Goal: Information Seeking & Learning: Find specific fact

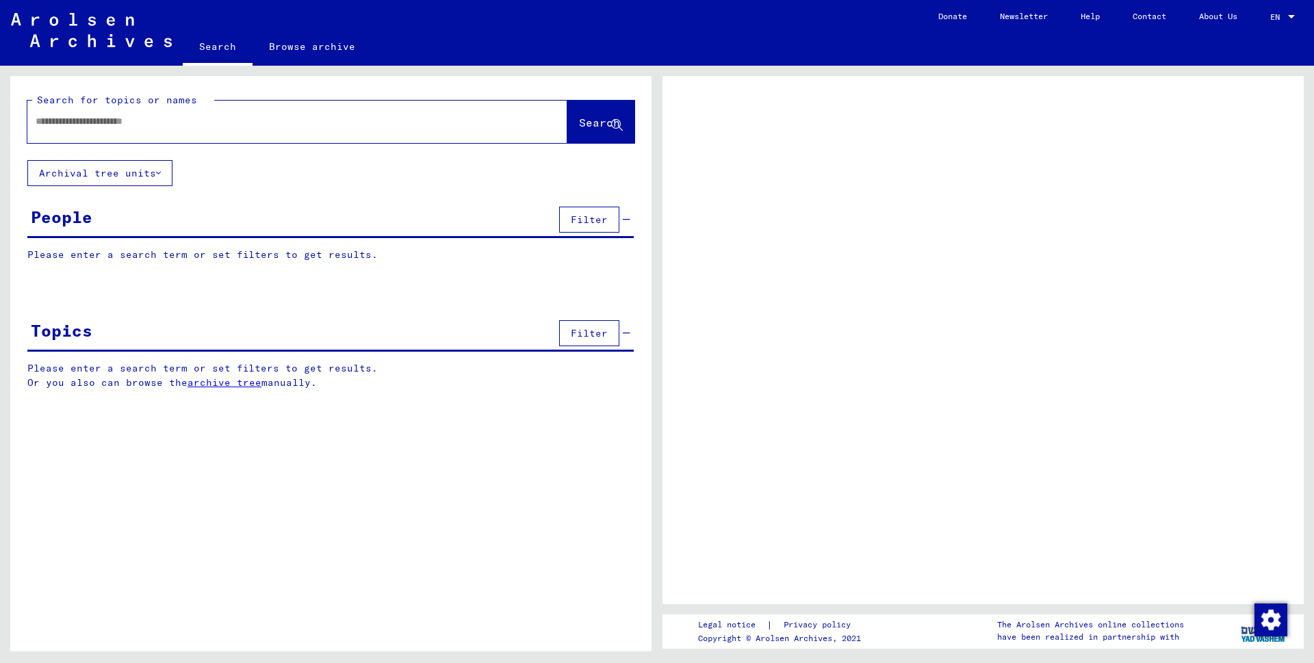
click at [131, 127] on input "text" at bounding box center [285, 121] width 499 height 14
type input "*****"
click at [580, 123] on span "Search" at bounding box center [599, 123] width 41 height 14
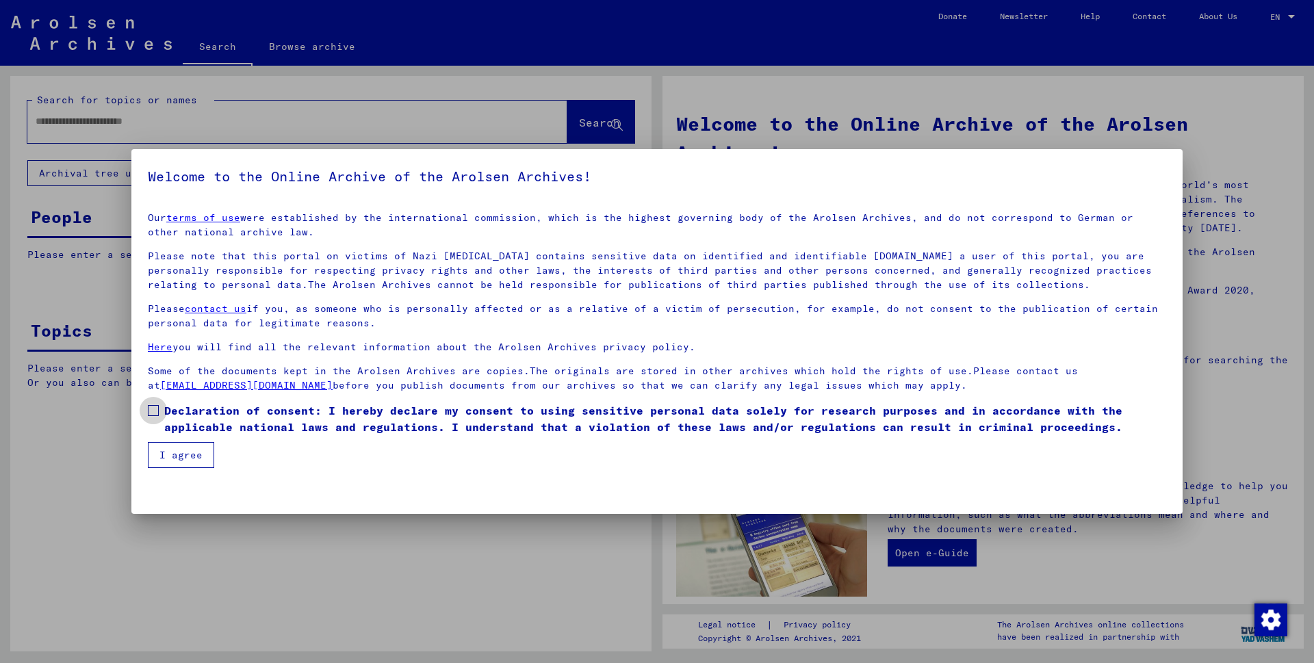
click at [154, 412] on span at bounding box center [153, 410] width 11 height 11
click at [181, 461] on button "I agree" at bounding box center [181, 455] width 66 height 26
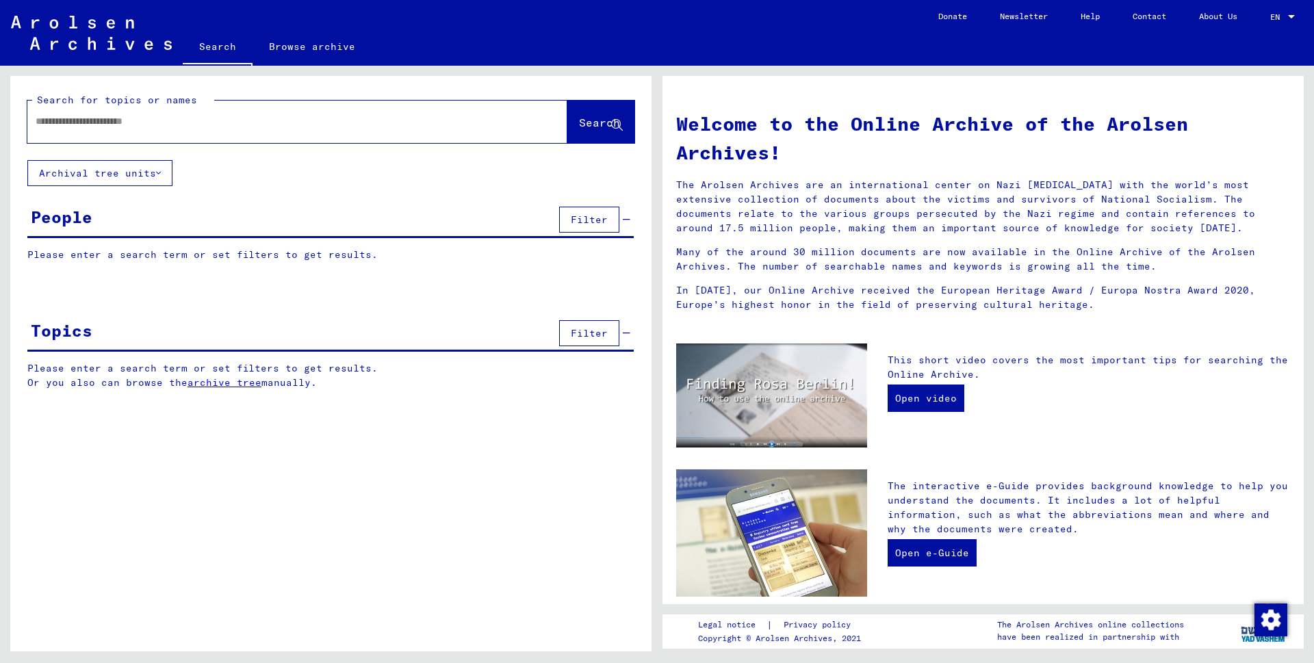
click at [81, 124] on input "text" at bounding box center [281, 121] width 491 height 14
type input "*****"
click at [579, 122] on span "Search" at bounding box center [599, 123] width 41 height 14
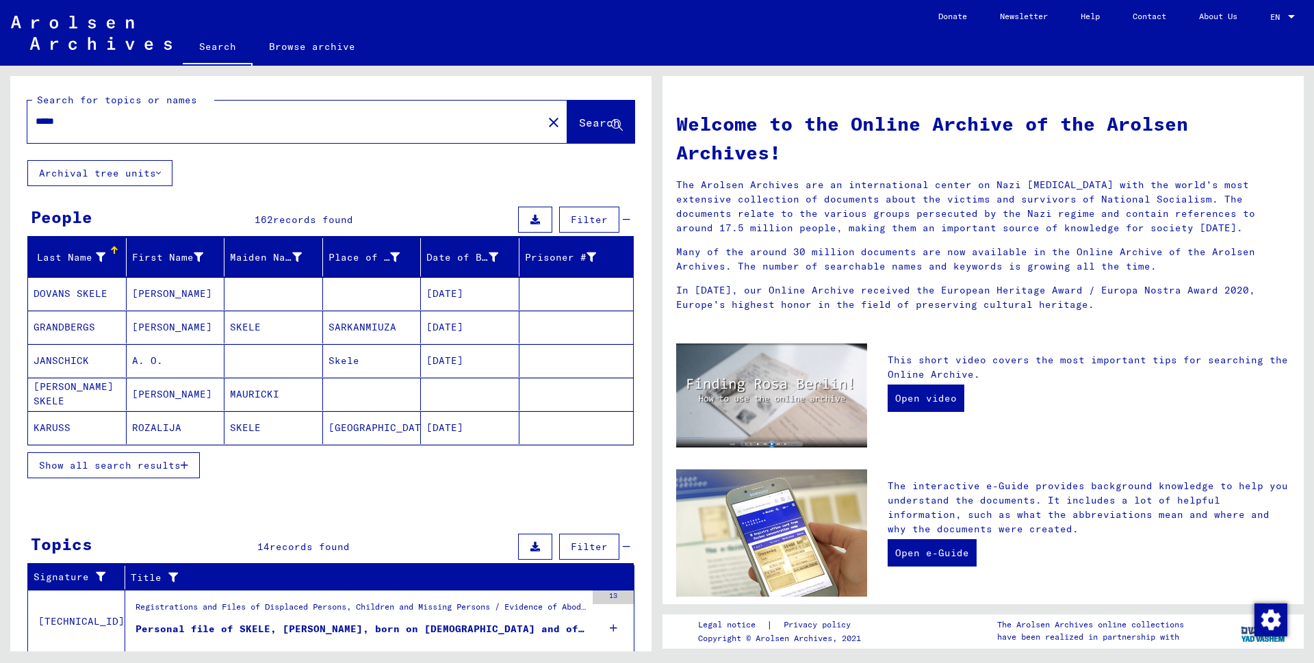
click at [169, 460] on span "Show all search results" at bounding box center [110, 465] width 142 height 12
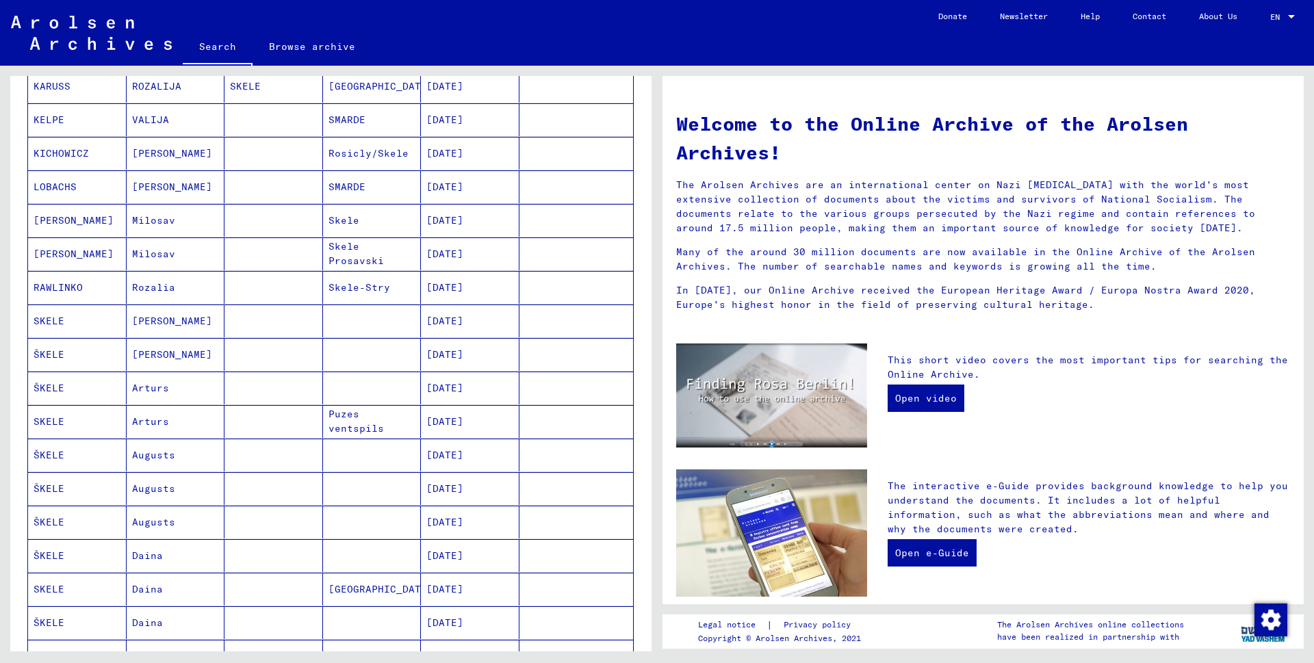
scroll to position [349, 0]
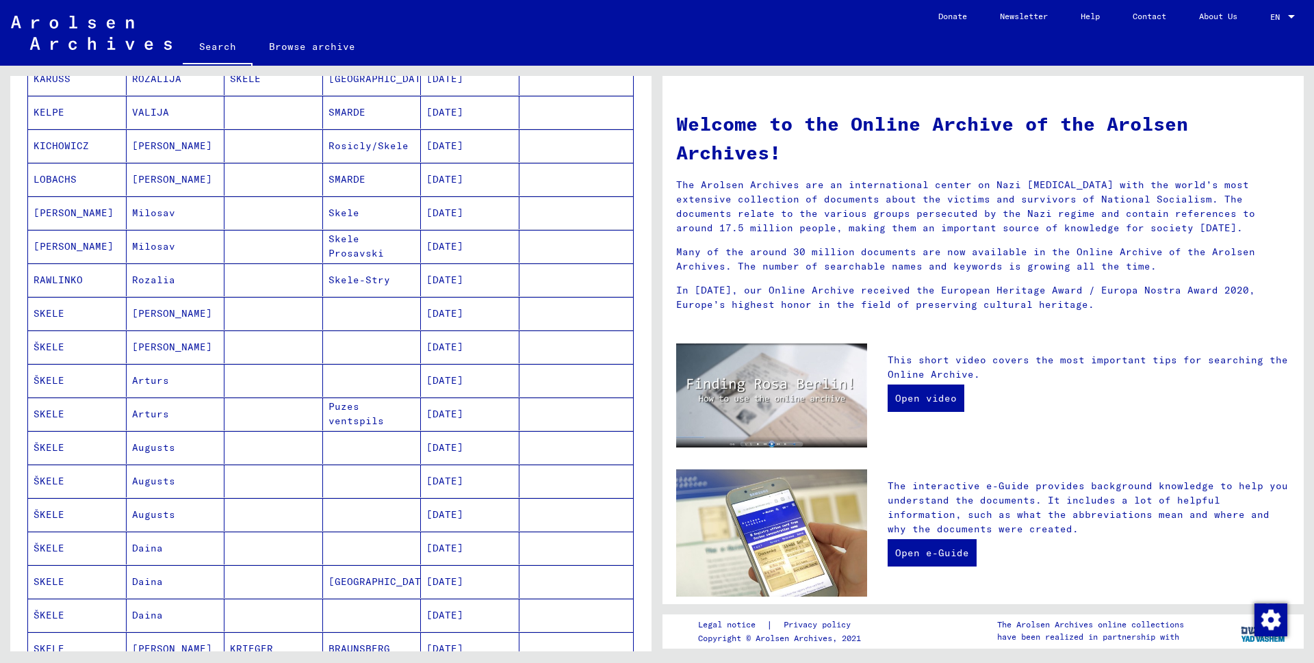
click at [57, 448] on mat-cell "ŠKELE" at bounding box center [77, 447] width 99 height 33
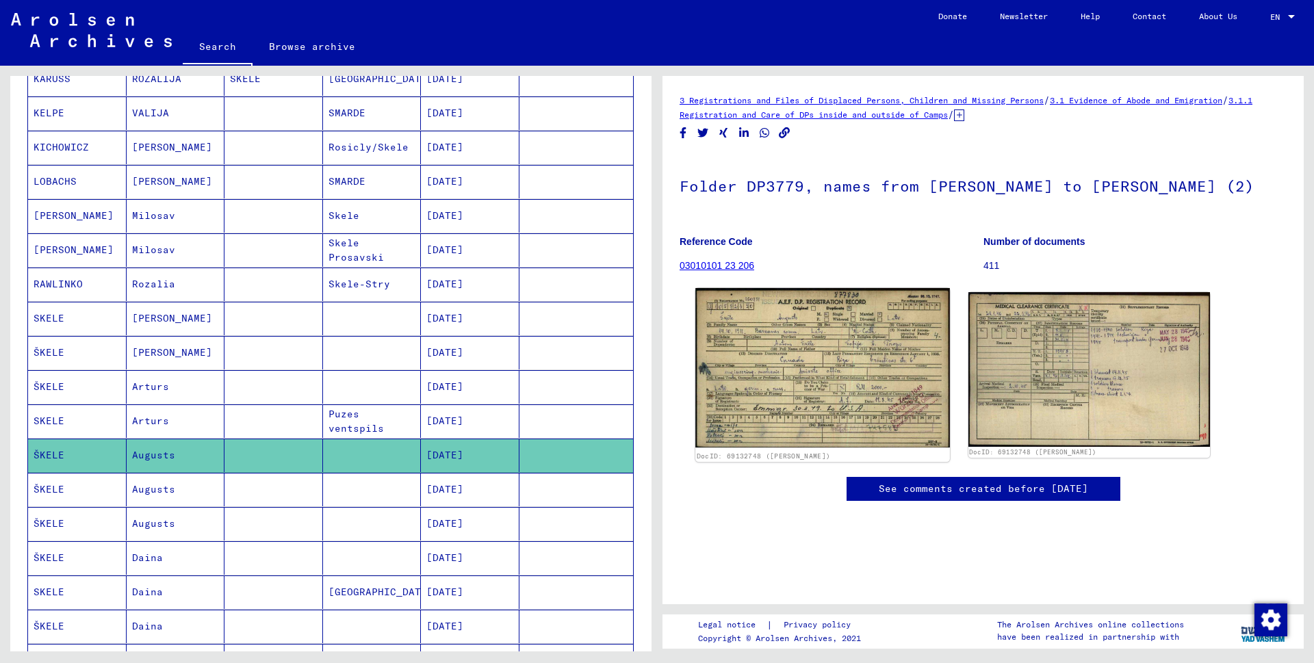
click at [816, 398] on img at bounding box center [822, 368] width 254 height 160
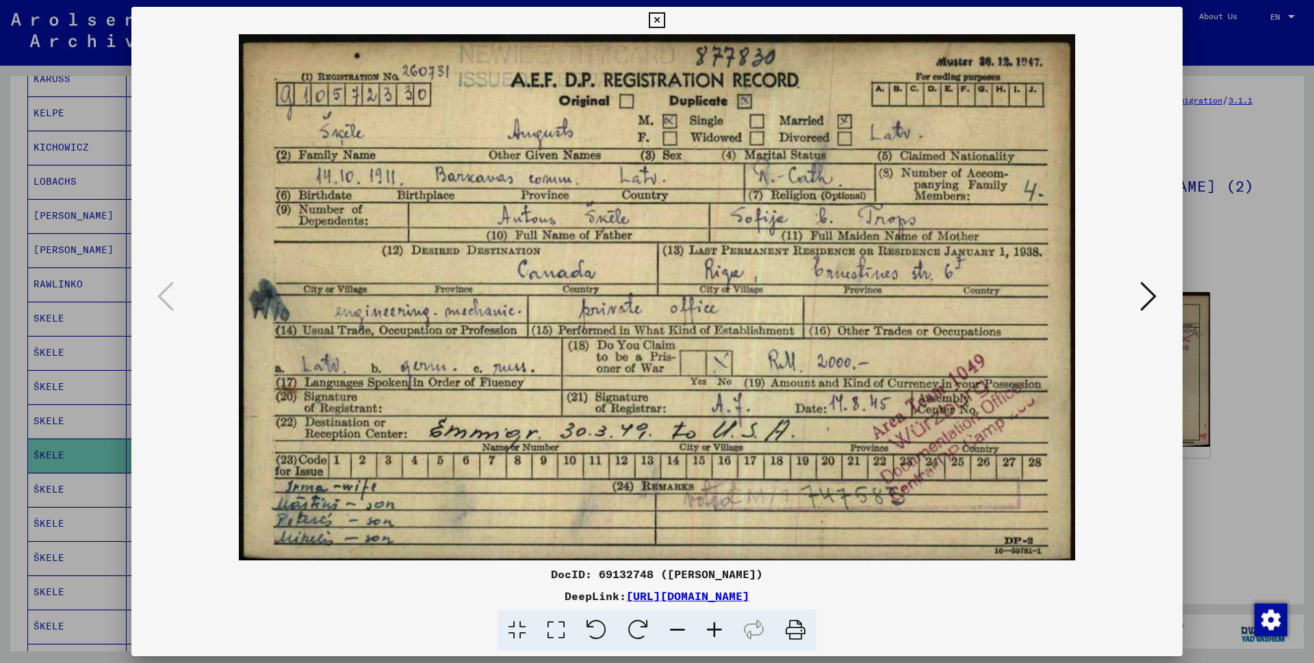
click at [1149, 294] on icon at bounding box center [1148, 296] width 16 height 33
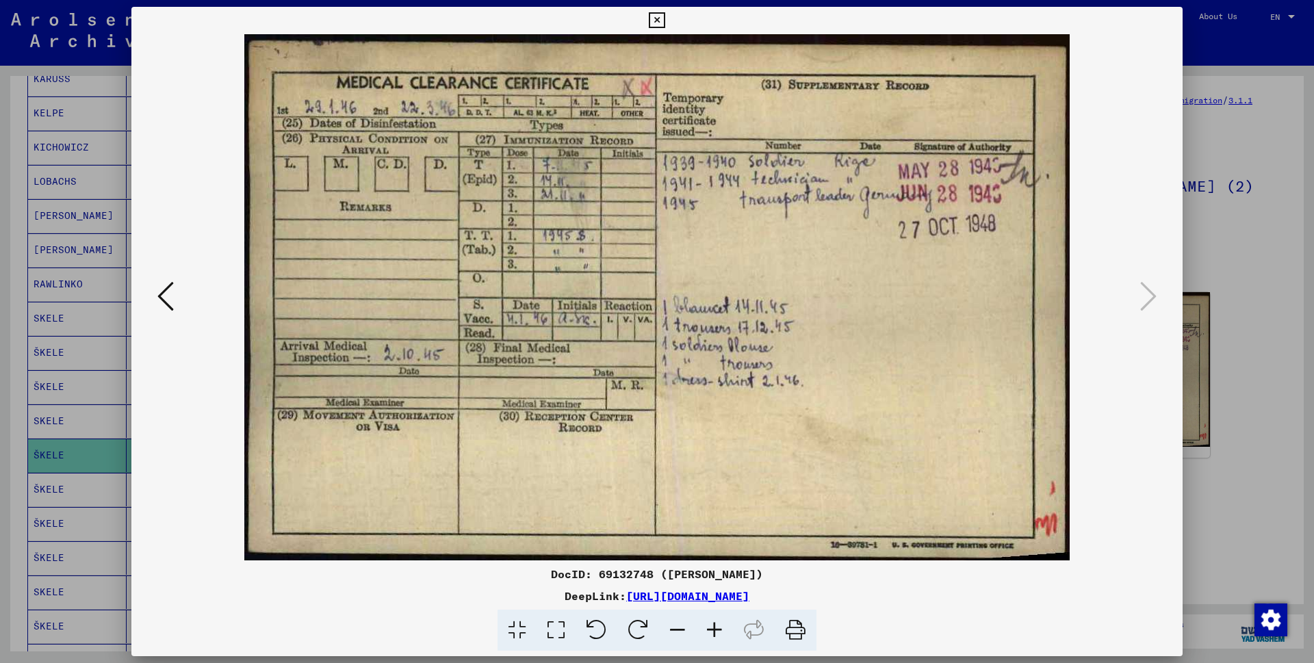
click at [1152, 296] on icon at bounding box center [1148, 296] width 16 height 33
click at [1149, 296] on icon at bounding box center [1148, 296] width 16 height 33
click at [162, 296] on icon at bounding box center [165, 296] width 16 height 33
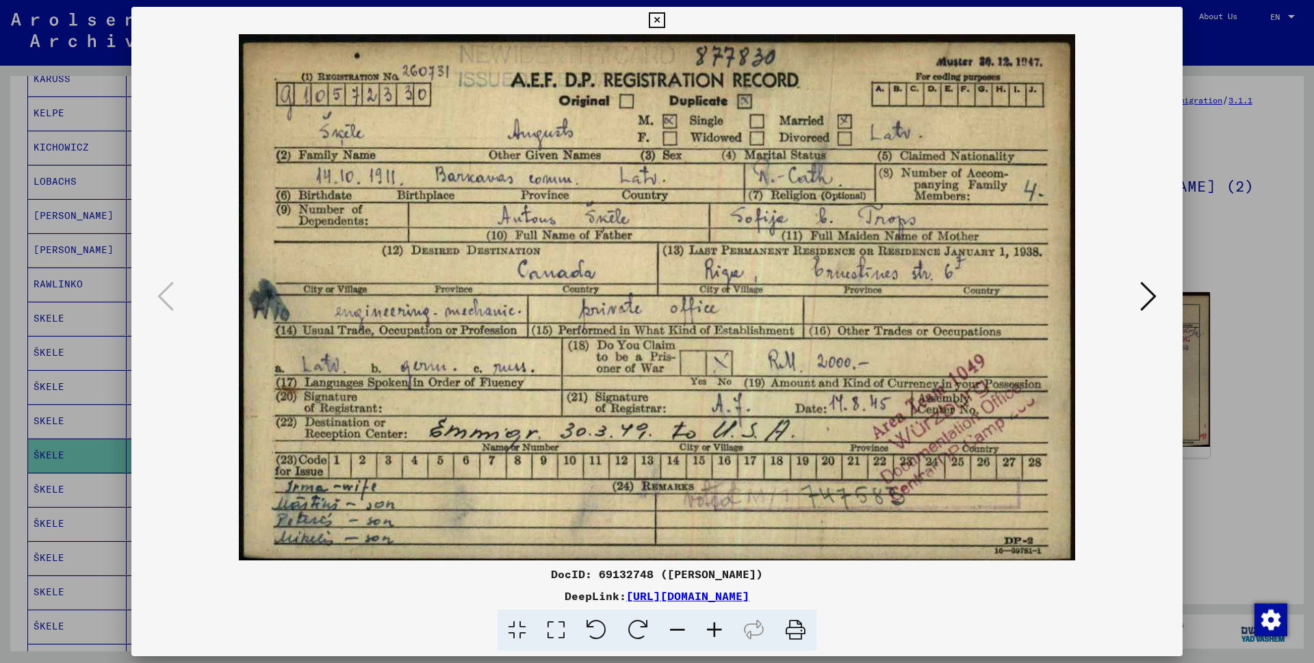
click at [665, 18] on icon at bounding box center [657, 20] width 16 height 16
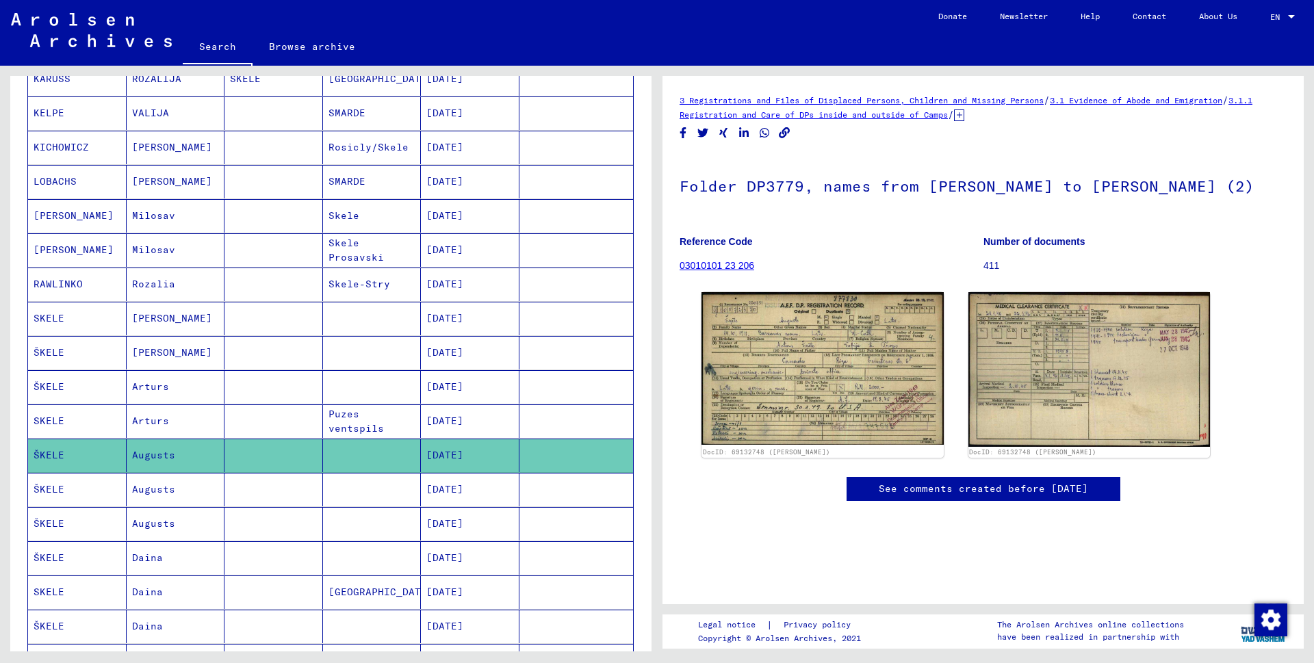
click at [37, 491] on mat-cell "ŠKELE" at bounding box center [77, 490] width 99 height 34
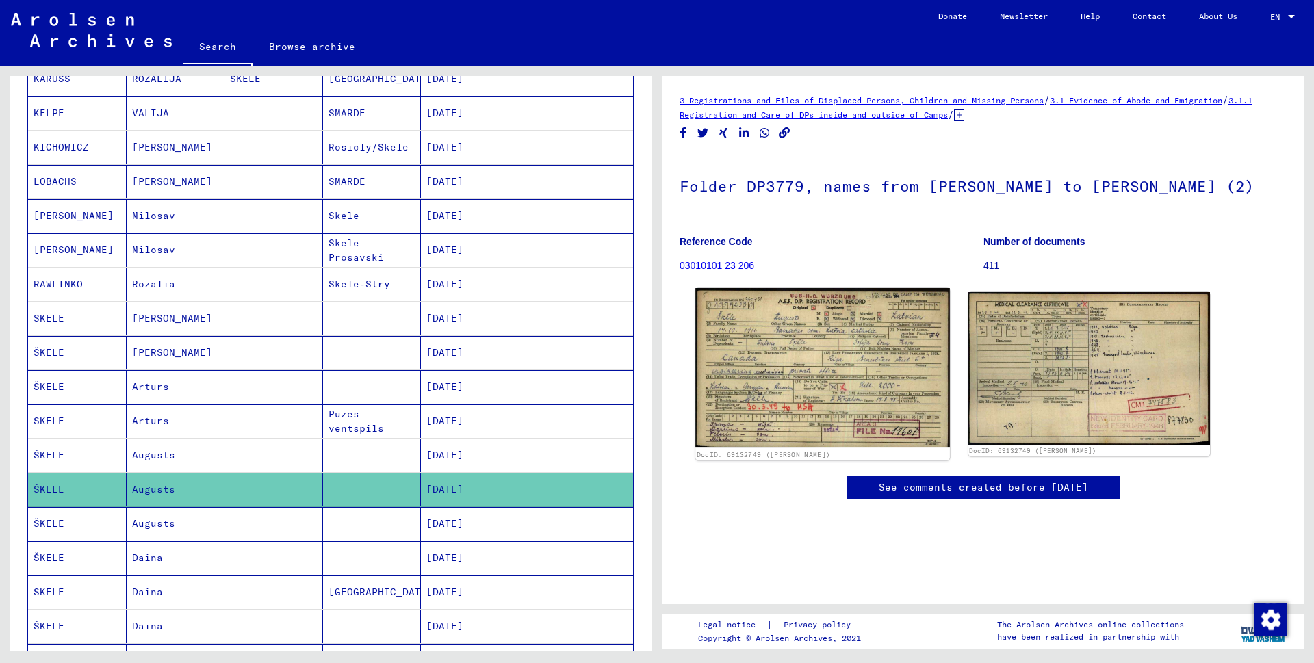
click at [758, 396] on img at bounding box center [822, 368] width 254 height 160
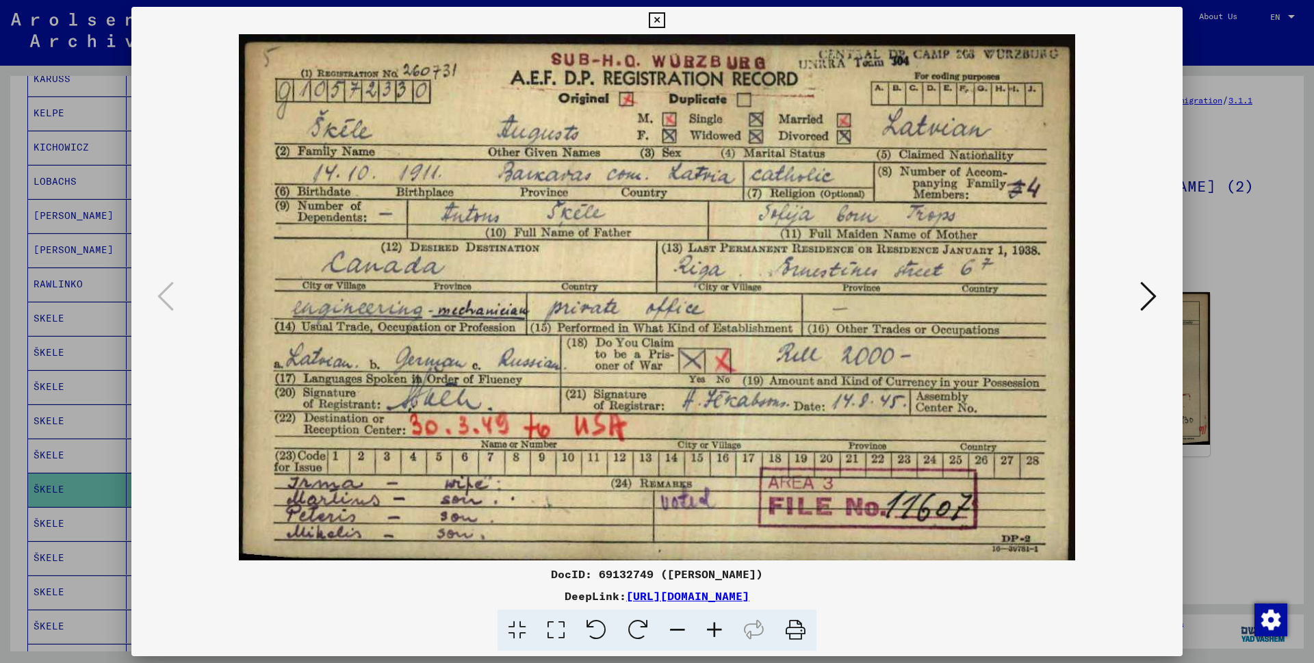
click at [1149, 297] on icon at bounding box center [1148, 296] width 16 height 33
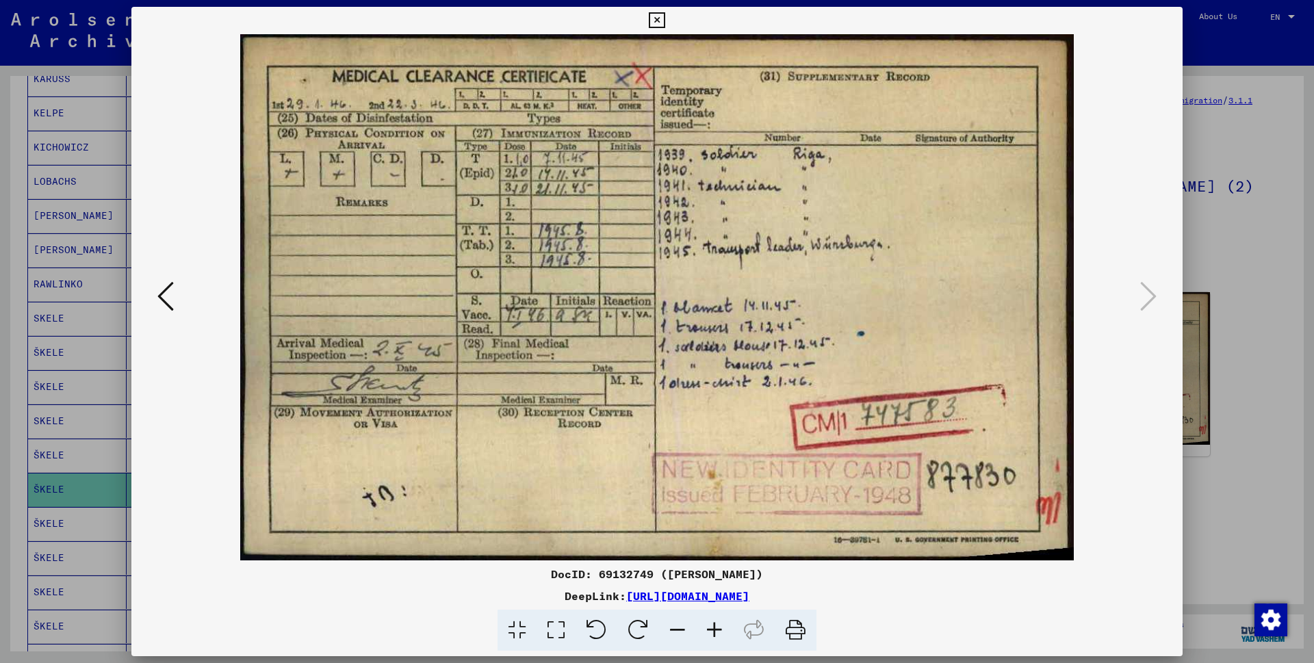
click at [1149, 297] on icon at bounding box center [1148, 296] width 16 height 33
click at [665, 21] on icon at bounding box center [657, 20] width 16 height 16
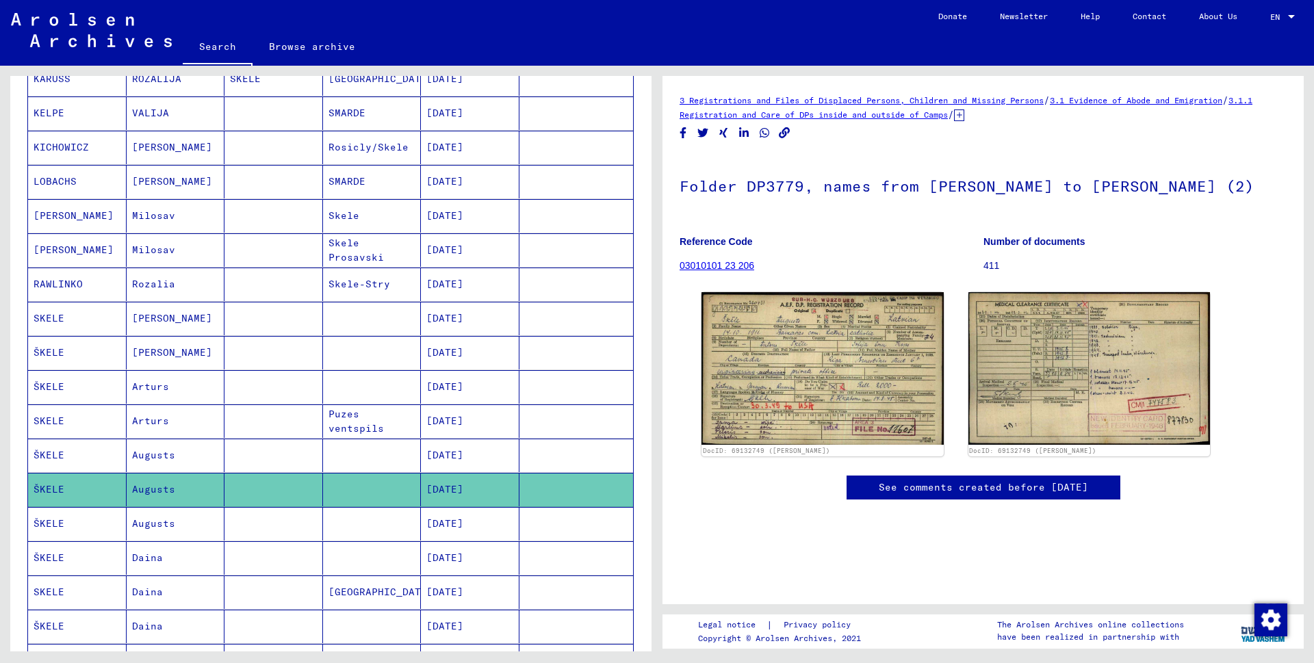
click at [71, 531] on mat-cell "ŠKELE" at bounding box center [77, 524] width 99 height 34
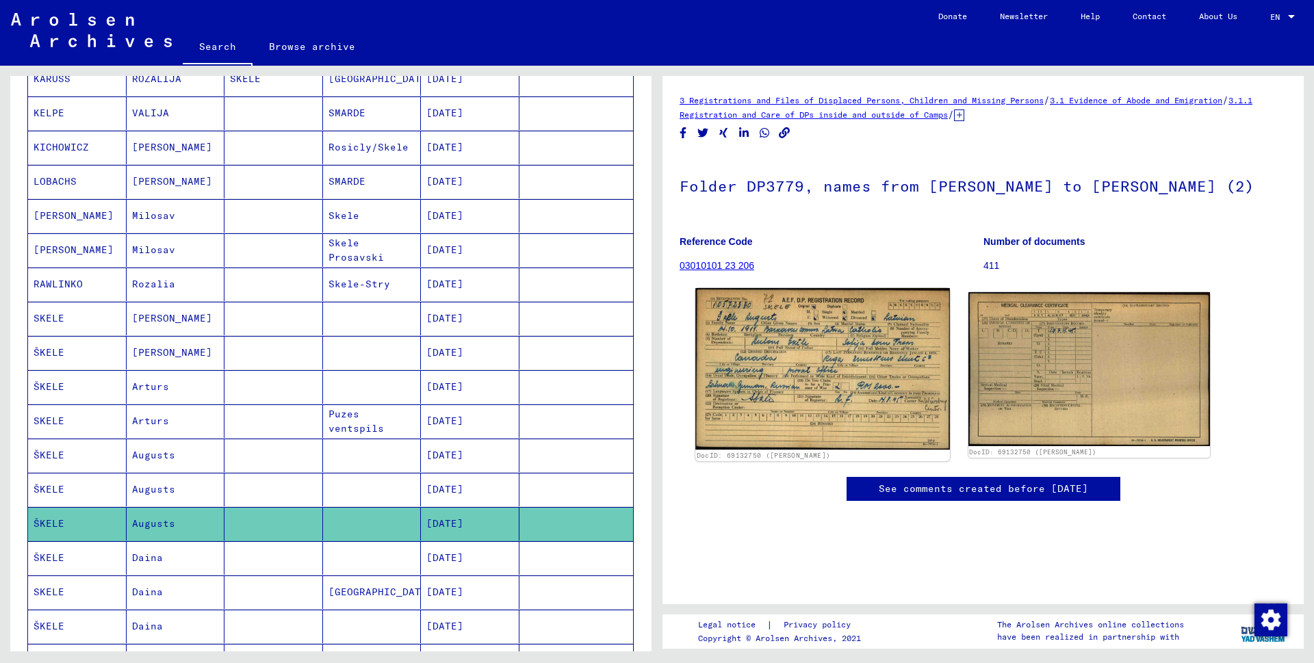
click at [781, 399] on img at bounding box center [822, 369] width 254 height 162
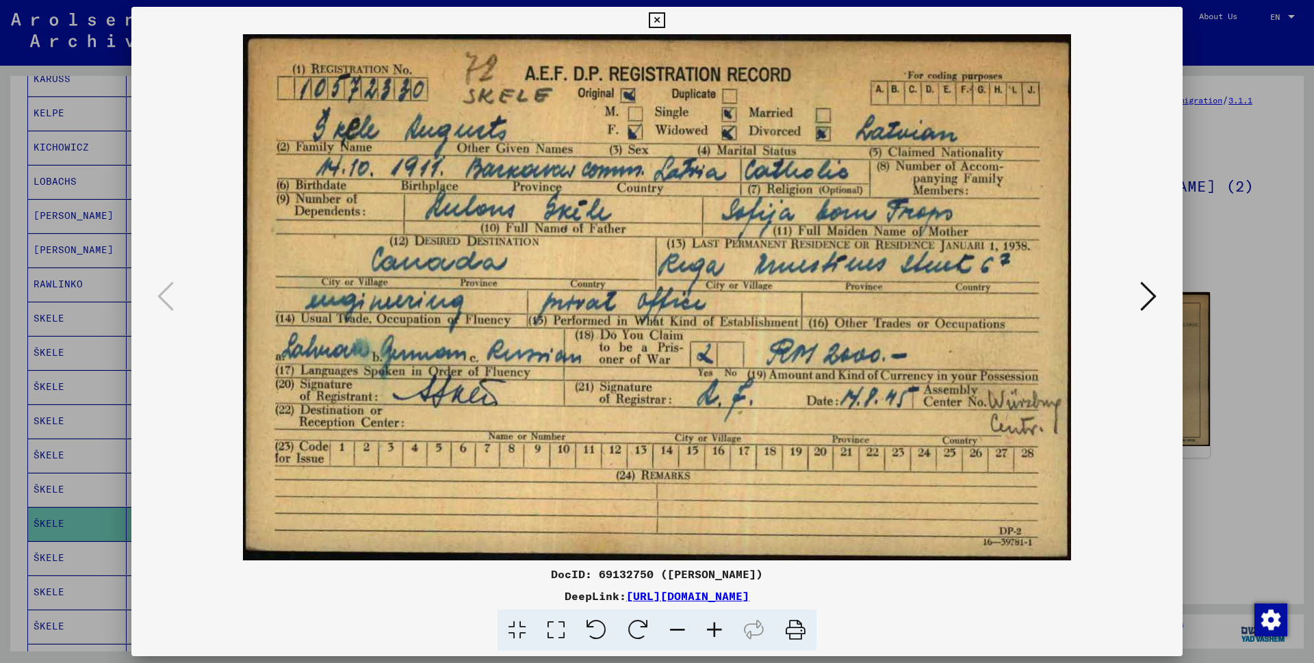
click at [1147, 297] on icon at bounding box center [1148, 296] width 16 height 33
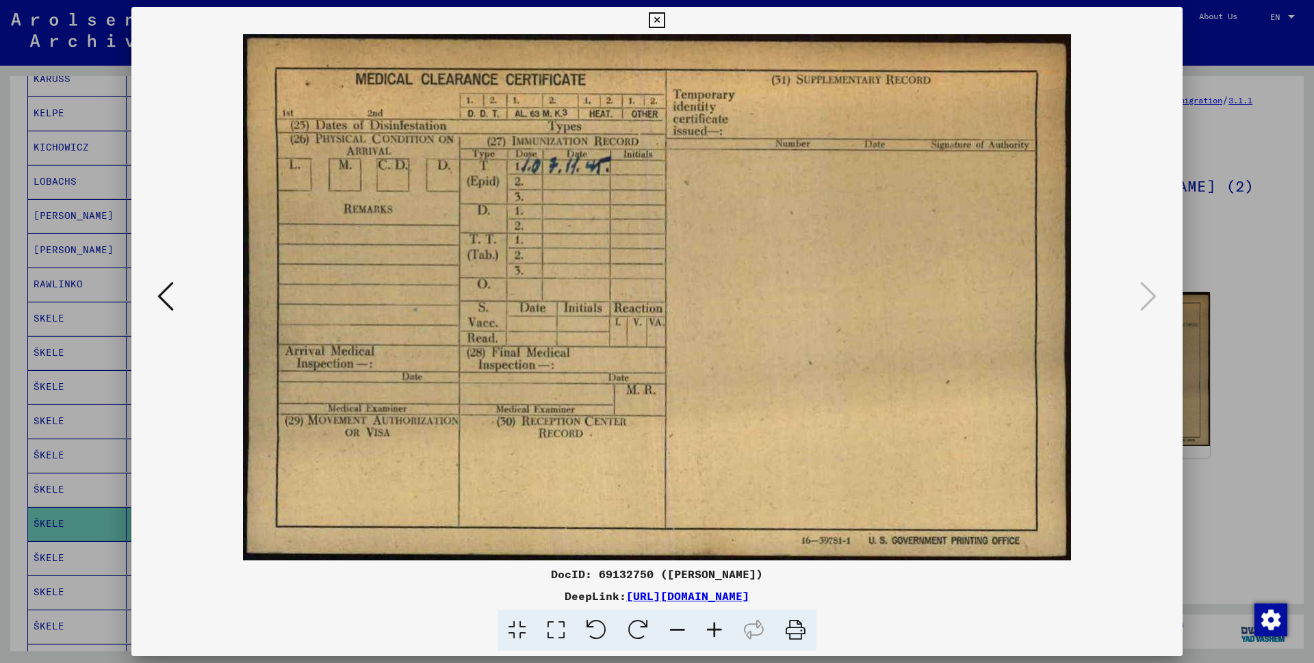
click at [665, 21] on icon at bounding box center [657, 20] width 16 height 16
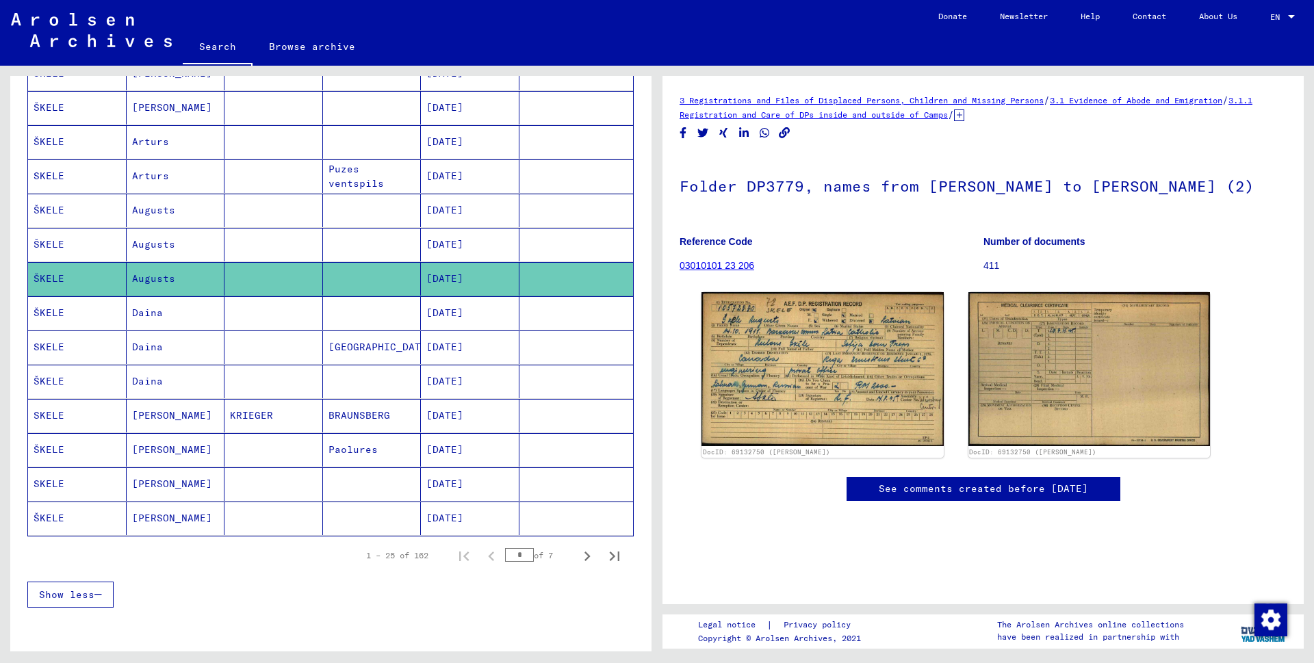
scroll to position [634, 0]
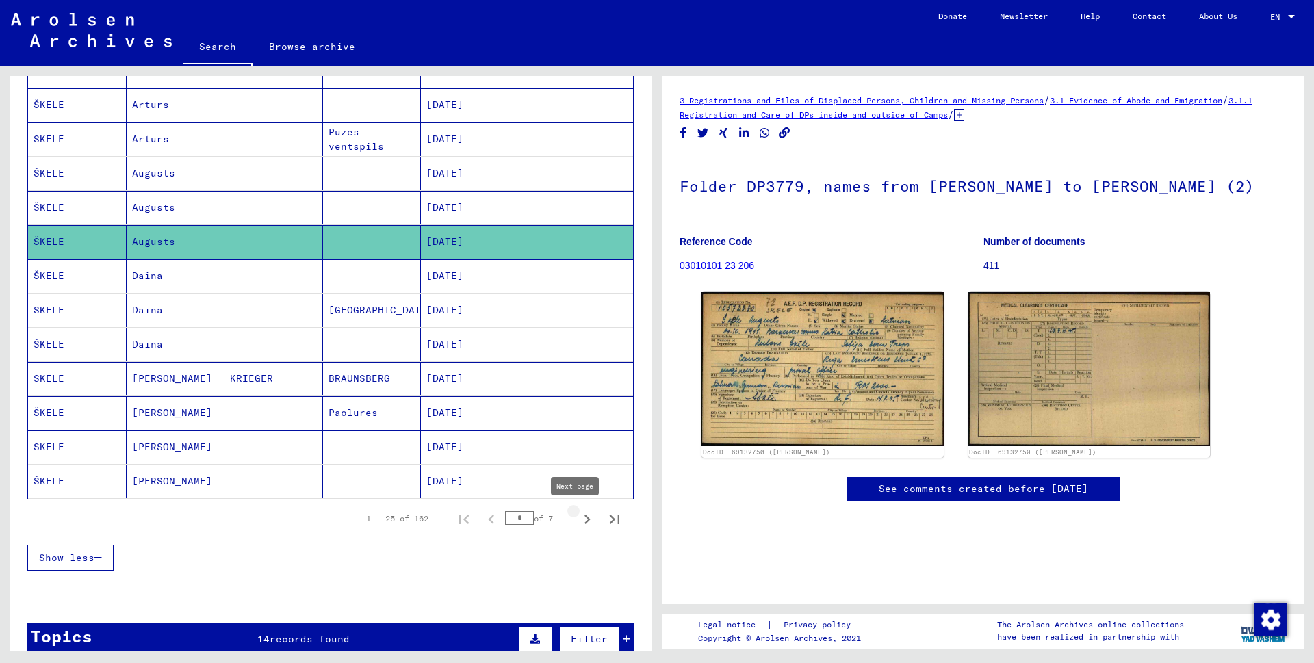
click at [578, 515] on icon "Next page" at bounding box center [587, 519] width 19 height 19
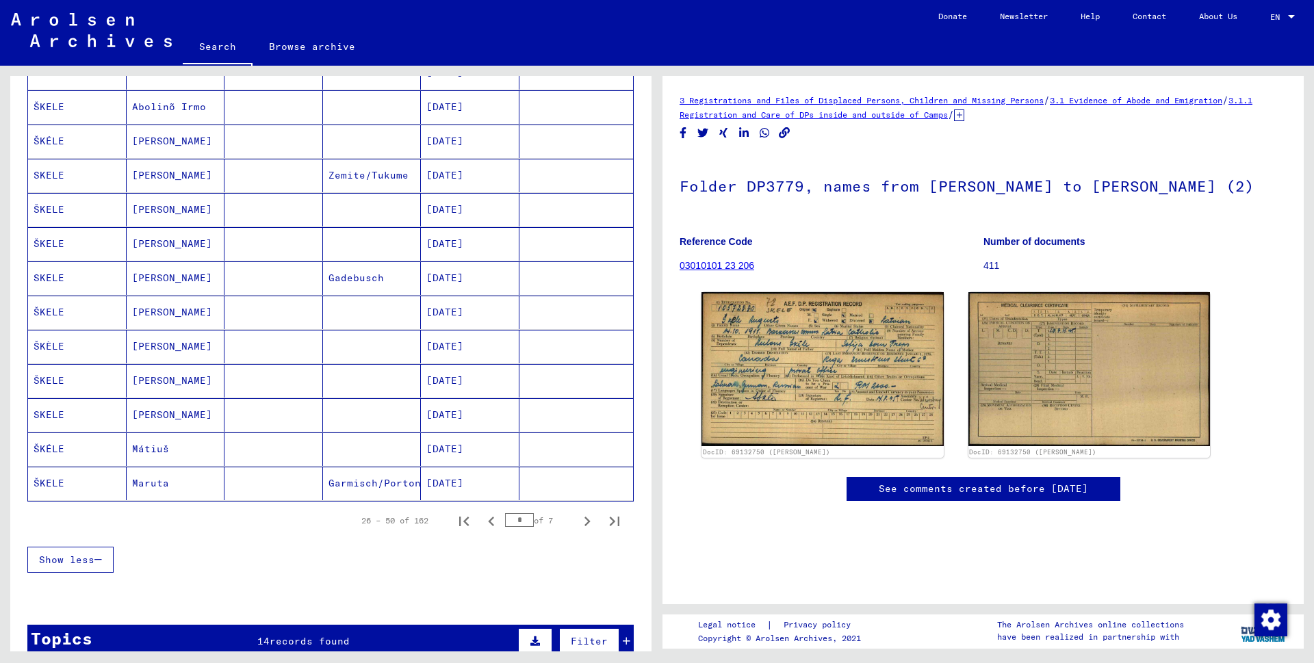
scroll to position [641, 0]
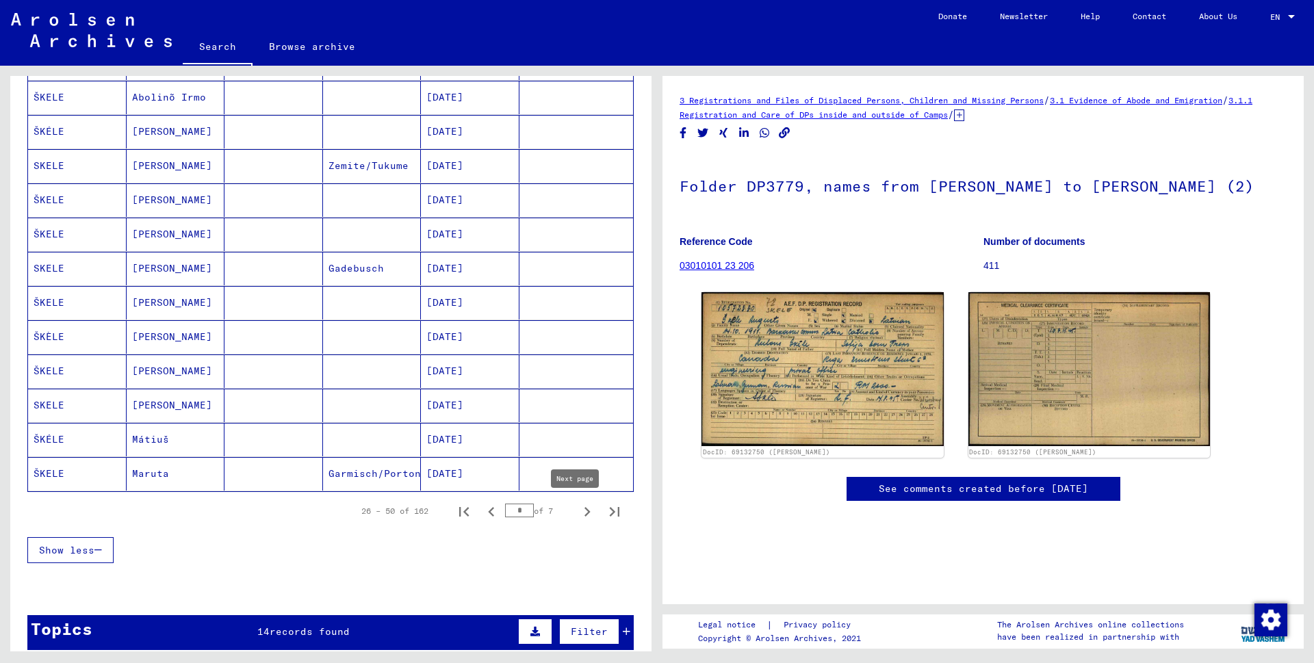
click at [585, 516] on icon "Next page" at bounding box center [588, 512] width 6 height 10
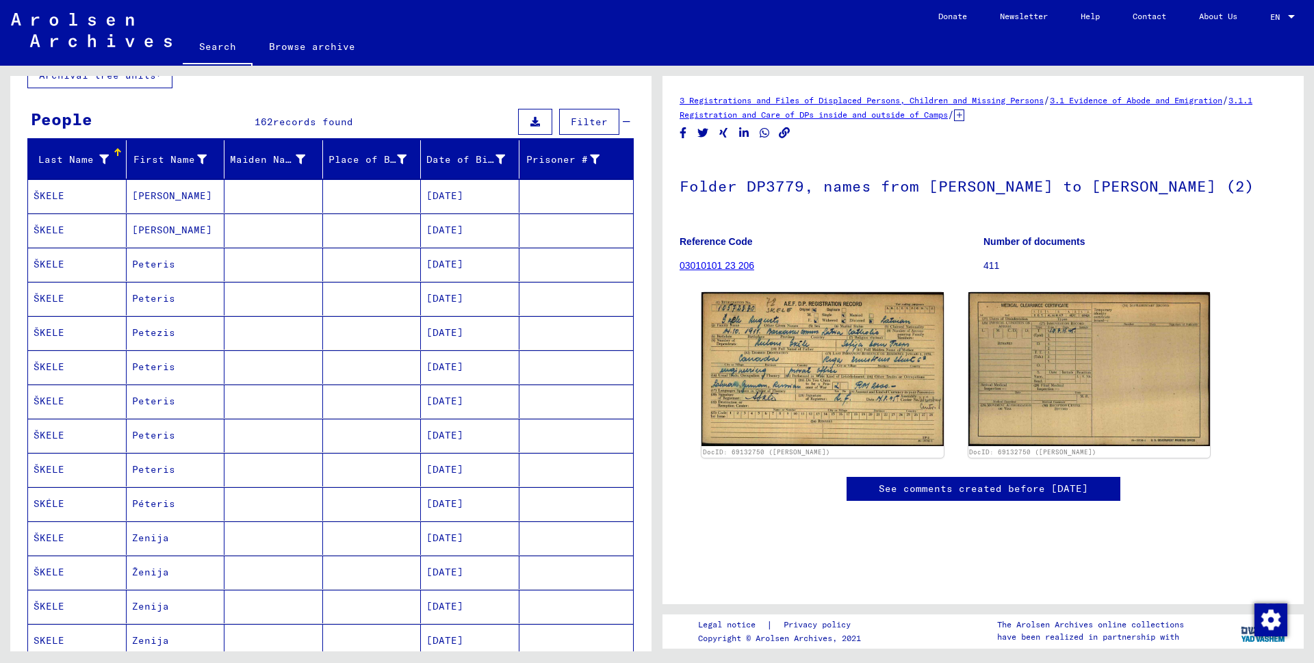
scroll to position [90, 0]
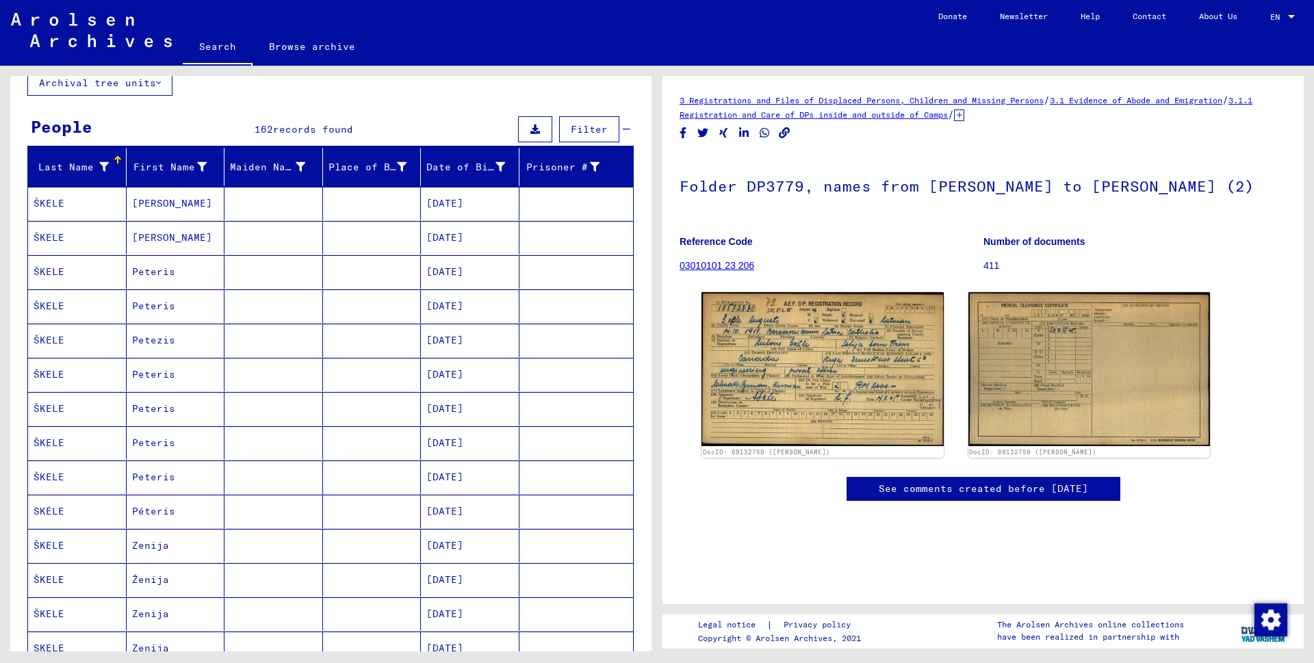
click at [58, 191] on mat-cell "ŠKELE" at bounding box center [77, 204] width 99 height 34
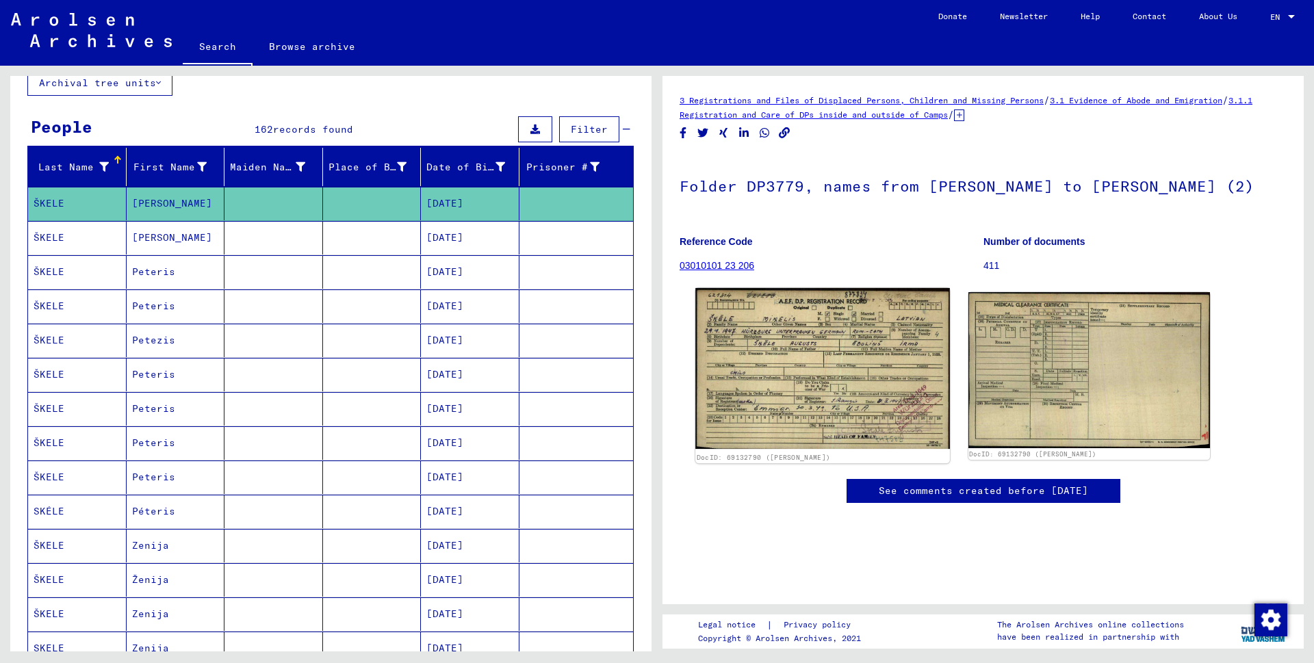
click at [831, 341] on img at bounding box center [822, 368] width 254 height 161
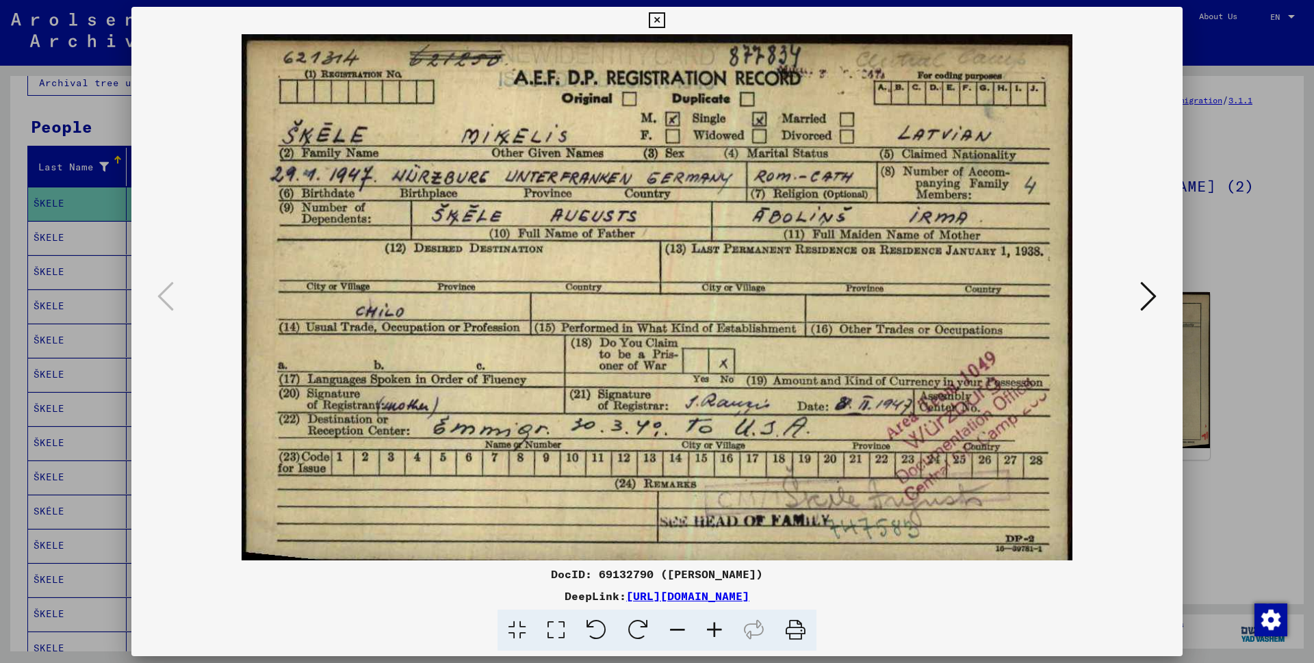
click at [1149, 299] on icon at bounding box center [1148, 296] width 16 height 33
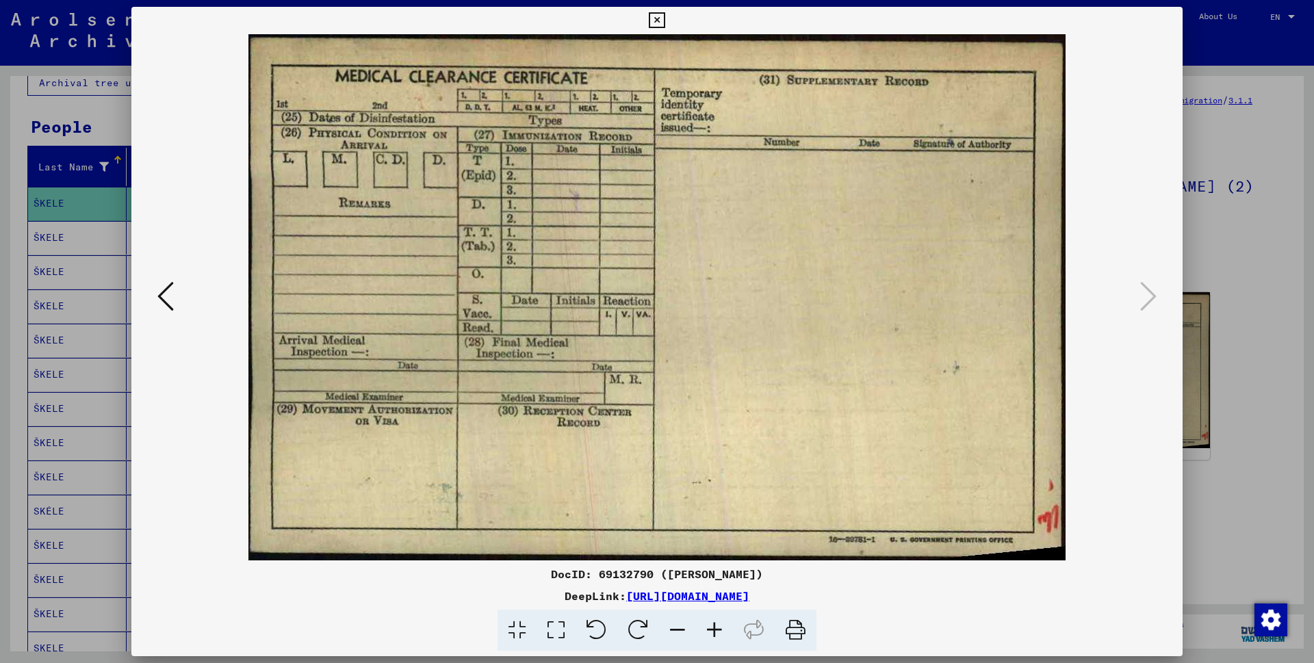
click at [1149, 299] on icon at bounding box center [1148, 296] width 16 height 33
click at [665, 21] on icon at bounding box center [657, 20] width 16 height 16
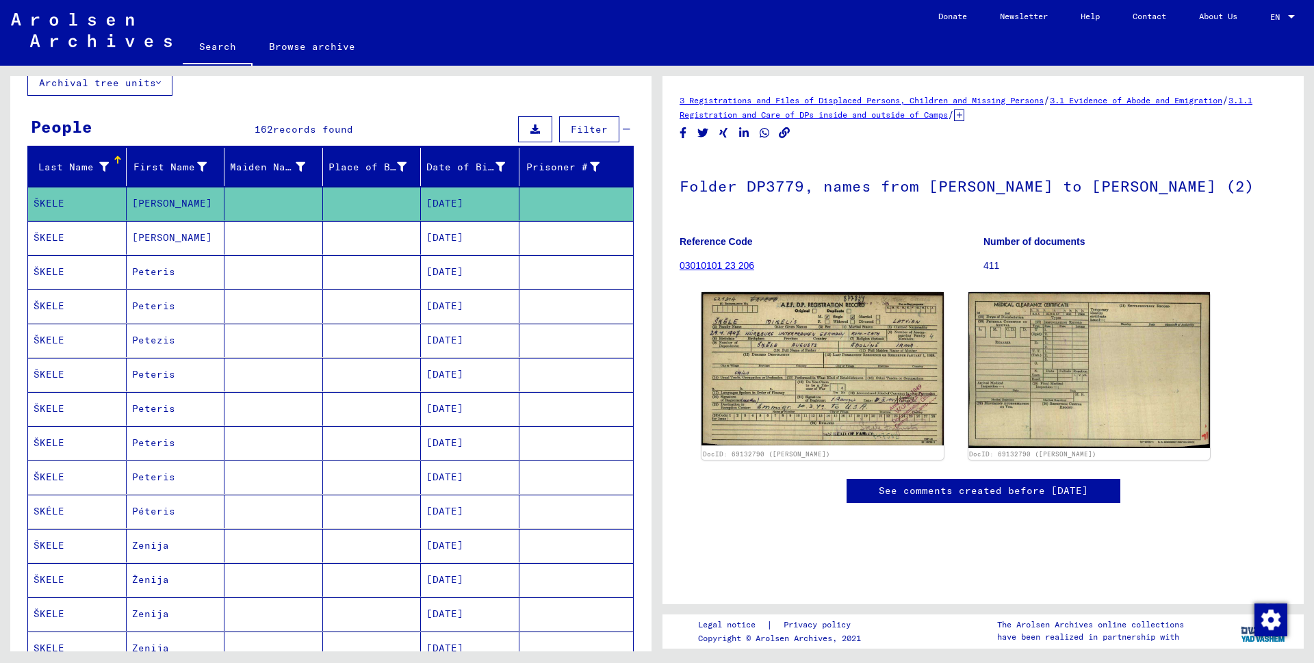
click at [40, 241] on mat-cell "ŠKELE" at bounding box center [77, 238] width 99 height 34
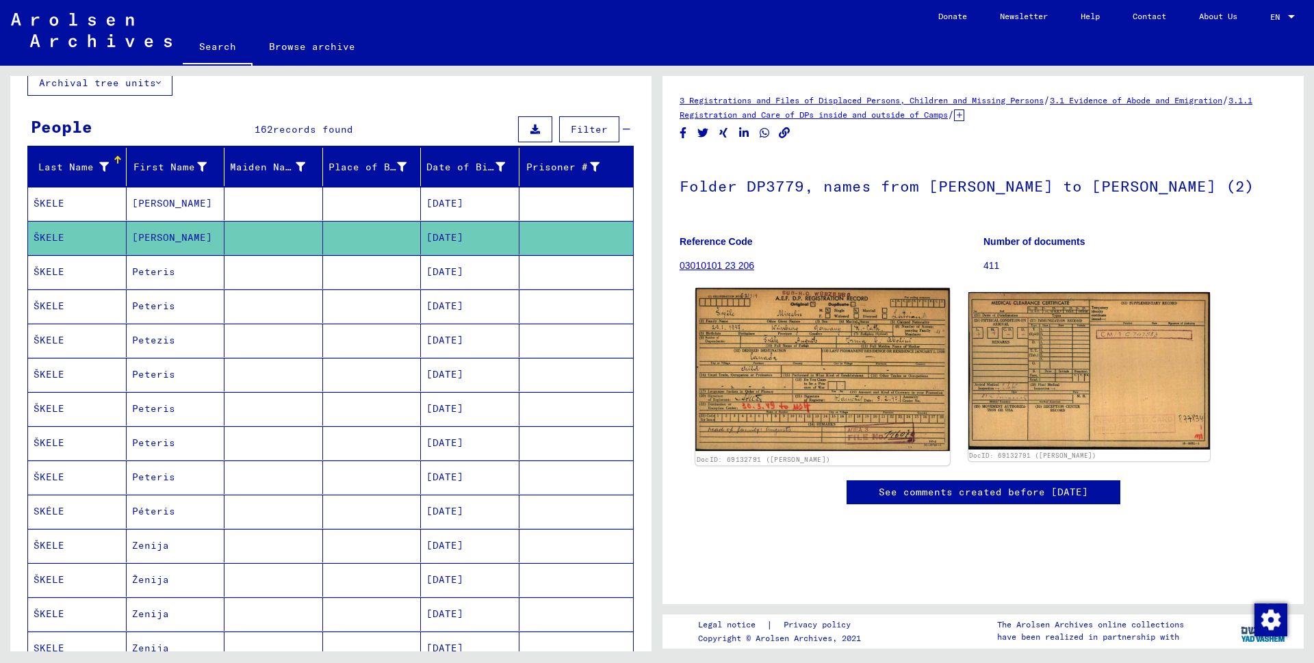
click at [839, 419] on img at bounding box center [822, 369] width 254 height 163
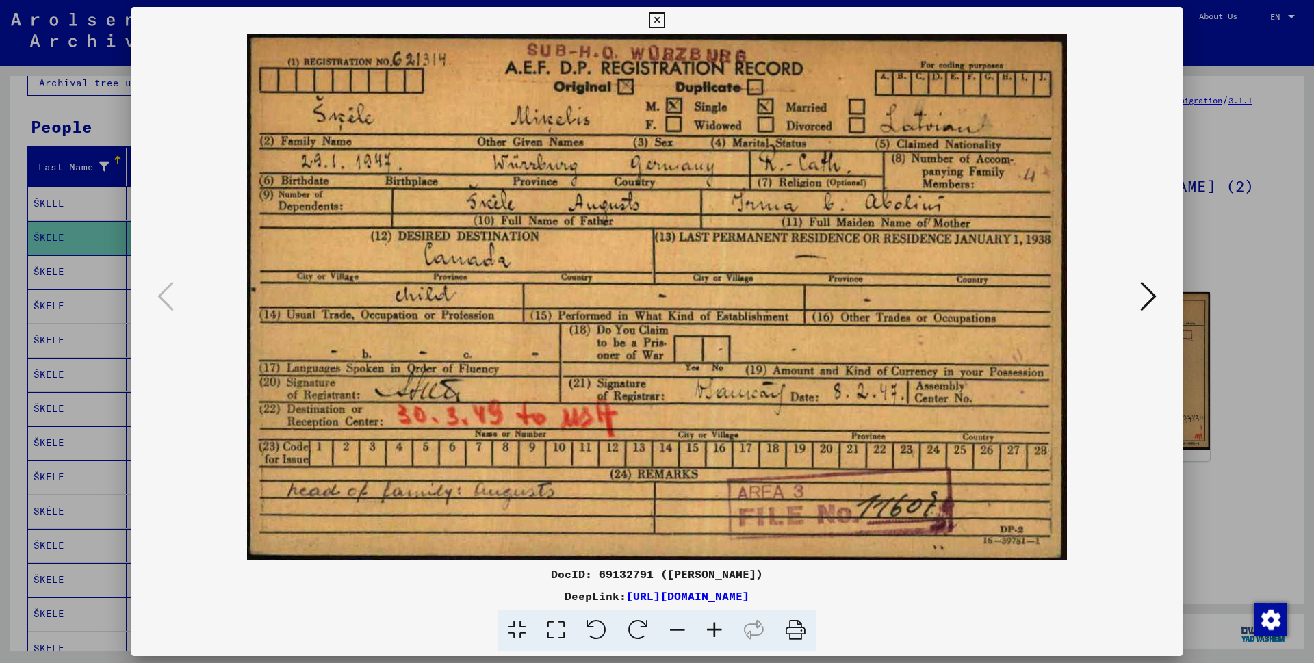
click at [1149, 290] on icon at bounding box center [1148, 296] width 16 height 33
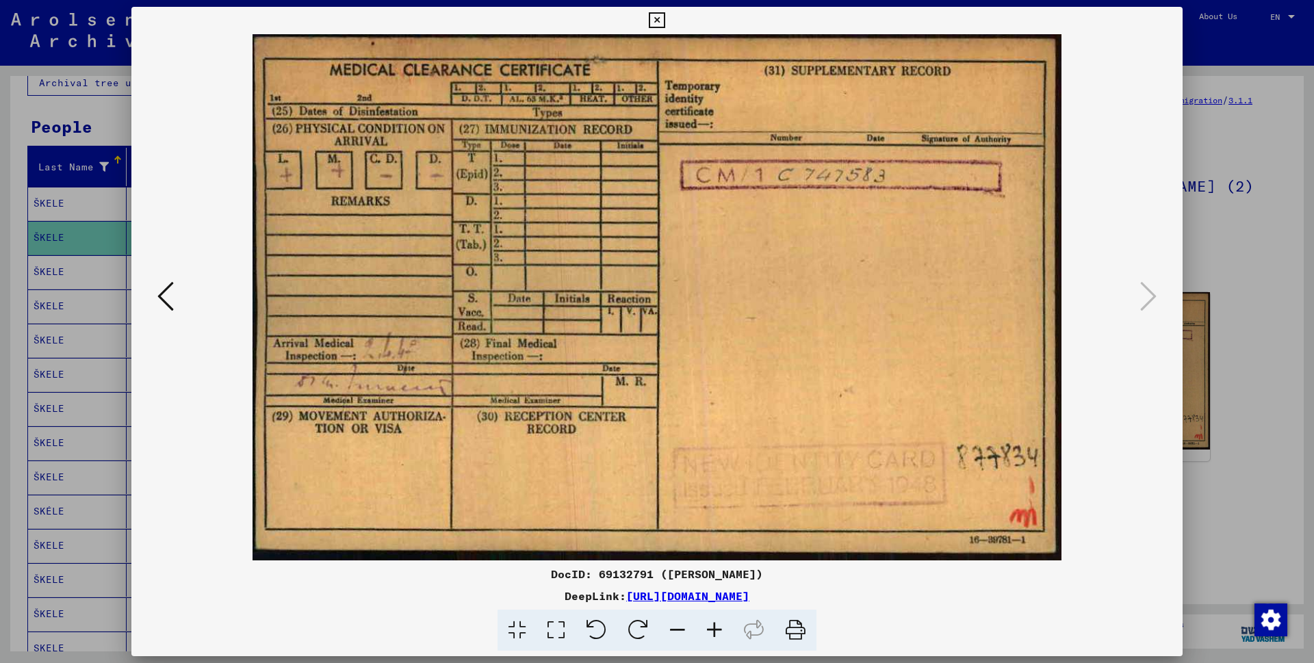
click at [665, 22] on icon at bounding box center [657, 20] width 16 height 16
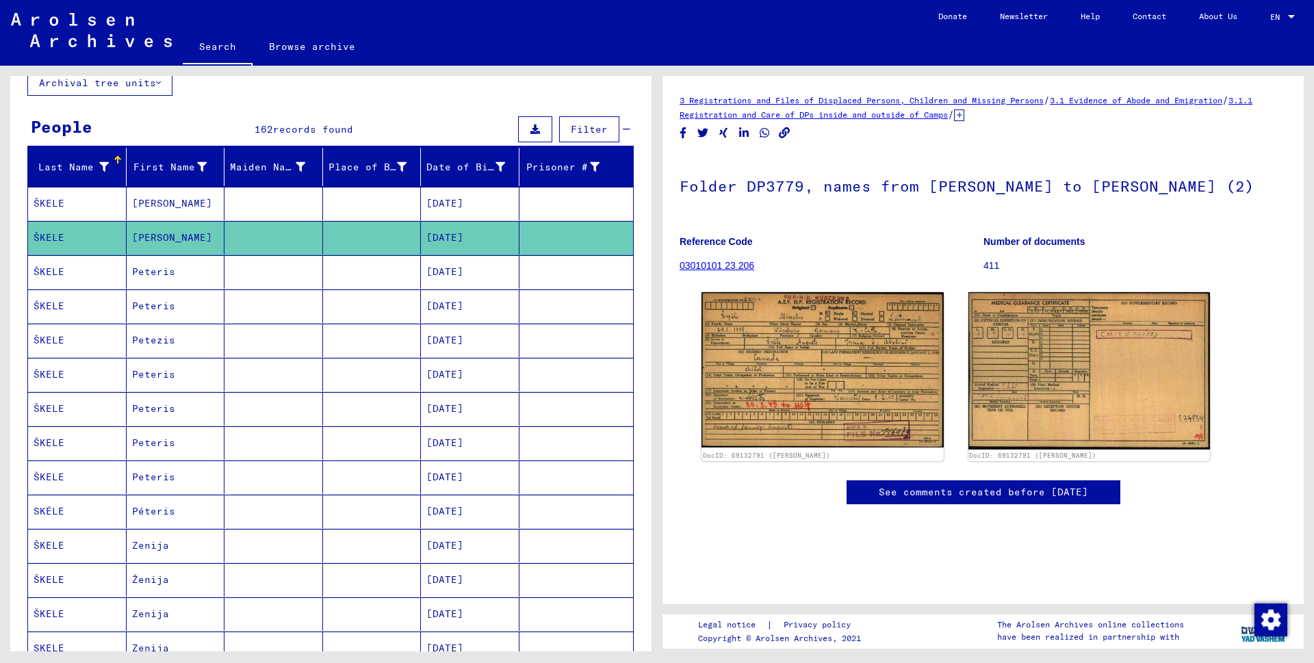
click at [53, 270] on mat-cell "ŠKELE" at bounding box center [77, 272] width 99 height 34
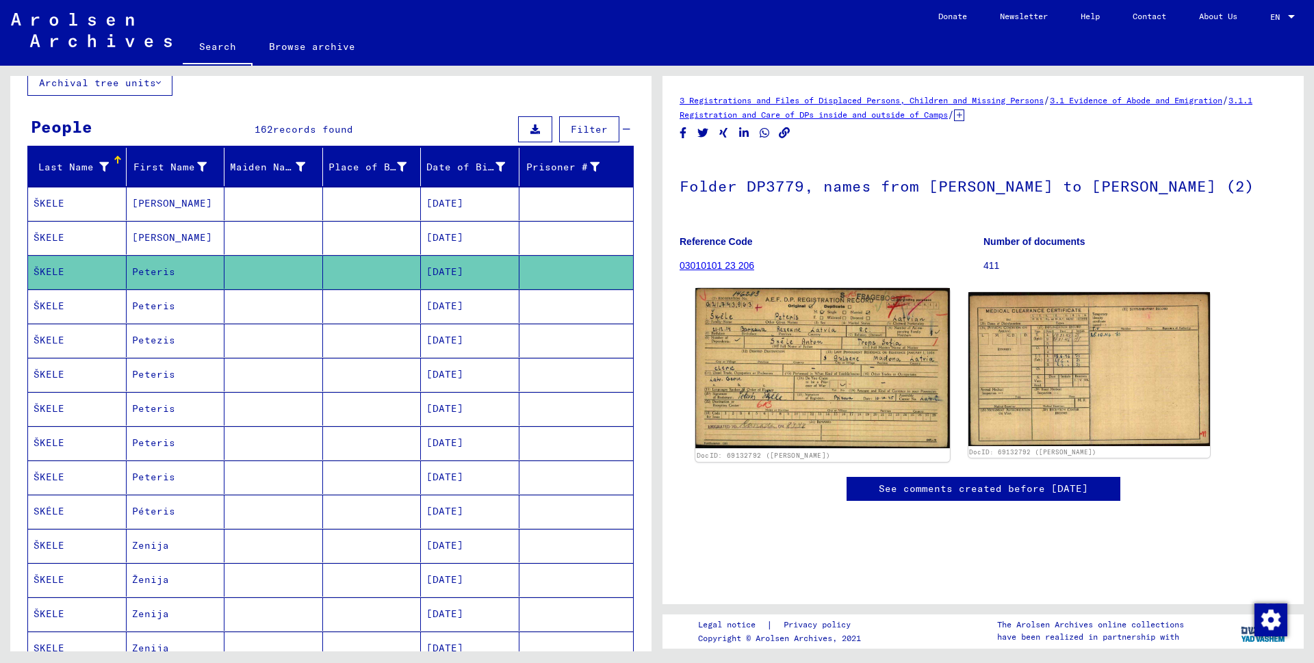
click at [766, 363] on img at bounding box center [822, 368] width 254 height 160
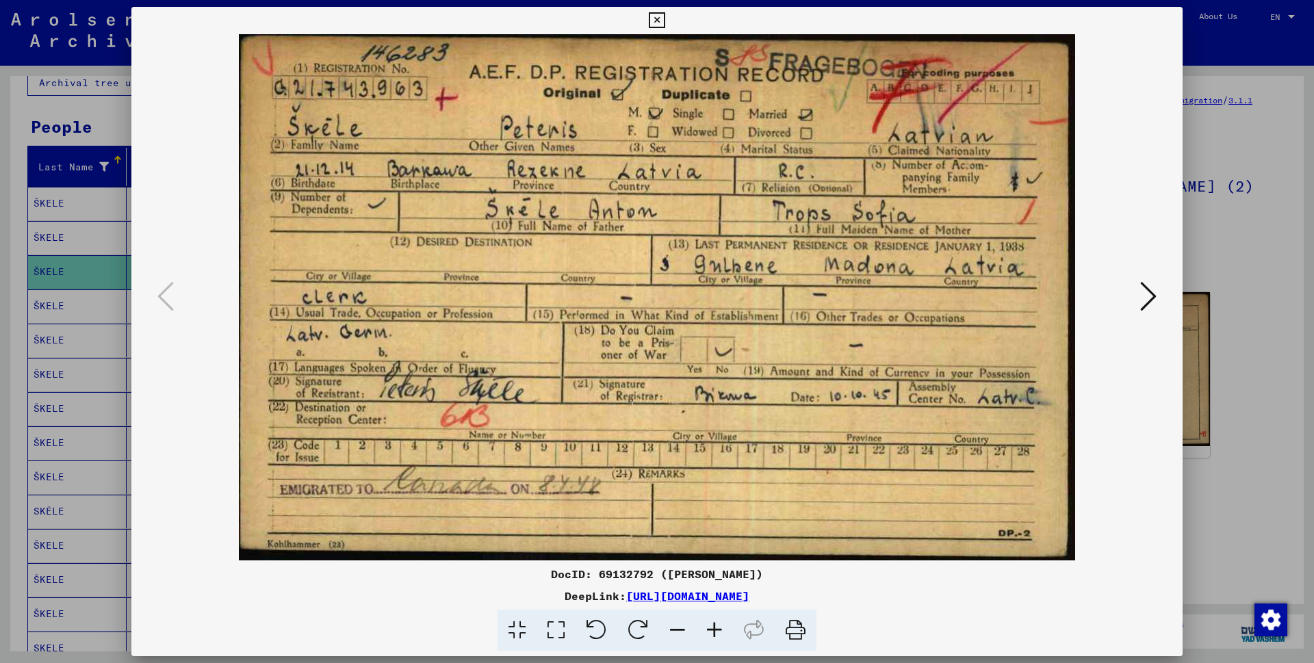
click at [1152, 293] on icon at bounding box center [1148, 296] width 16 height 33
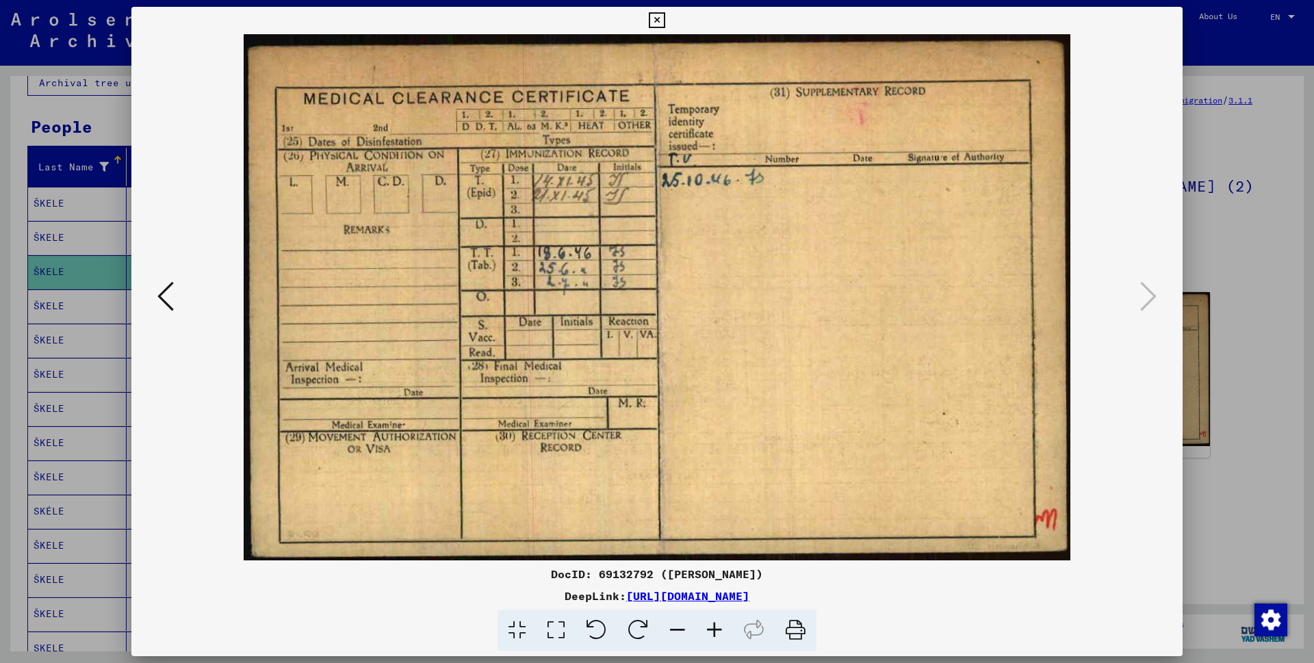
click at [665, 23] on icon at bounding box center [657, 20] width 16 height 16
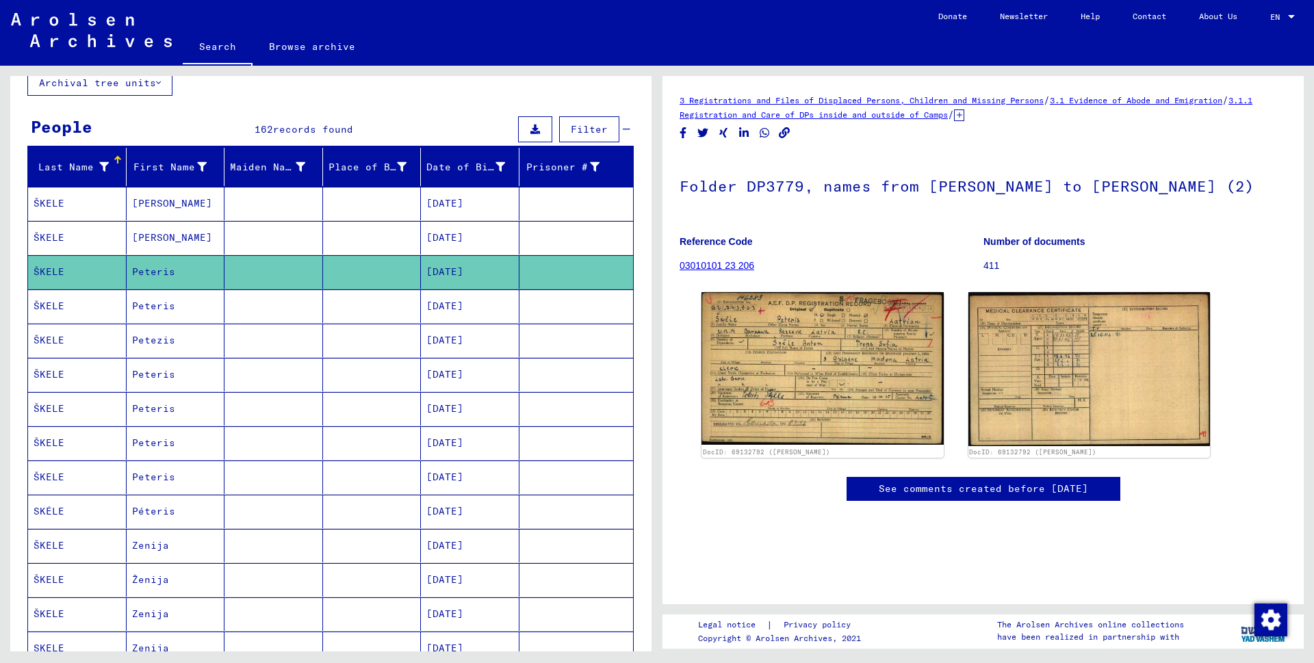
click at [45, 474] on mat-cell "ŠKELE" at bounding box center [77, 478] width 99 height 34
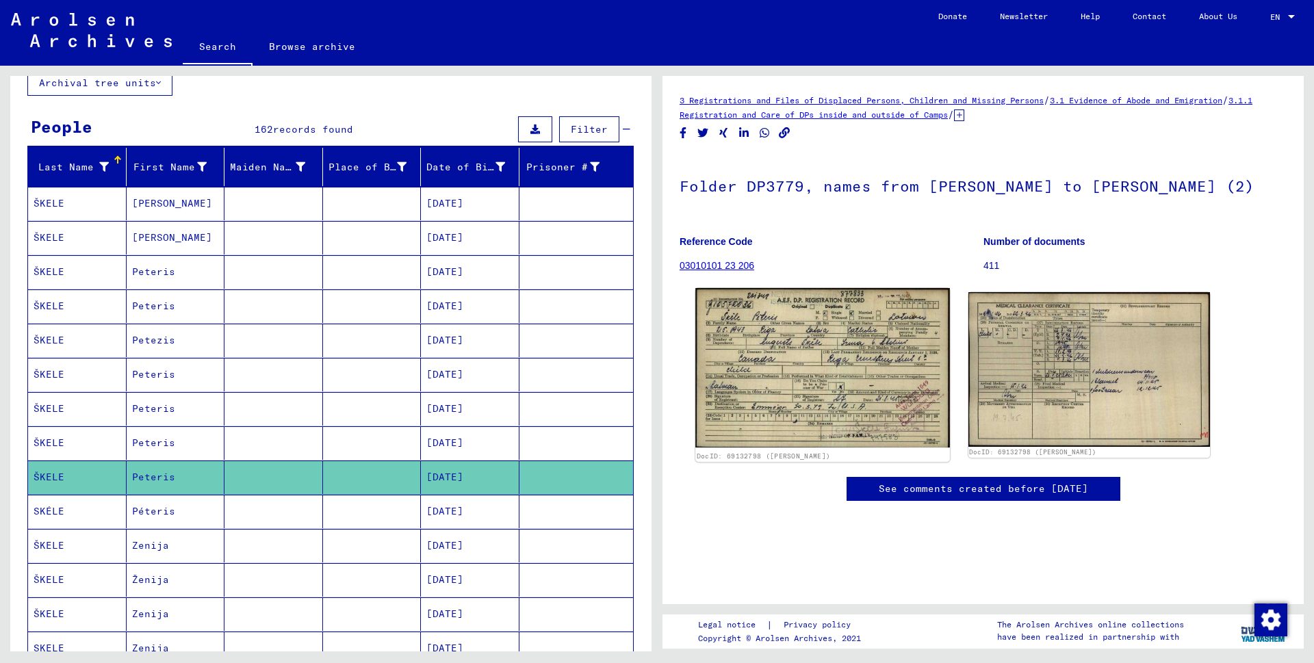
click at [823, 383] on img at bounding box center [822, 367] width 254 height 159
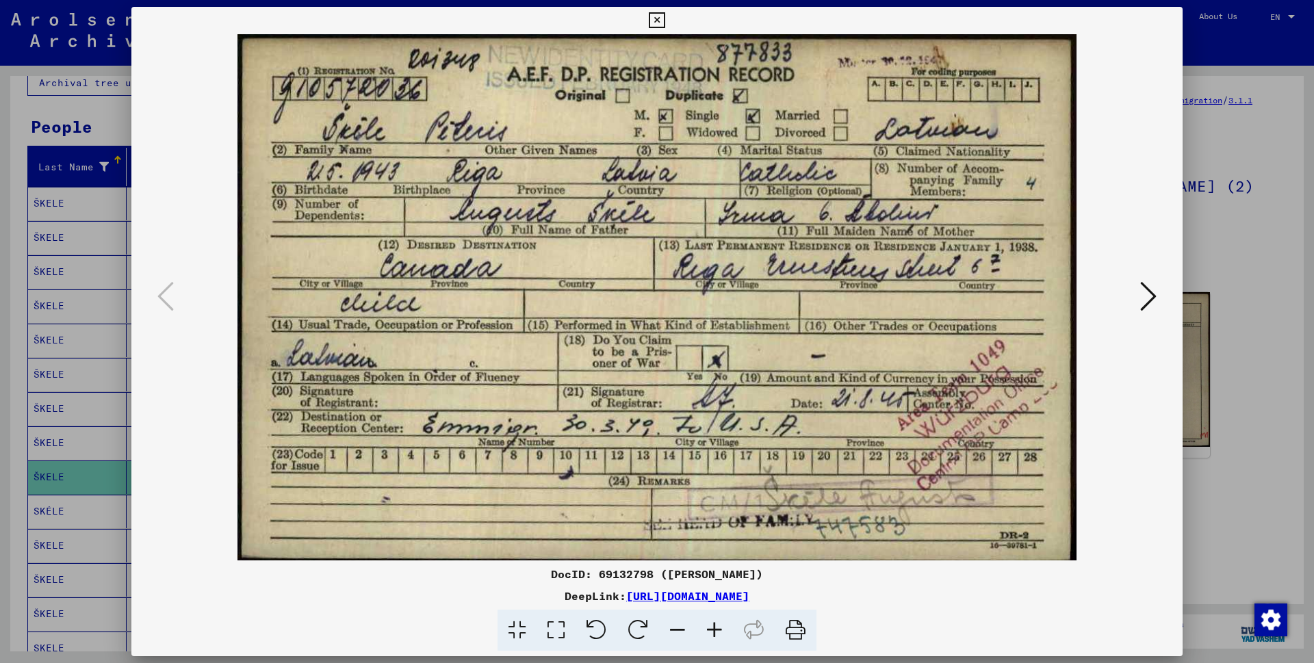
click at [1150, 298] on icon at bounding box center [1148, 296] width 16 height 33
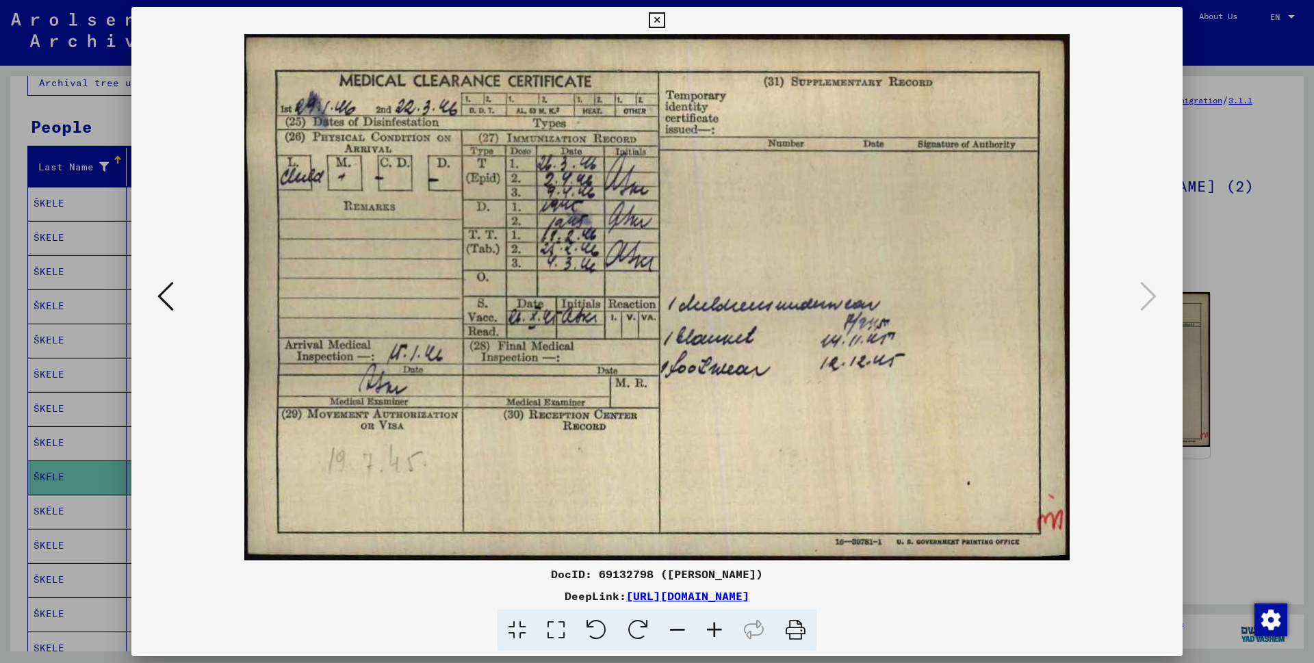
click at [665, 21] on icon at bounding box center [657, 20] width 16 height 16
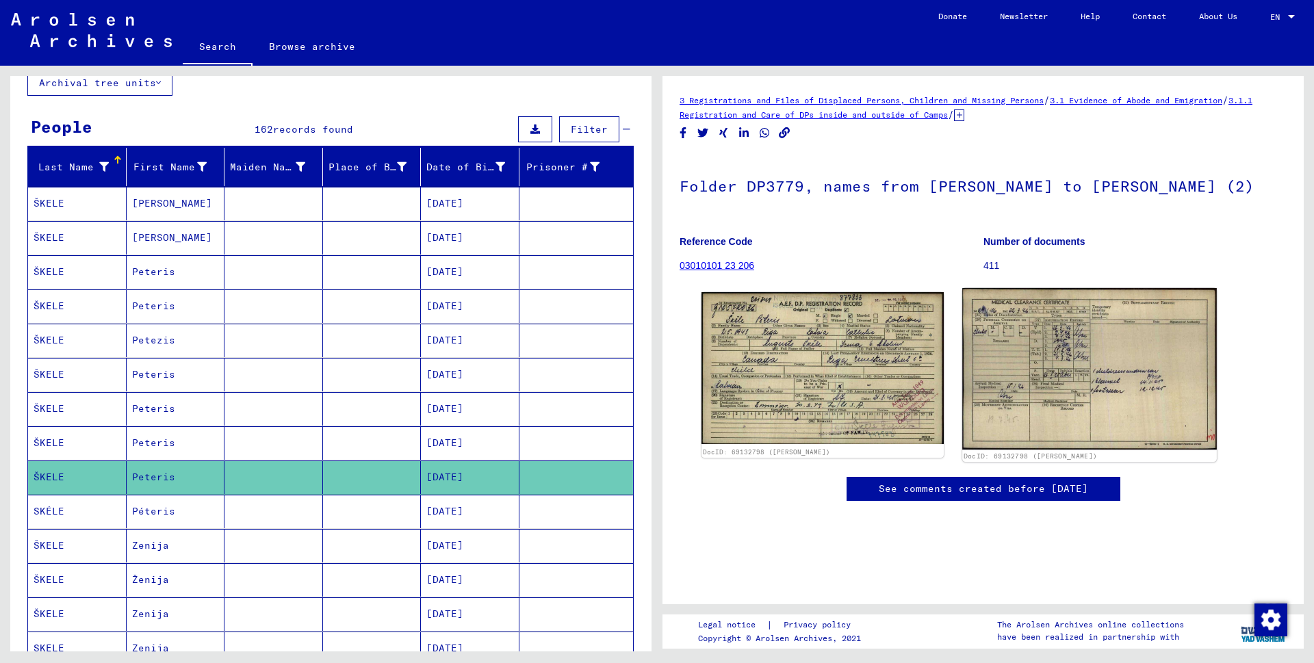
click at [1015, 444] on img at bounding box center [1089, 369] width 254 height 162
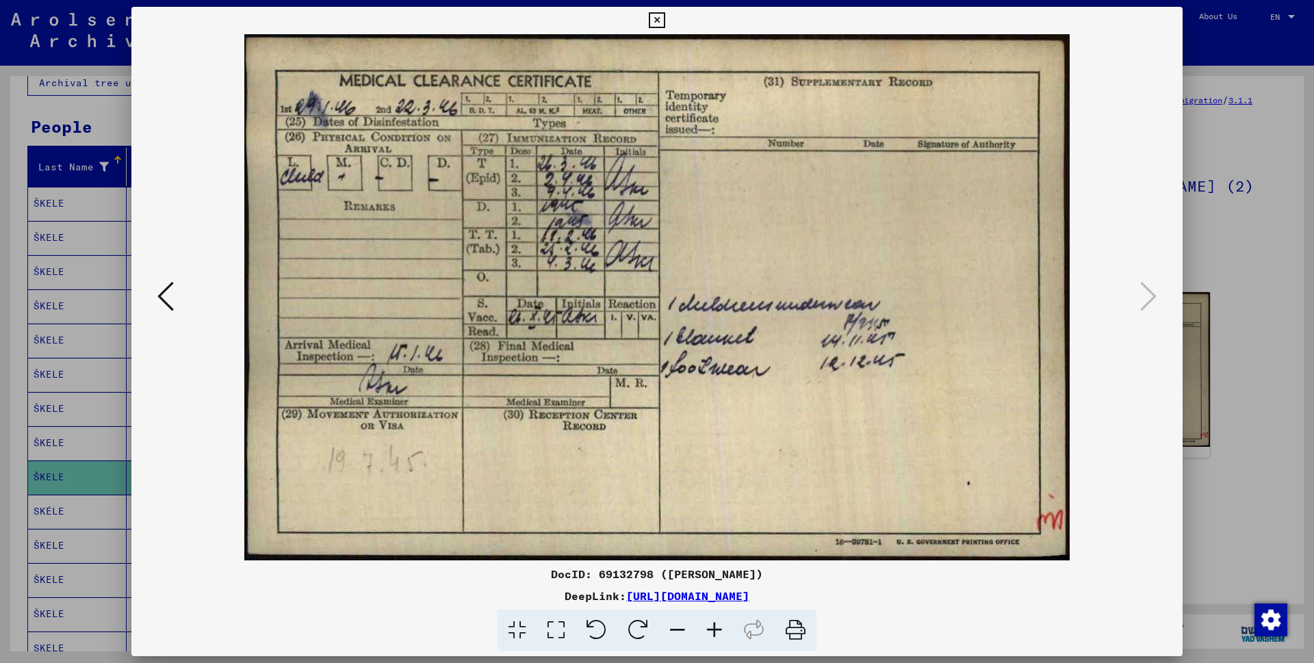
click at [665, 22] on icon at bounding box center [657, 20] width 16 height 16
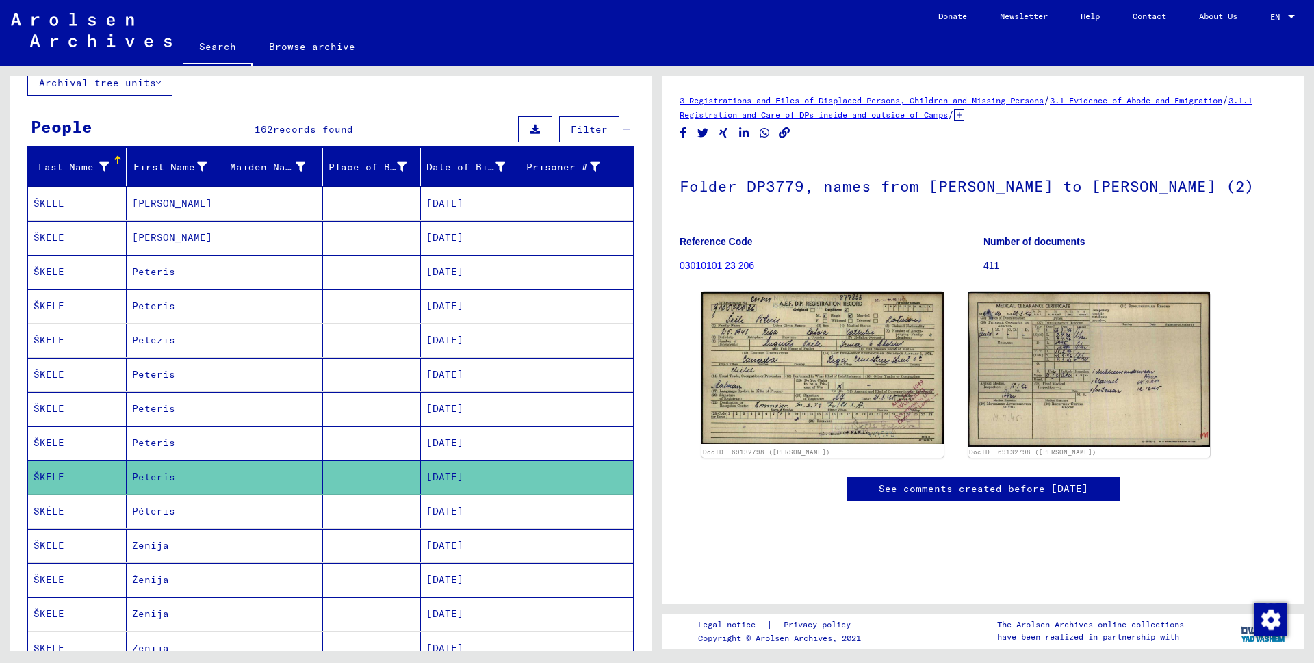
click at [43, 514] on mat-cell "SKÉLE" at bounding box center [77, 512] width 99 height 34
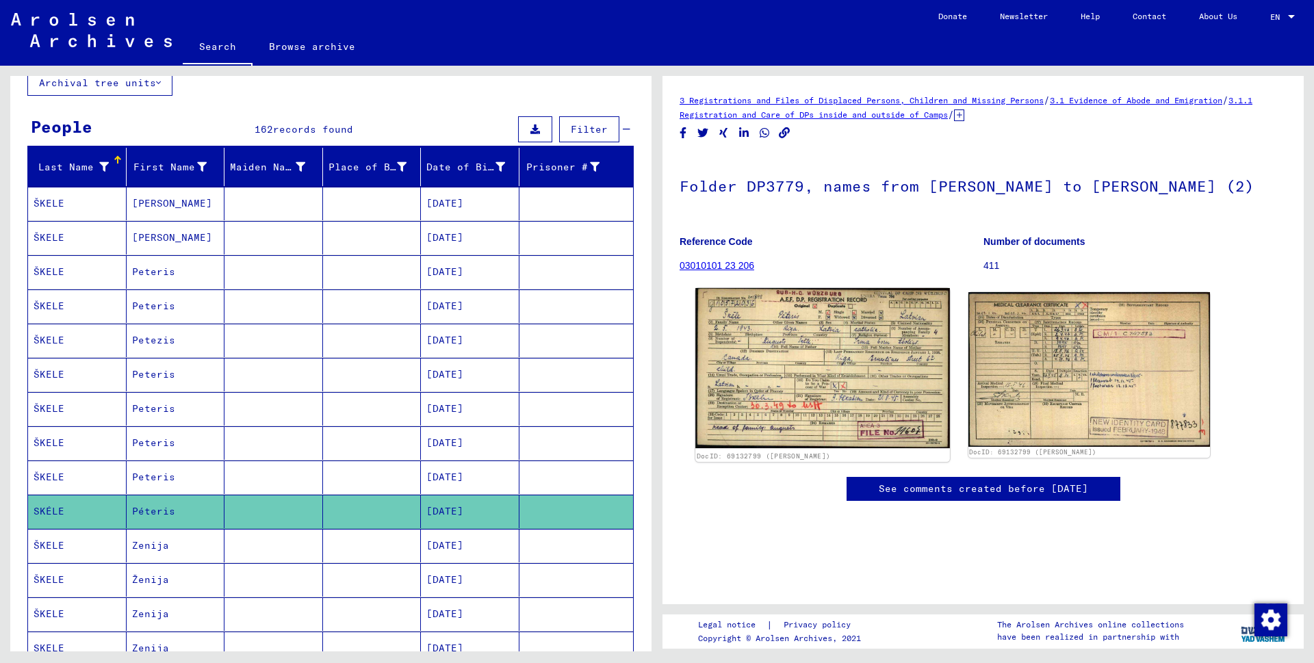
click at [754, 433] on img at bounding box center [822, 368] width 254 height 160
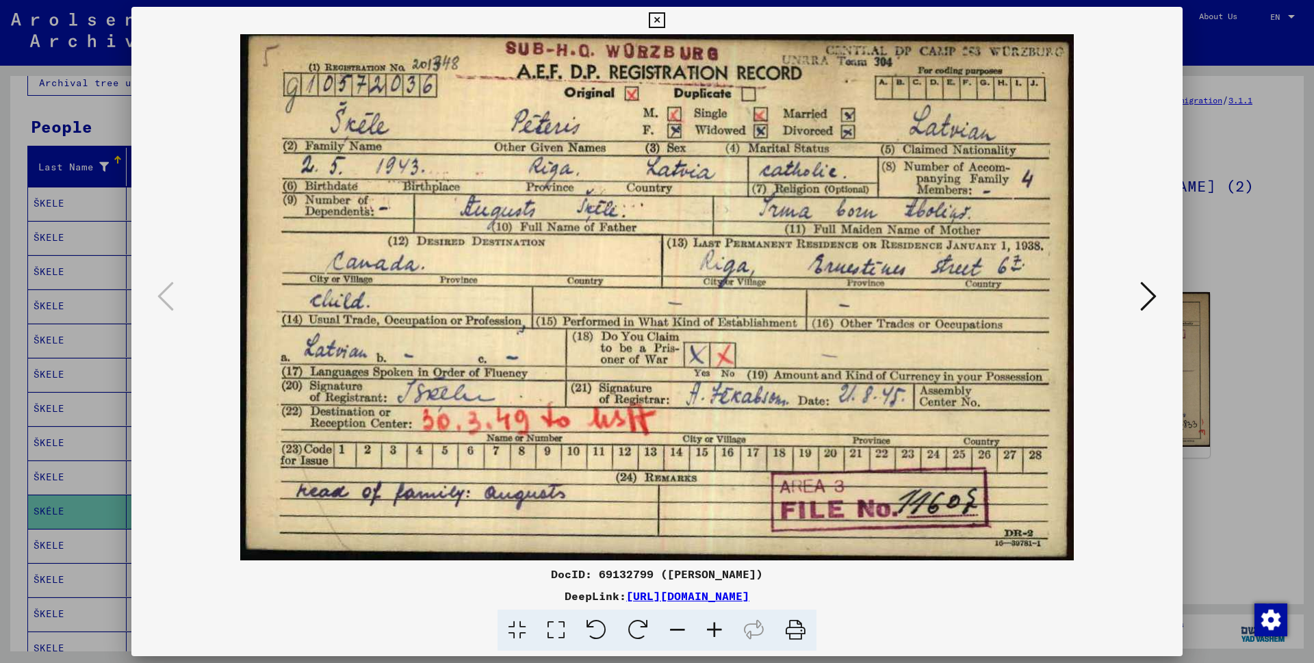
click at [1149, 294] on icon at bounding box center [1148, 296] width 16 height 33
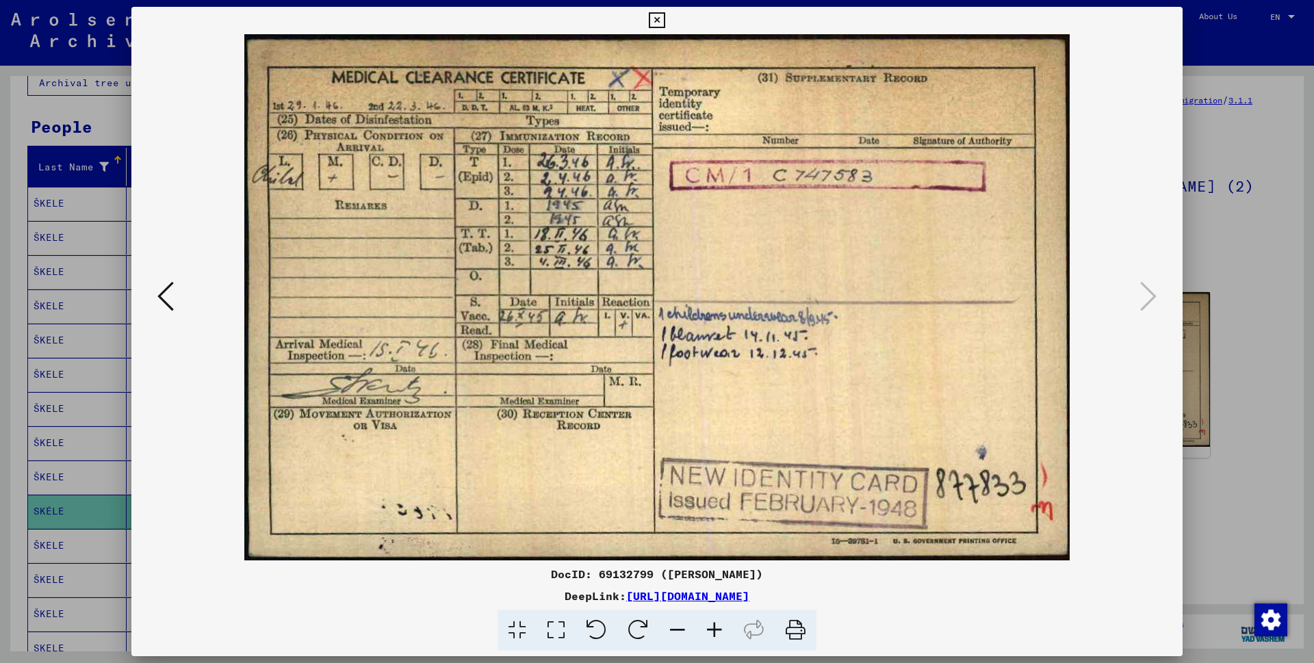
click at [665, 16] on icon at bounding box center [657, 20] width 16 height 16
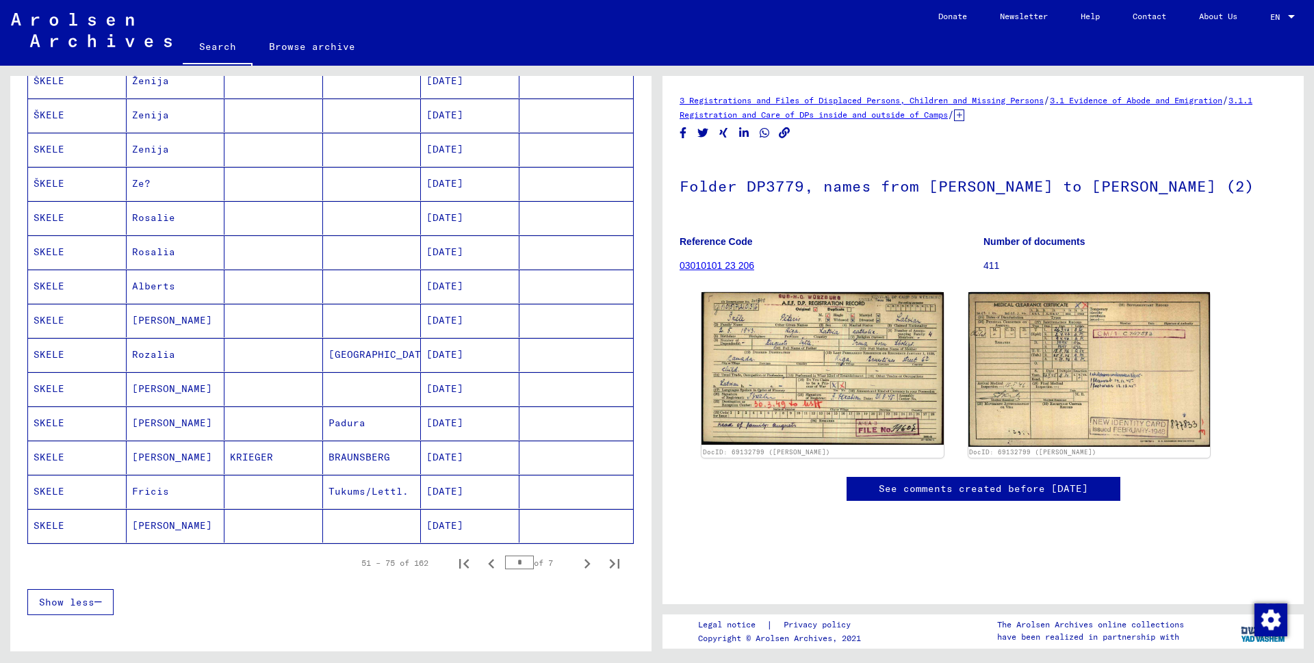
scroll to position [606, 0]
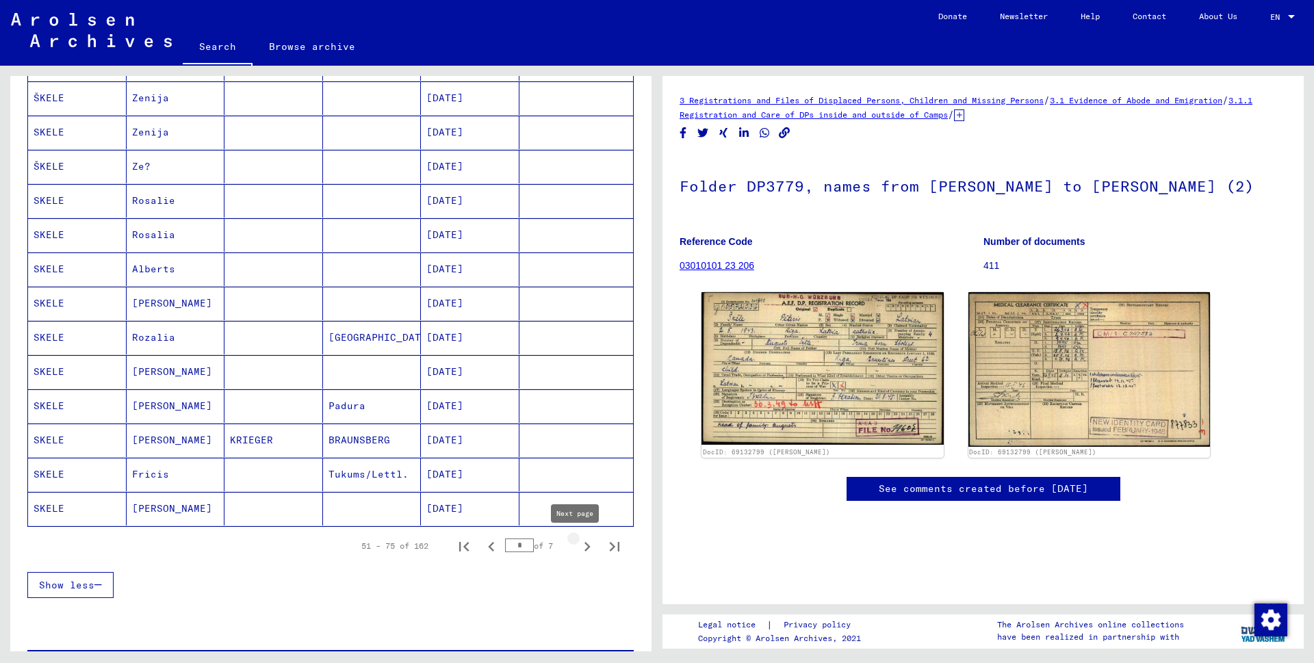
click at [585, 544] on icon "Next page" at bounding box center [588, 547] width 6 height 10
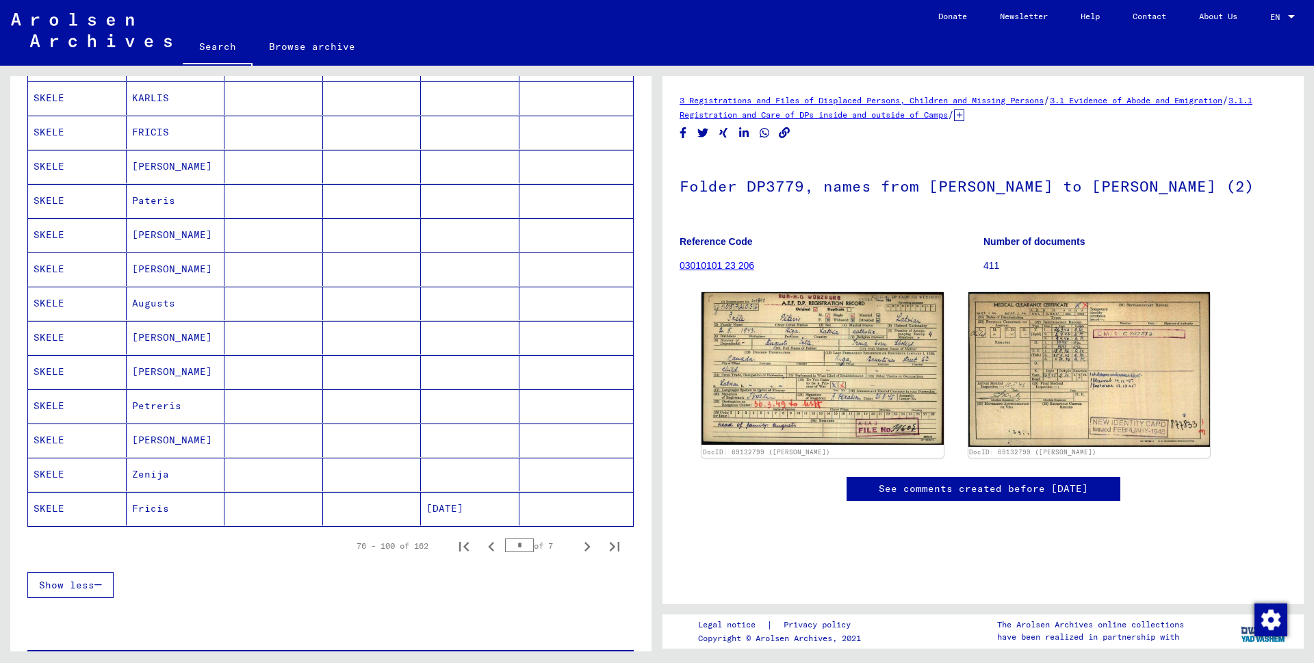
click at [45, 440] on mat-cell "SKELE" at bounding box center [77, 441] width 99 height 34
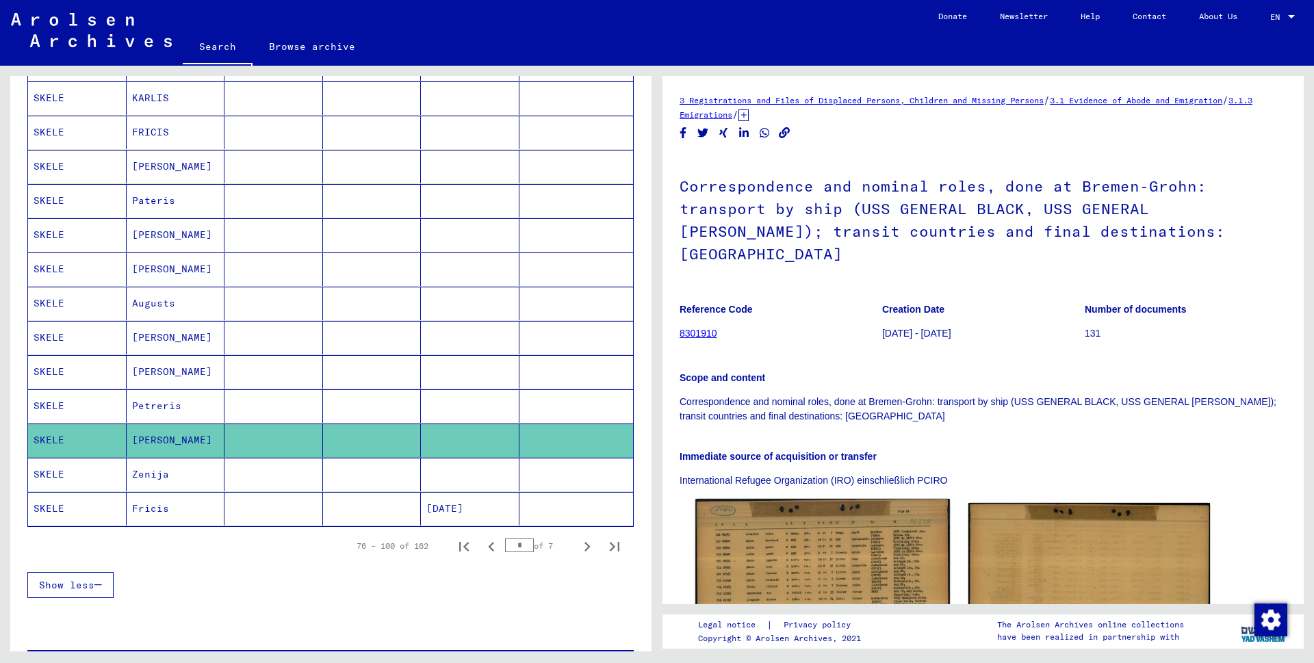
click at [780, 513] on img at bounding box center [822, 578] width 254 height 159
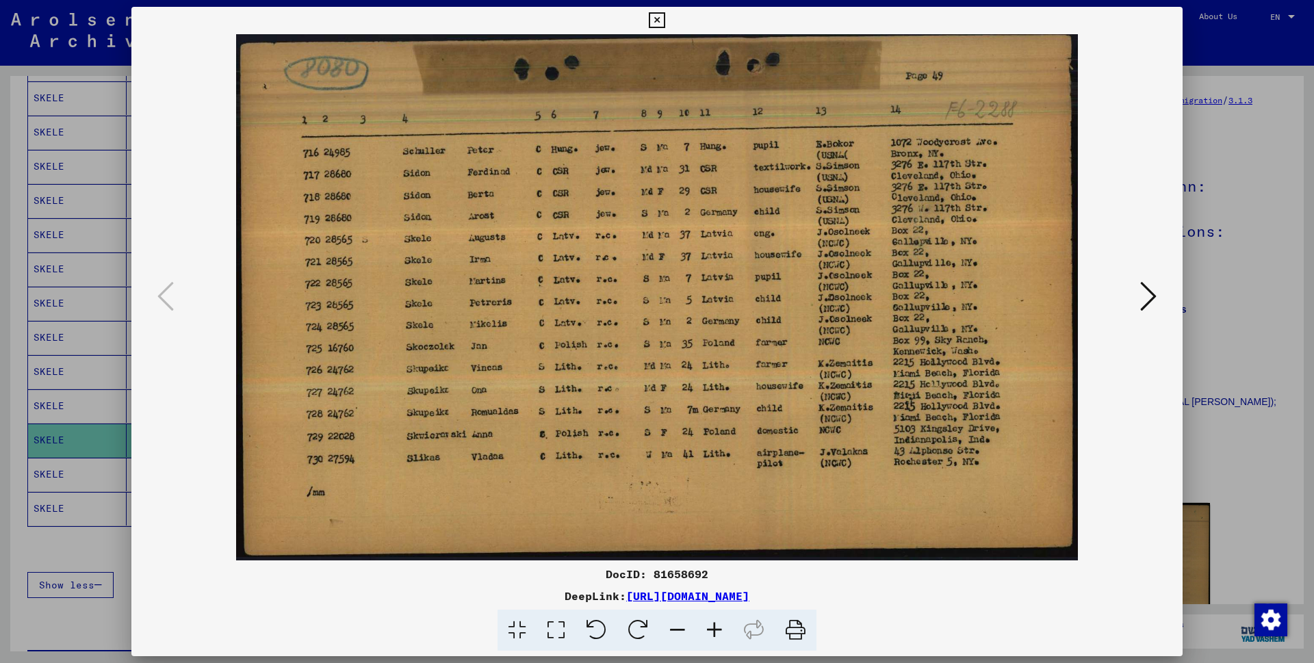
click at [665, 23] on icon at bounding box center [657, 20] width 16 height 16
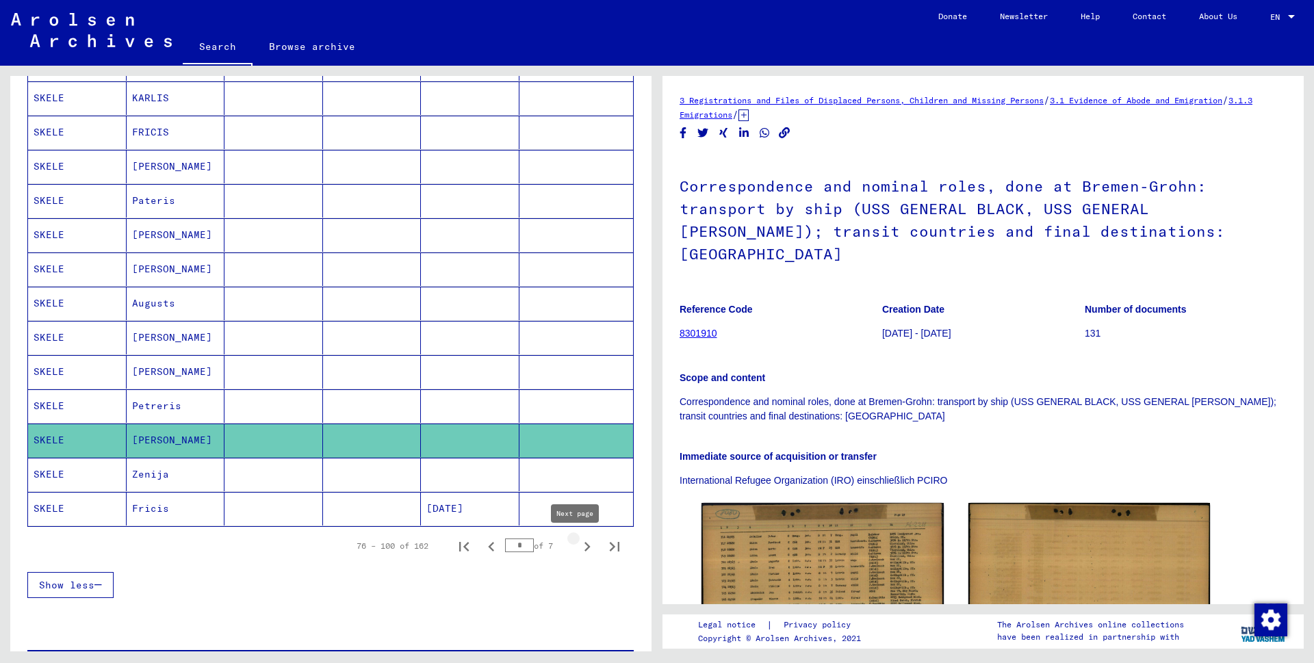
click at [578, 546] on icon "Next page" at bounding box center [587, 546] width 19 height 19
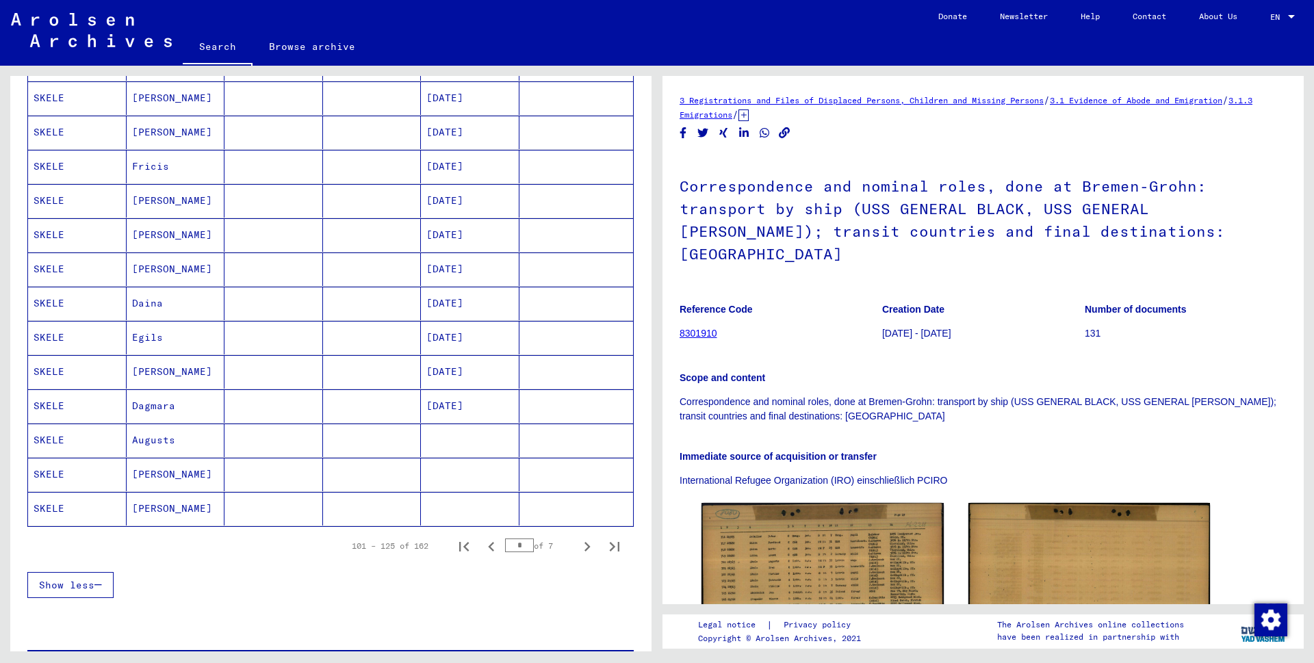
click at [43, 476] on mat-cell "SKELE" at bounding box center [77, 475] width 99 height 34
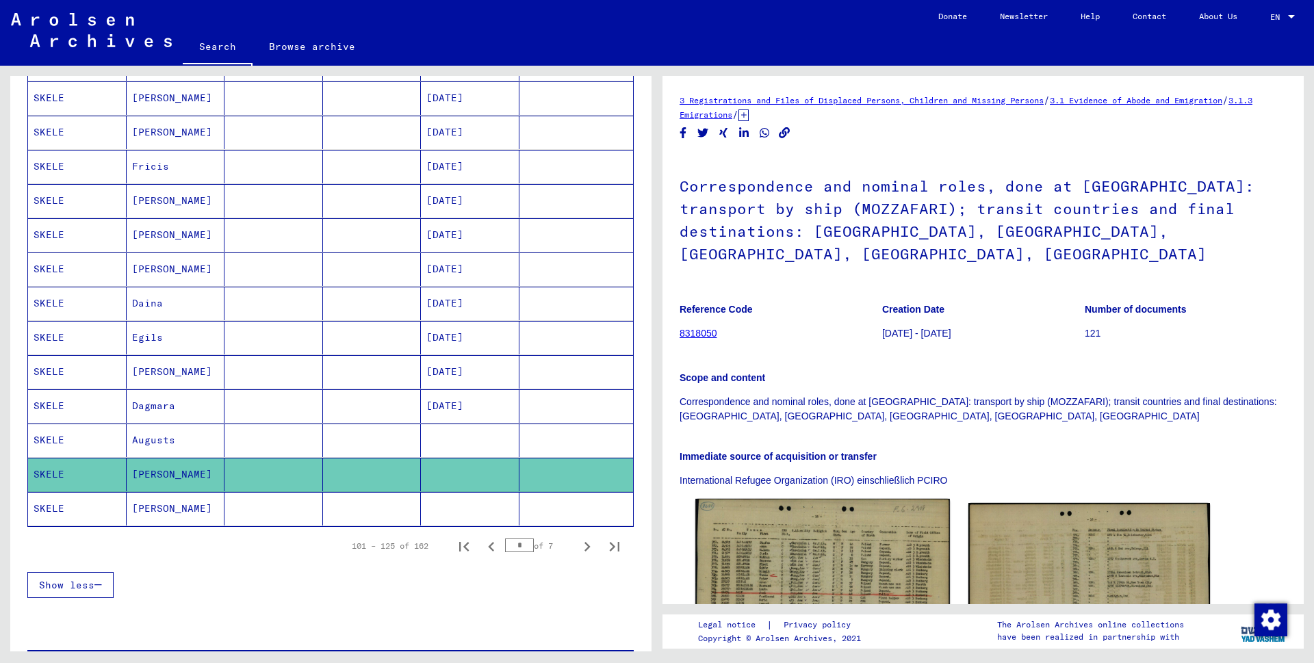
click at [751, 535] on img at bounding box center [822, 580] width 254 height 163
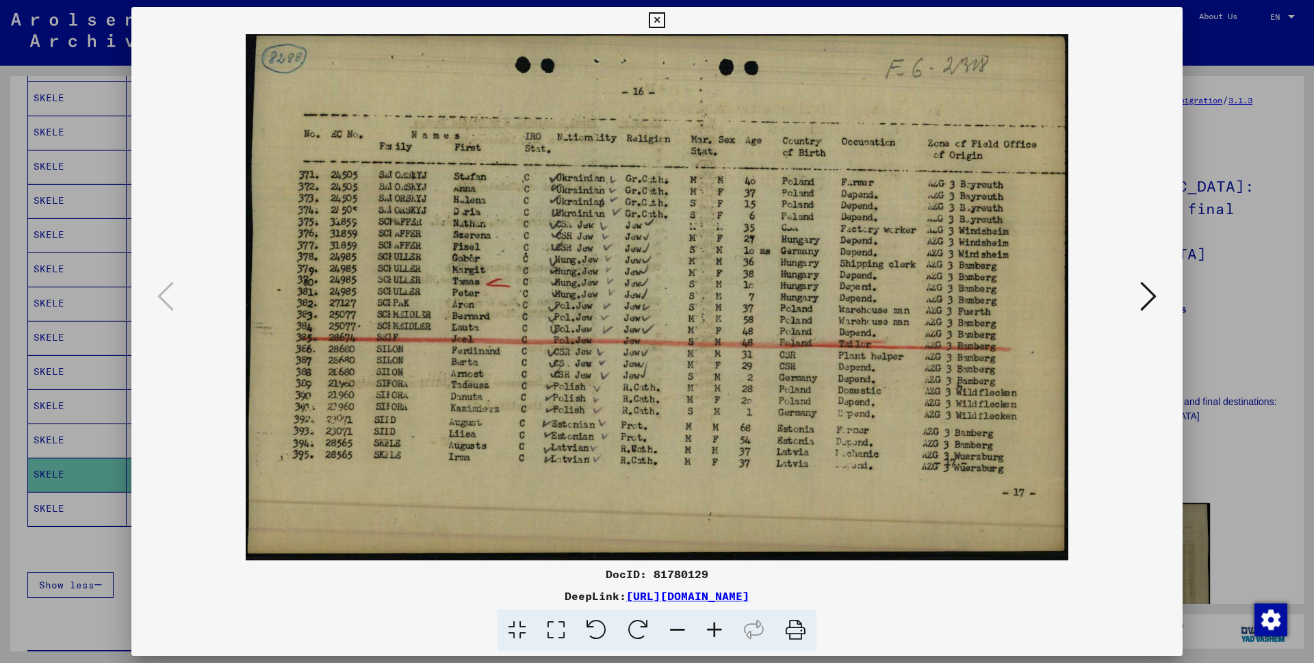
click at [1149, 293] on icon at bounding box center [1148, 296] width 16 height 33
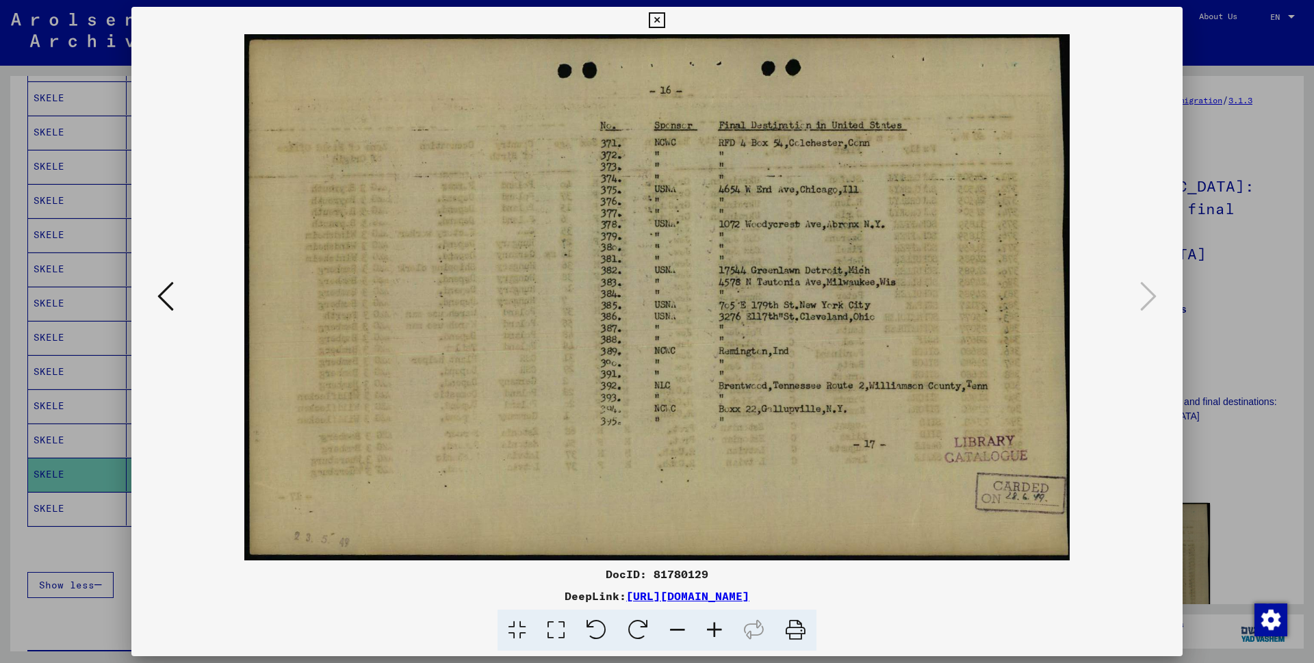
click at [665, 18] on icon at bounding box center [657, 20] width 16 height 16
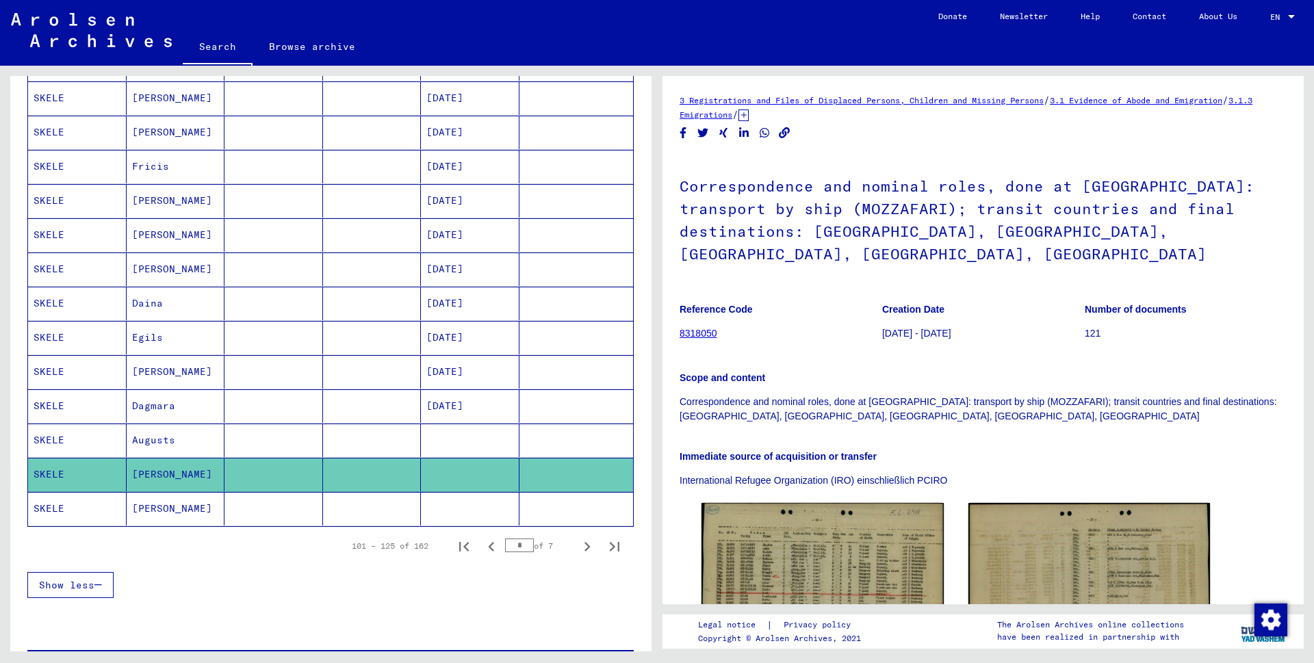
scroll to position [700, 0]
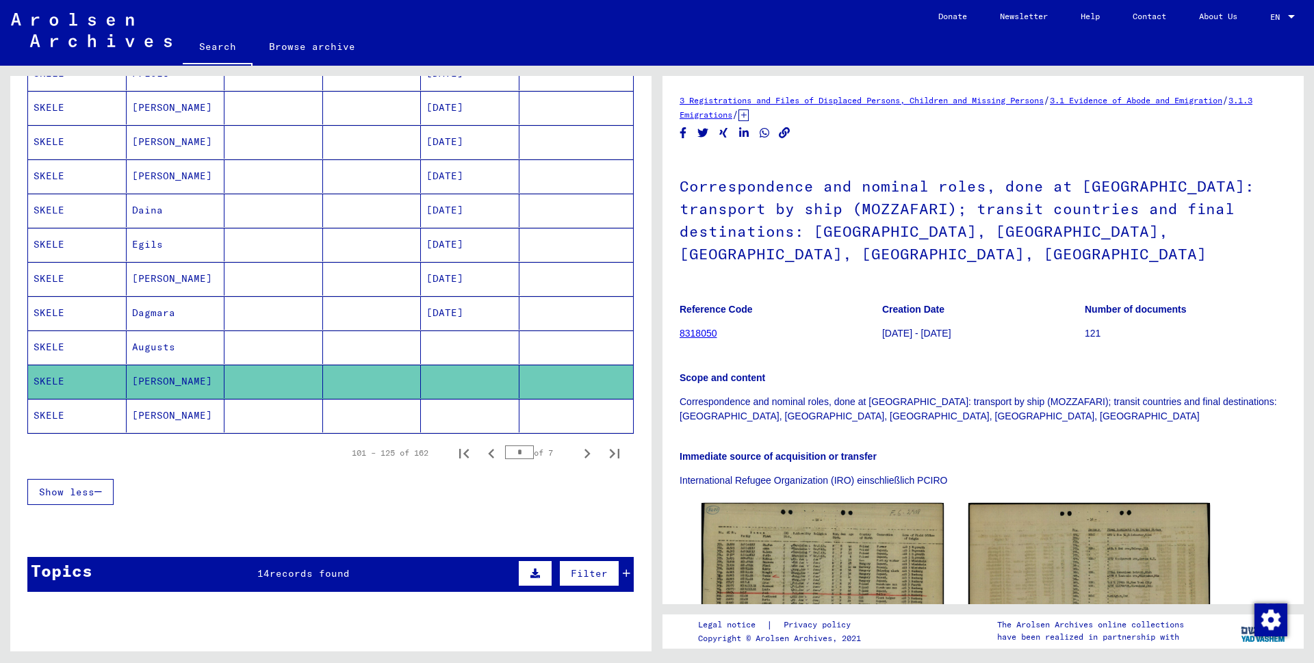
click at [47, 415] on mat-cell "SKELE" at bounding box center [77, 416] width 99 height 34
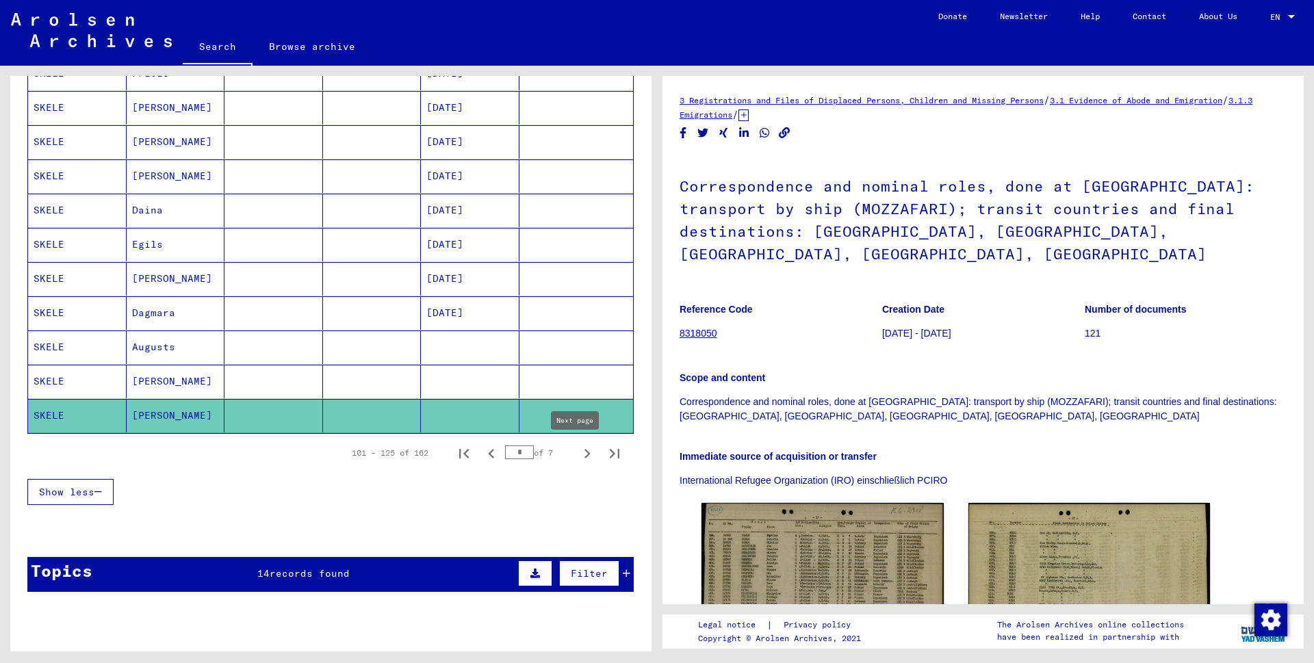
click at [578, 455] on icon "Next page" at bounding box center [587, 453] width 19 height 19
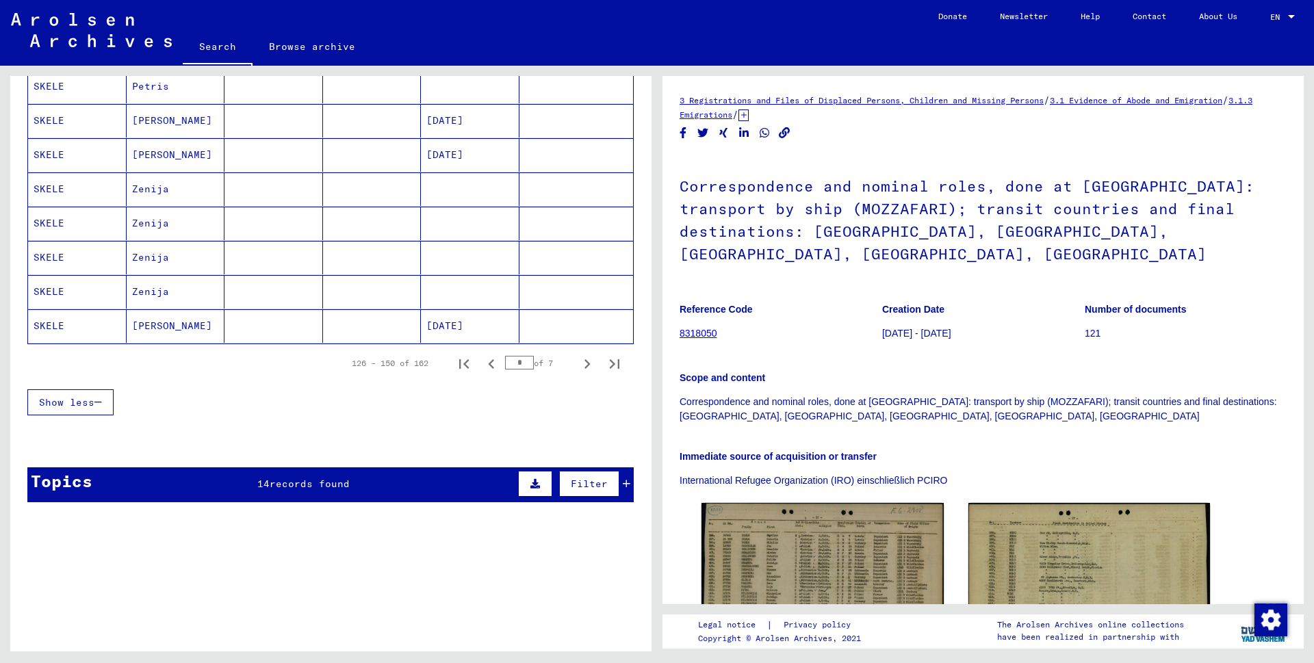
scroll to position [801, 0]
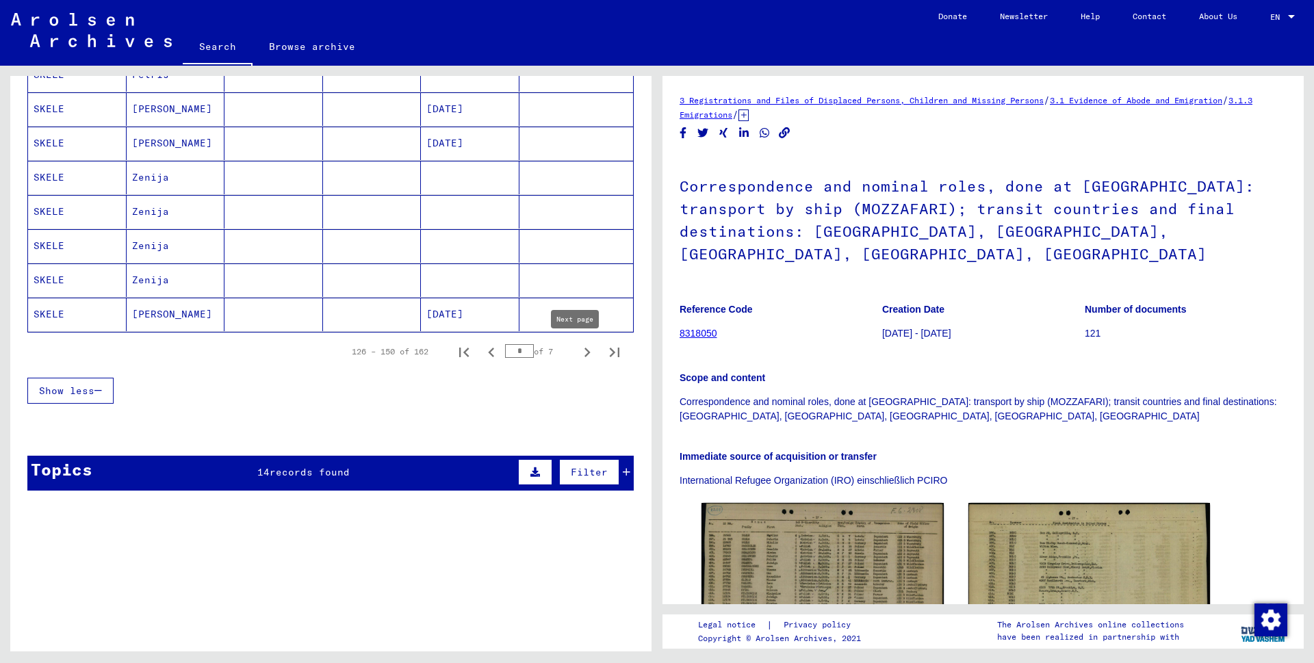
click at [578, 353] on icon "Next page" at bounding box center [587, 352] width 19 height 19
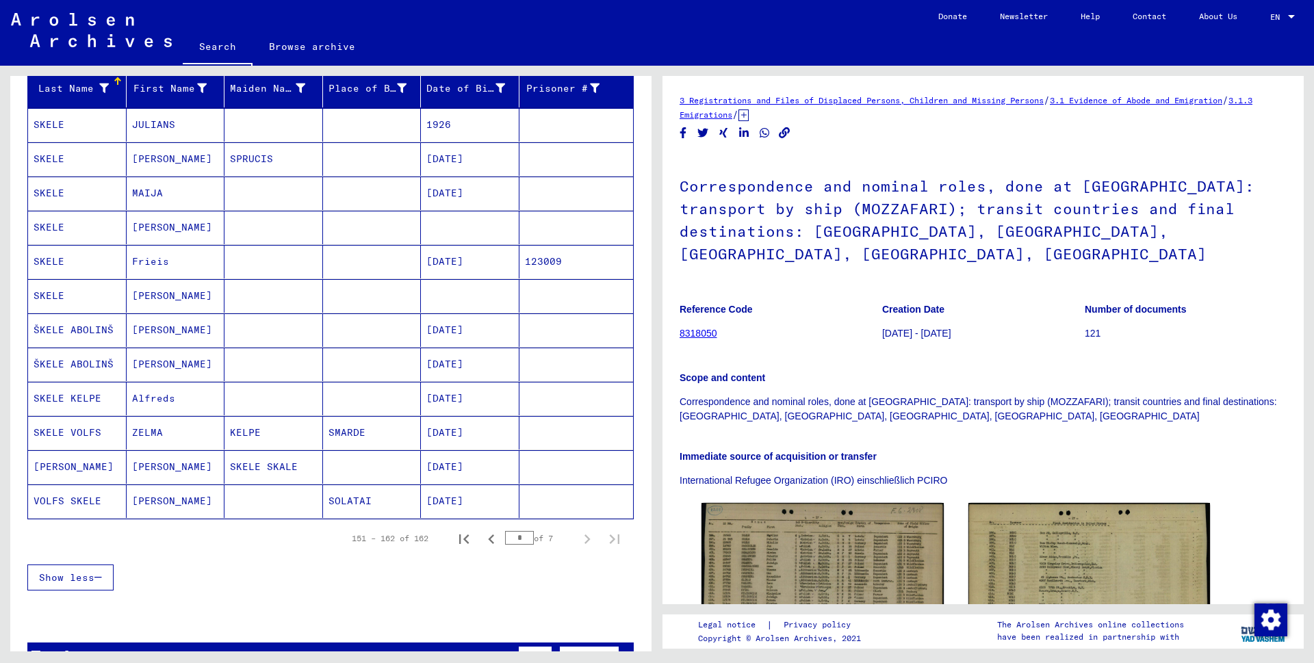
scroll to position [144, 0]
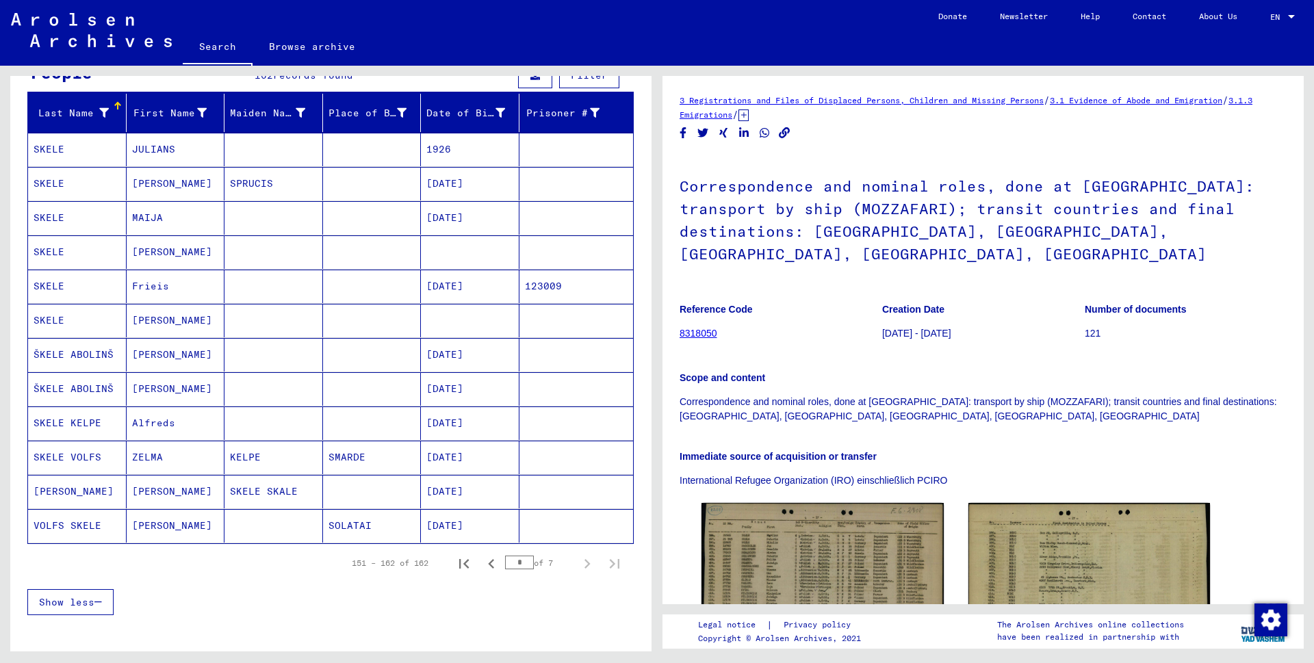
click at [68, 352] on mat-cell "ŠKELE ABOLINŠ" at bounding box center [77, 355] width 99 height 34
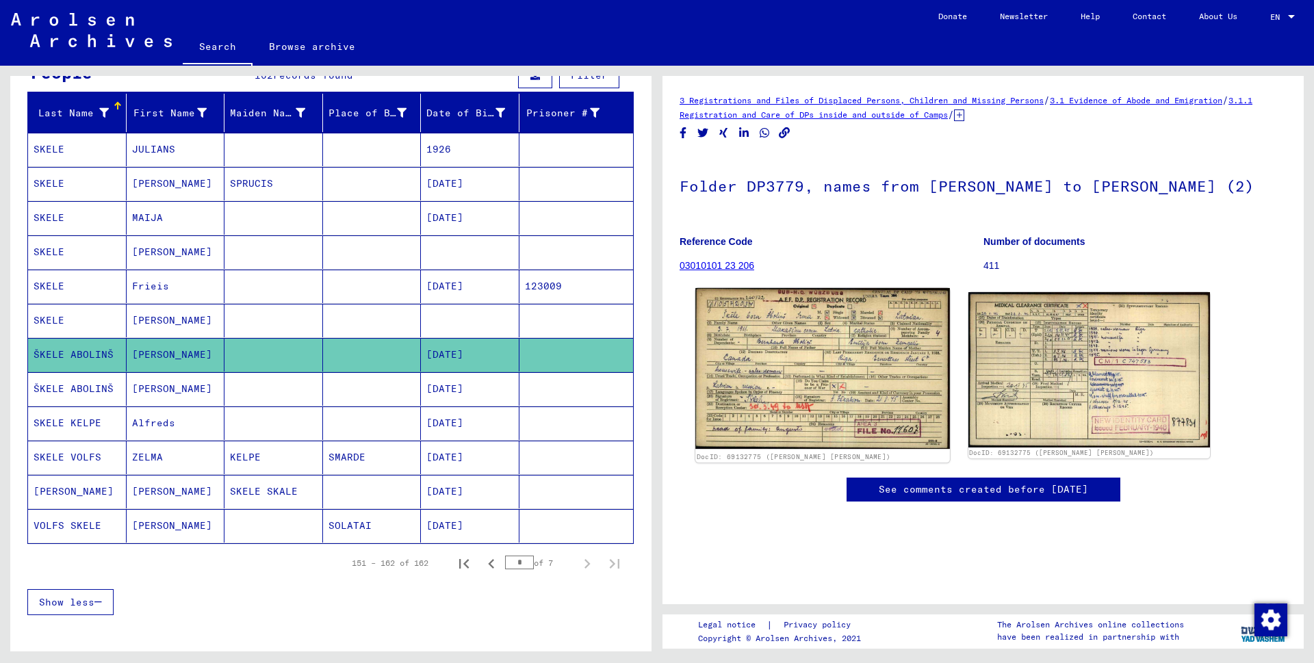
click at [747, 369] on img at bounding box center [822, 368] width 254 height 161
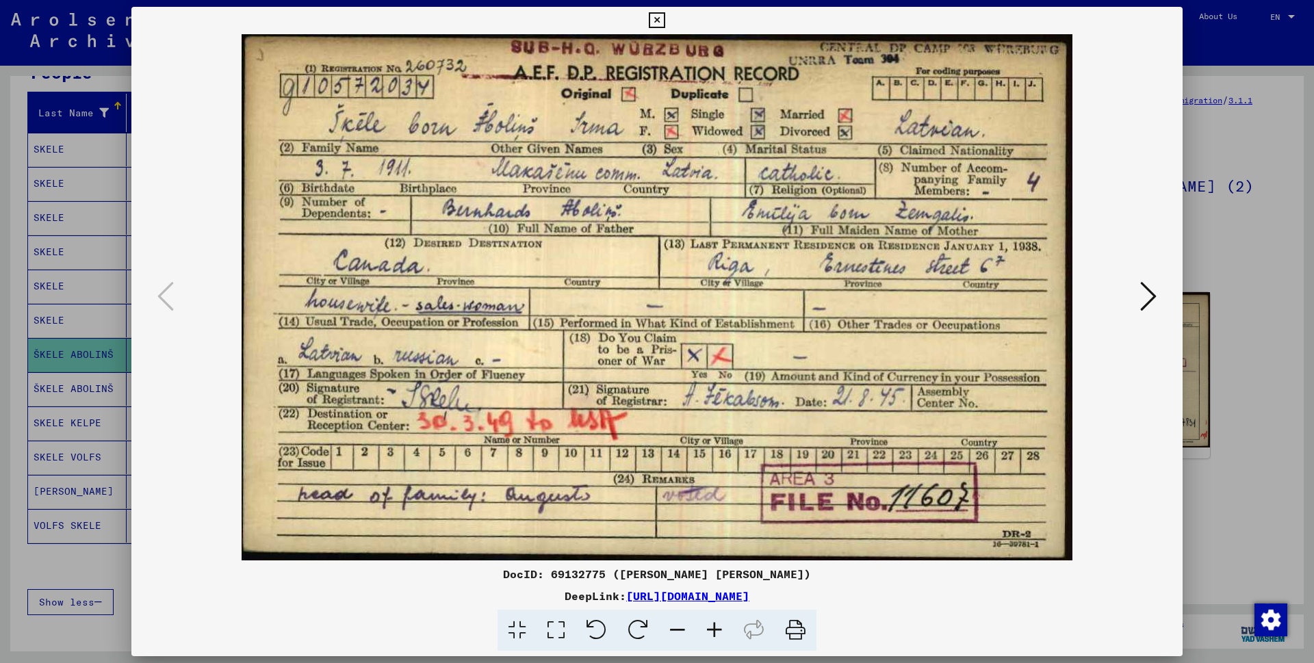
click at [665, 19] on icon at bounding box center [657, 20] width 16 height 16
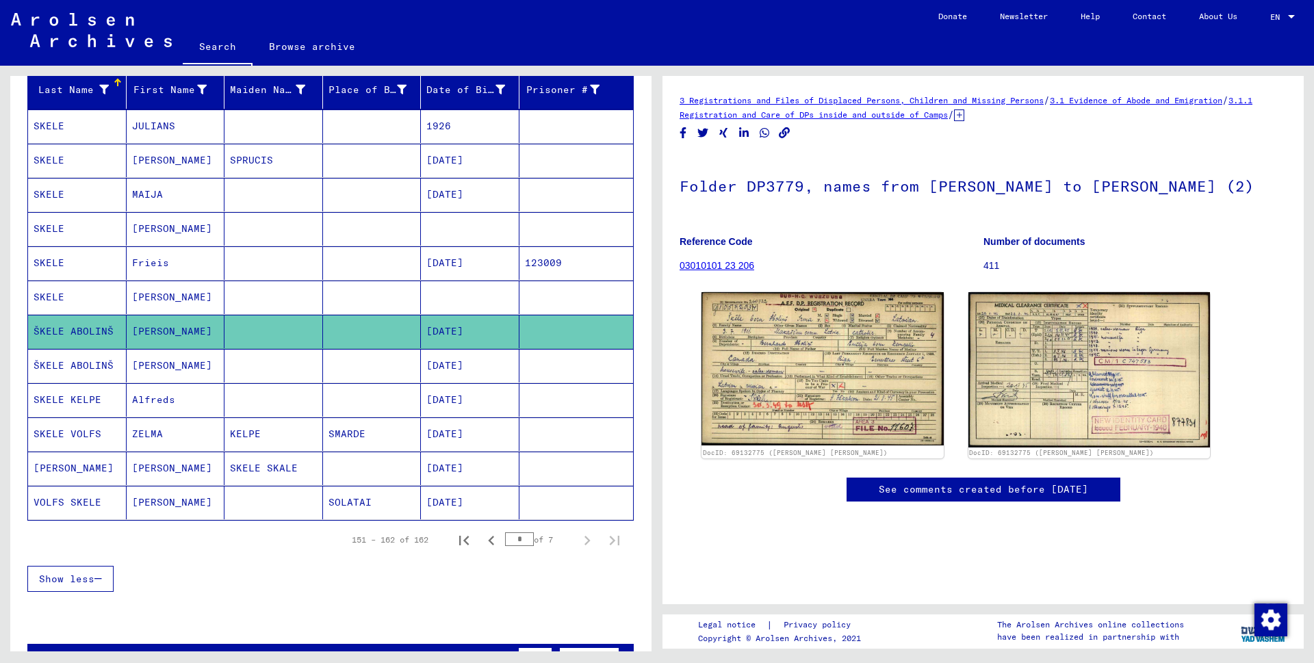
scroll to position [154, 0]
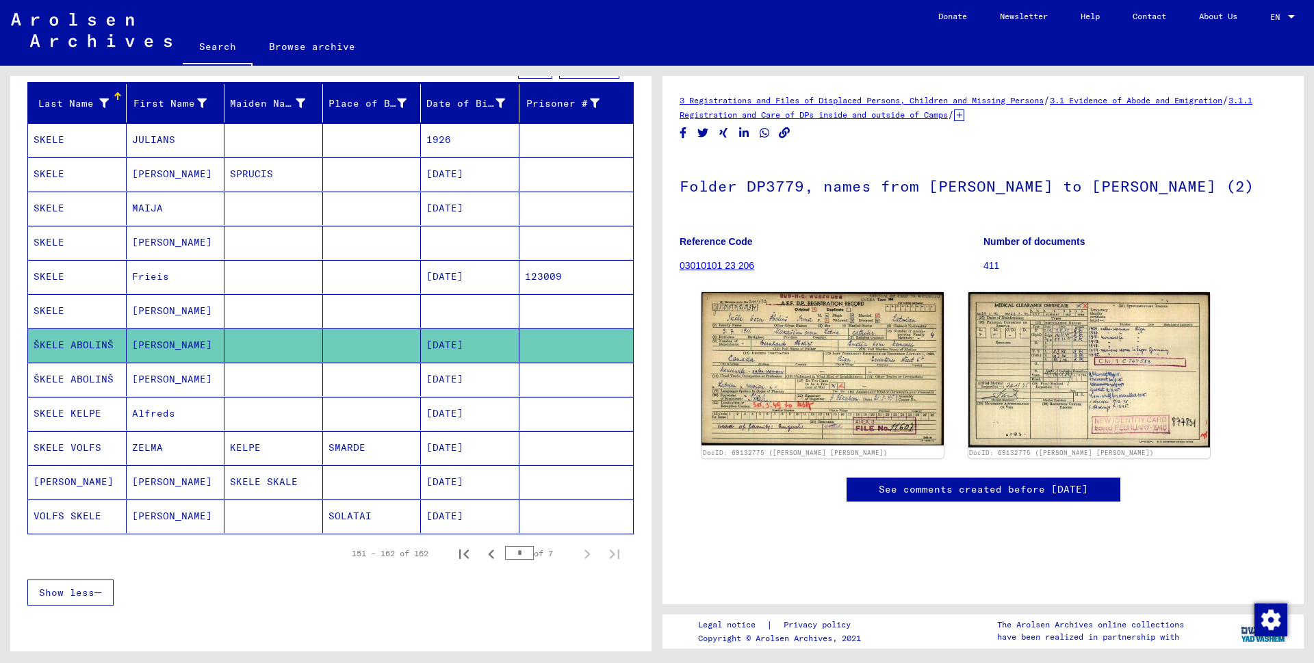
click at [77, 377] on mat-cell "ŠKELE ABOLINŠ" at bounding box center [77, 380] width 99 height 34
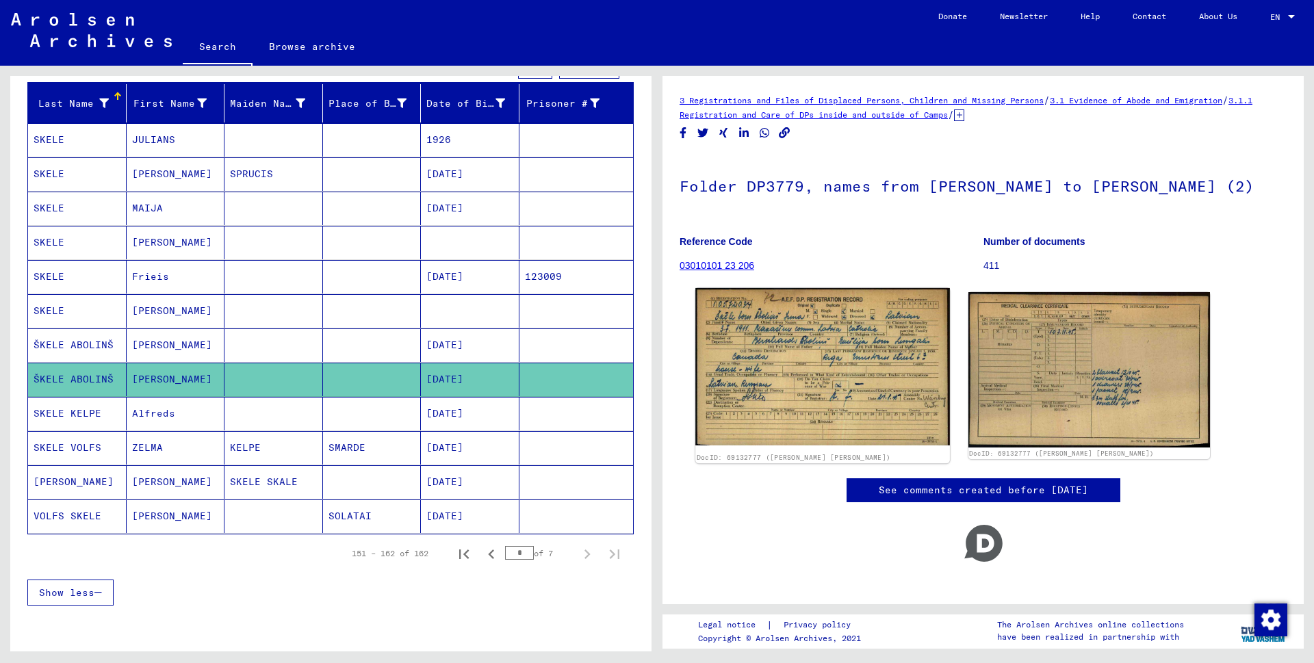
click at [792, 372] on img at bounding box center [822, 366] width 254 height 157
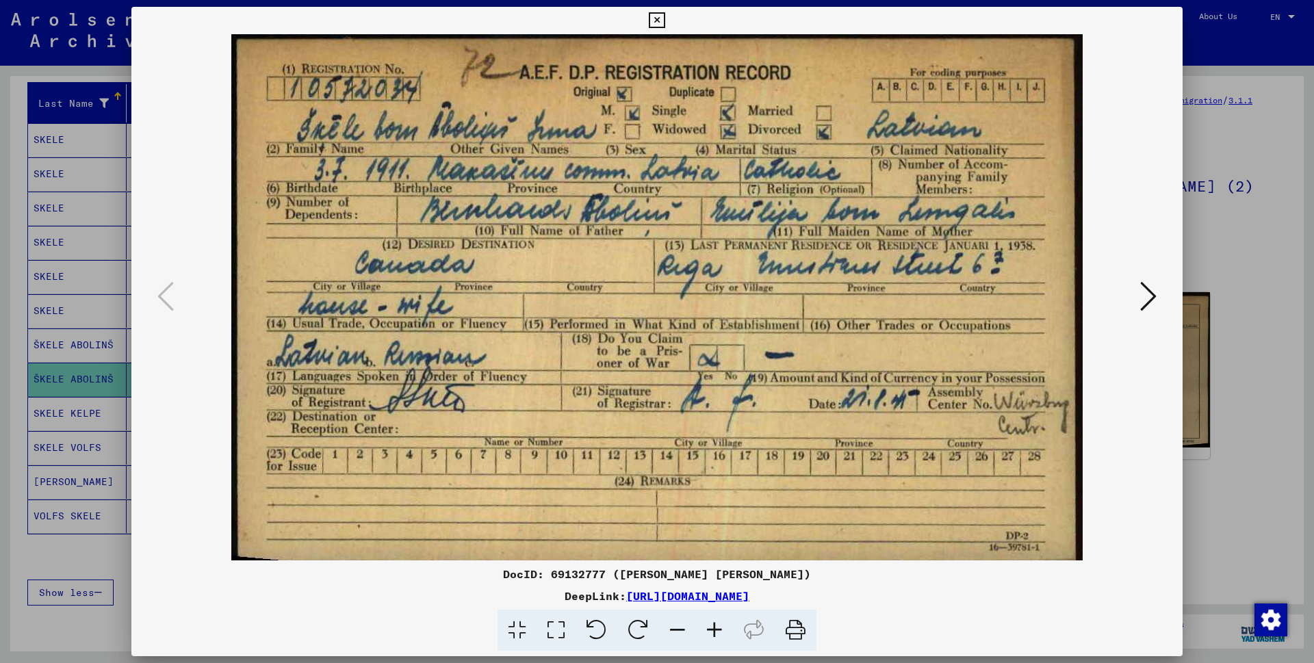
click at [665, 21] on icon at bounding box center [657, 20] width 16 height 16
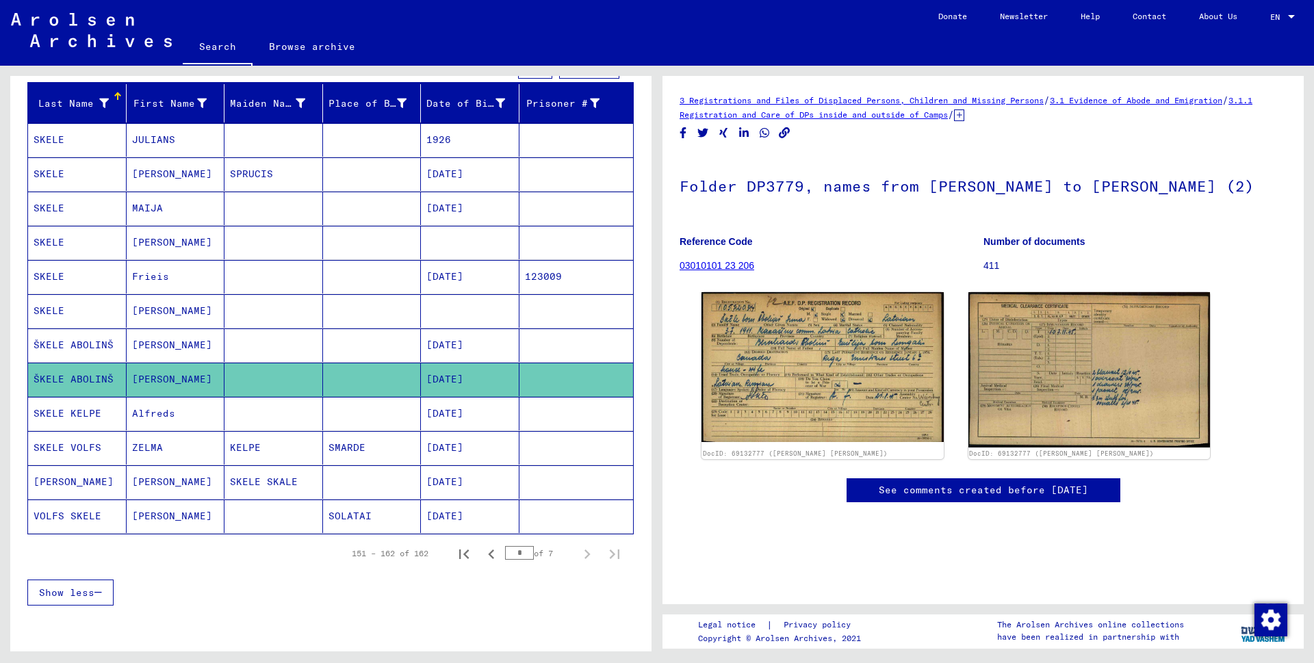
click at [89, 382] on mat-cell "ŠKELE ABOLINŠ" at bounding box center [77, 380] width 99 height 34
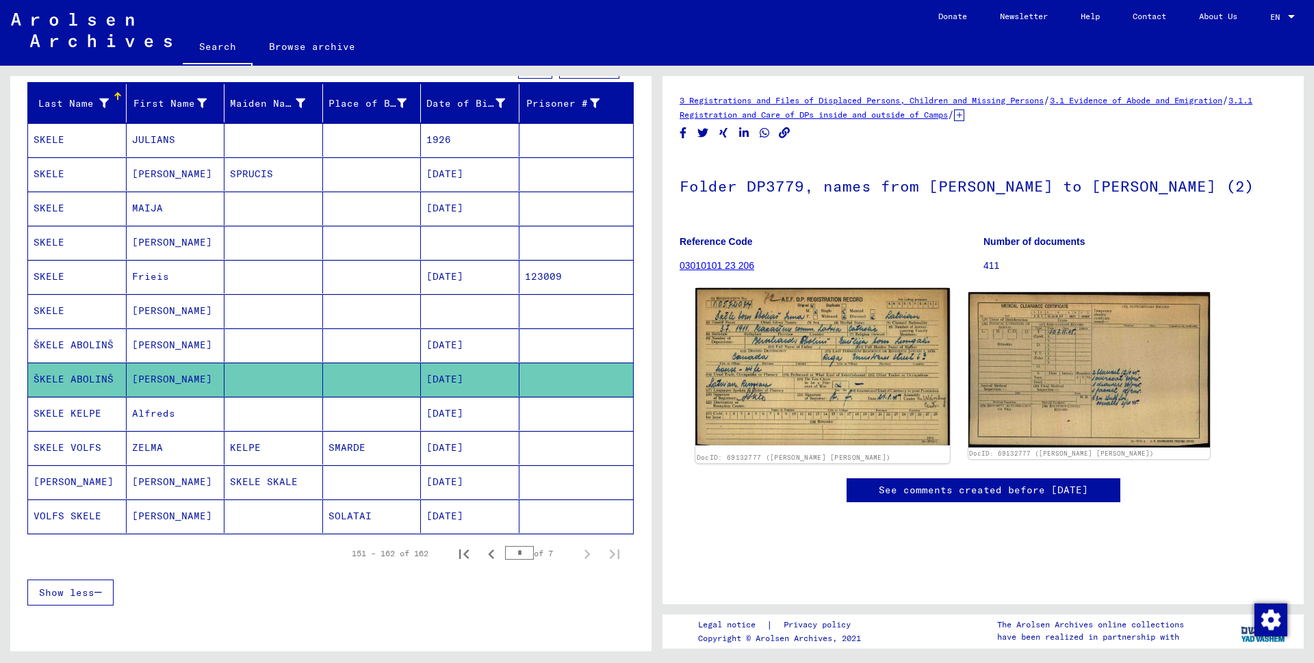
click at [858, 387] on img at bounding box center [822, 366] width 254 height 157
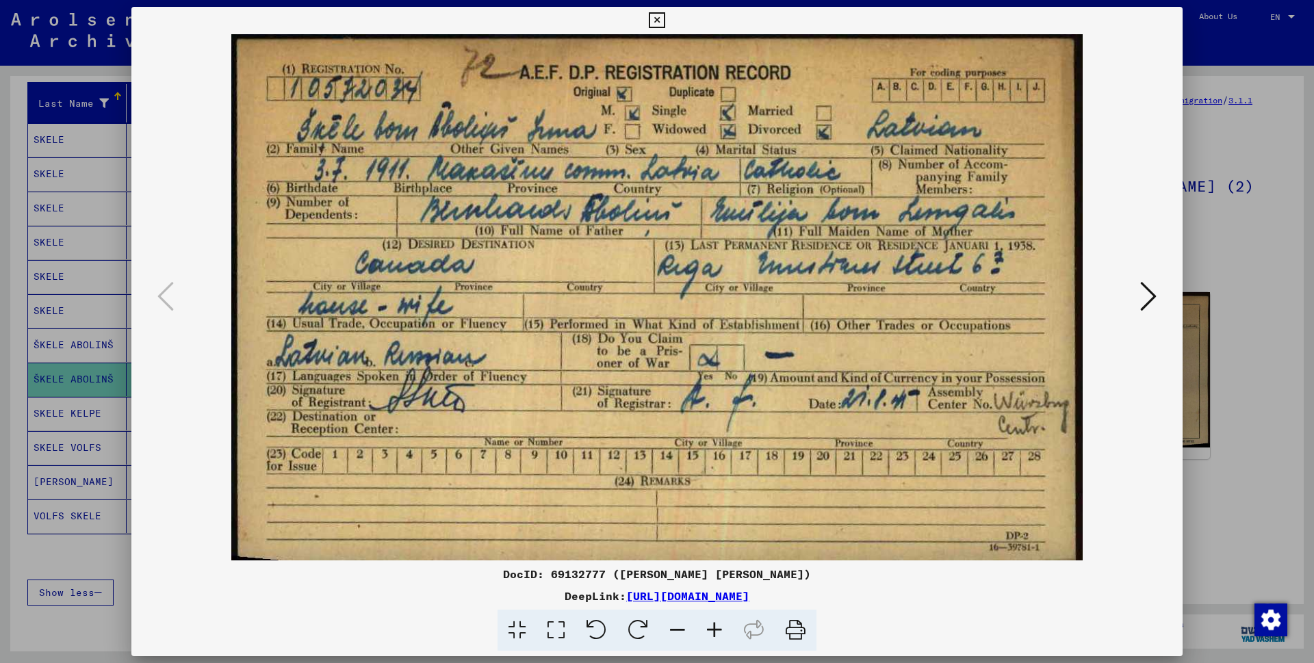
click at [665, 20] on icon at bounding box center [657, 20] width 16 height 16
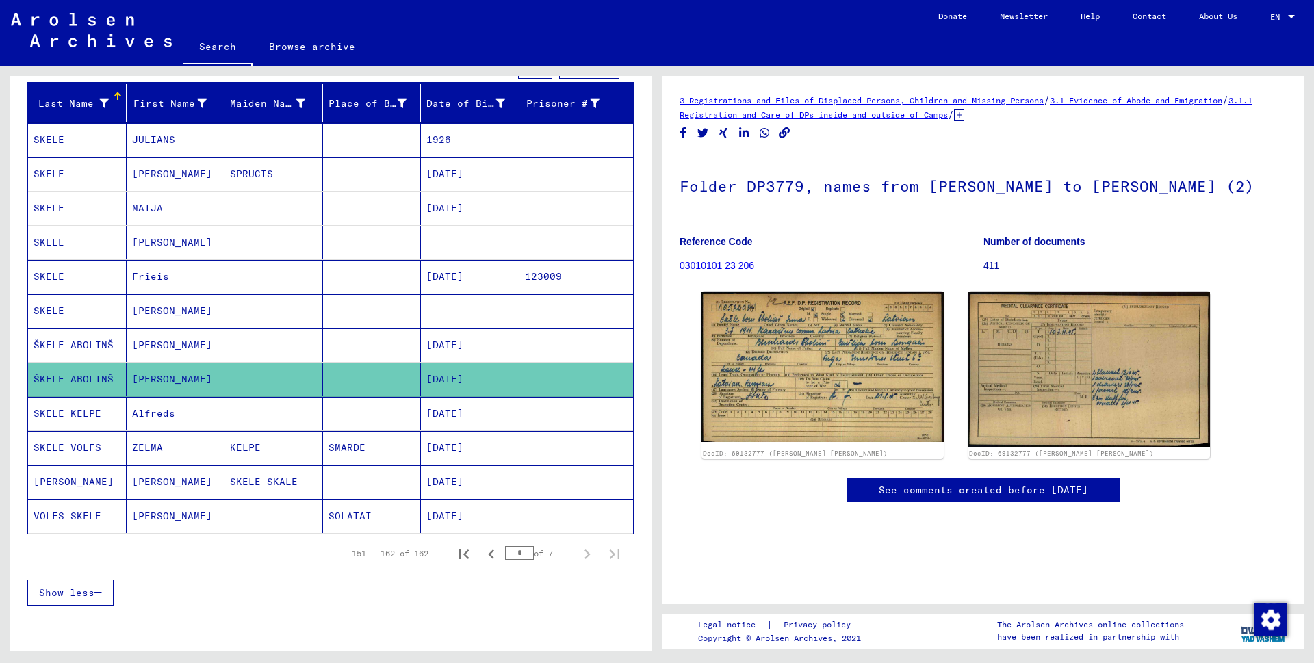
click at [44, 309] on mat-cell "SKELE" at bounding box center [77, 311] width 99 height 34
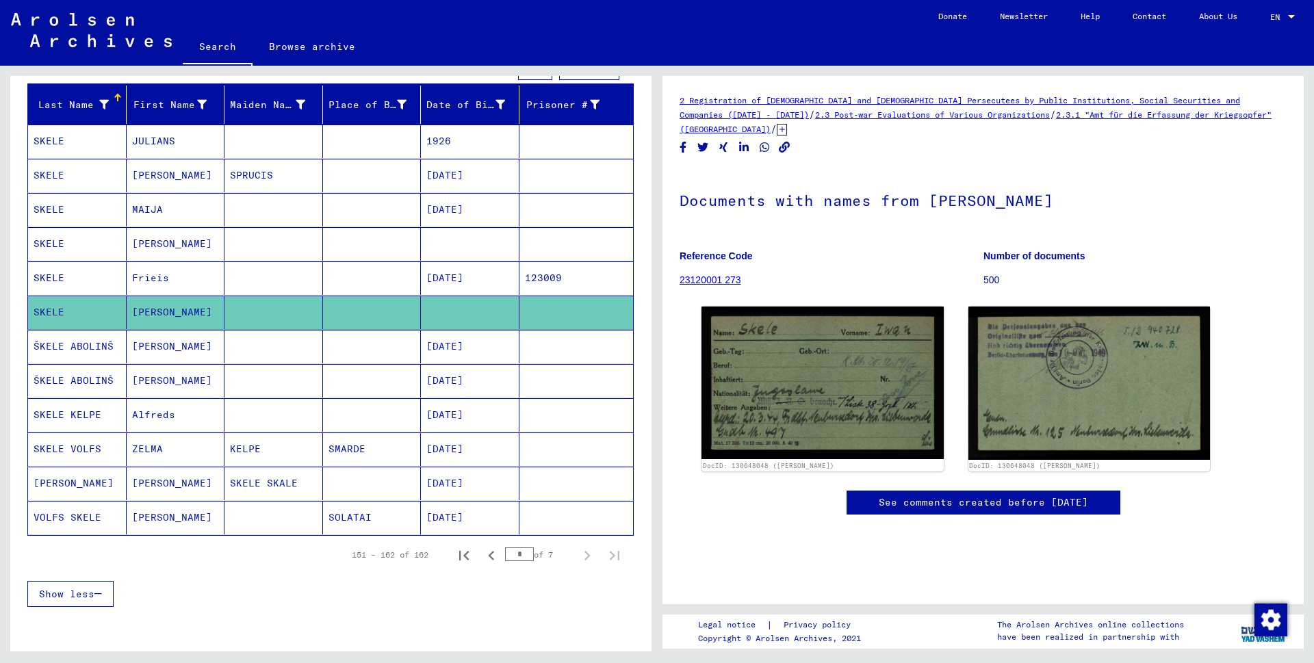
scroll to position [137, 0]
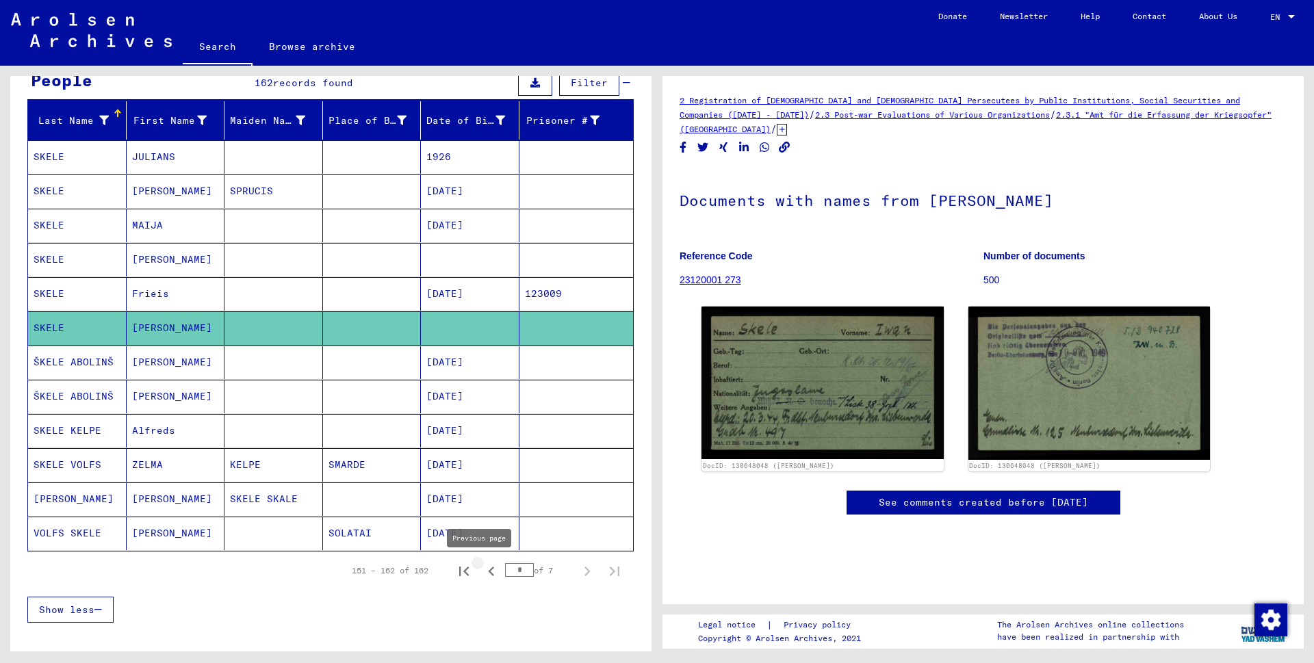
click at [488, 571] on icon "Previous page" at bounding box center [491, 572] width 6 height 10
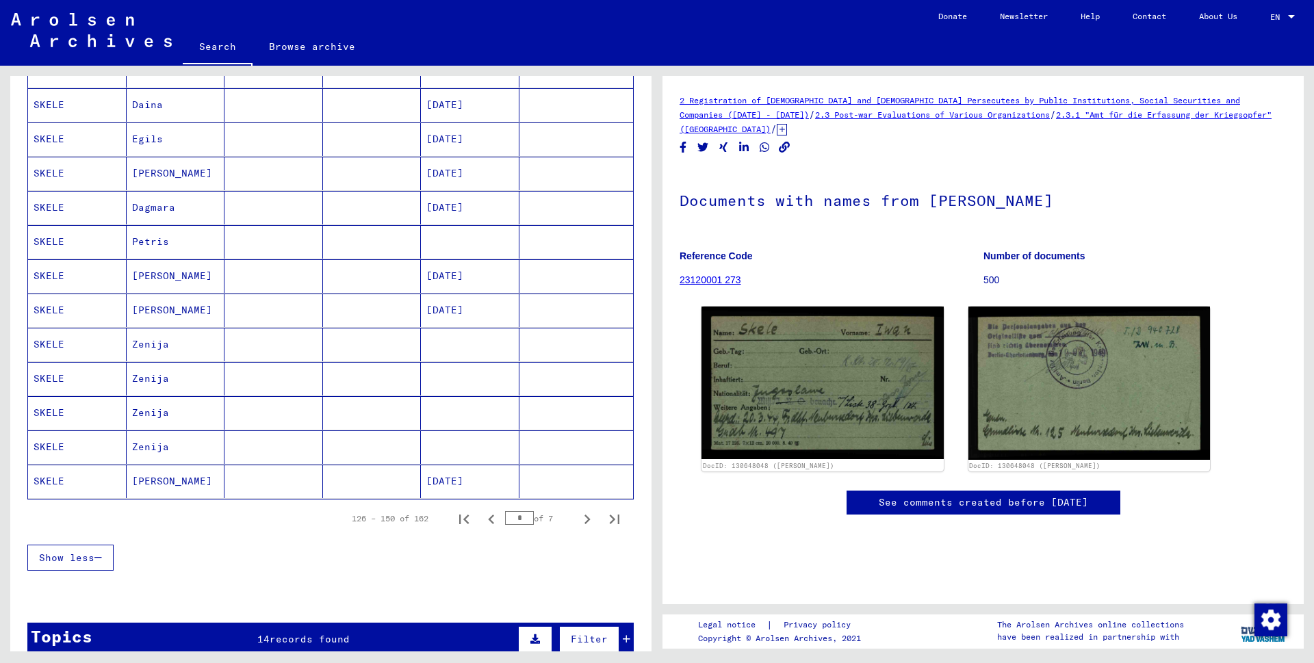
scroll to position [638, 0]
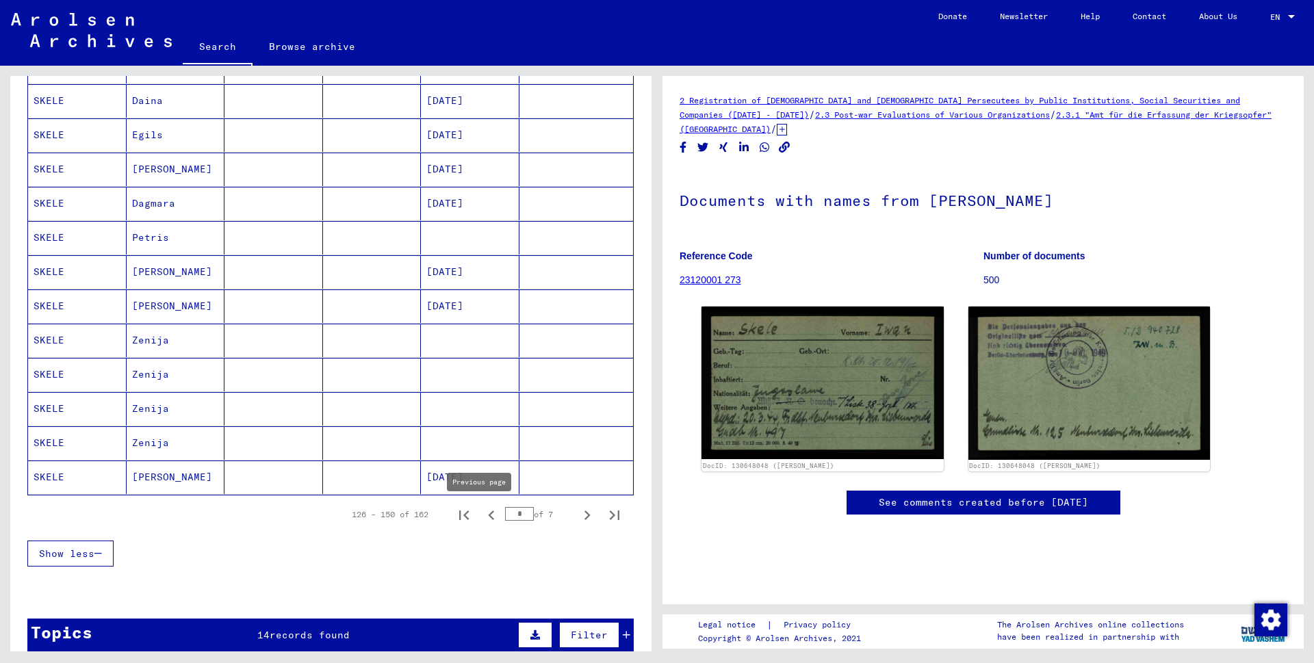
click at [488, 515] on icon "Previous page" at bounding box center [491, 516] width 6 height 10
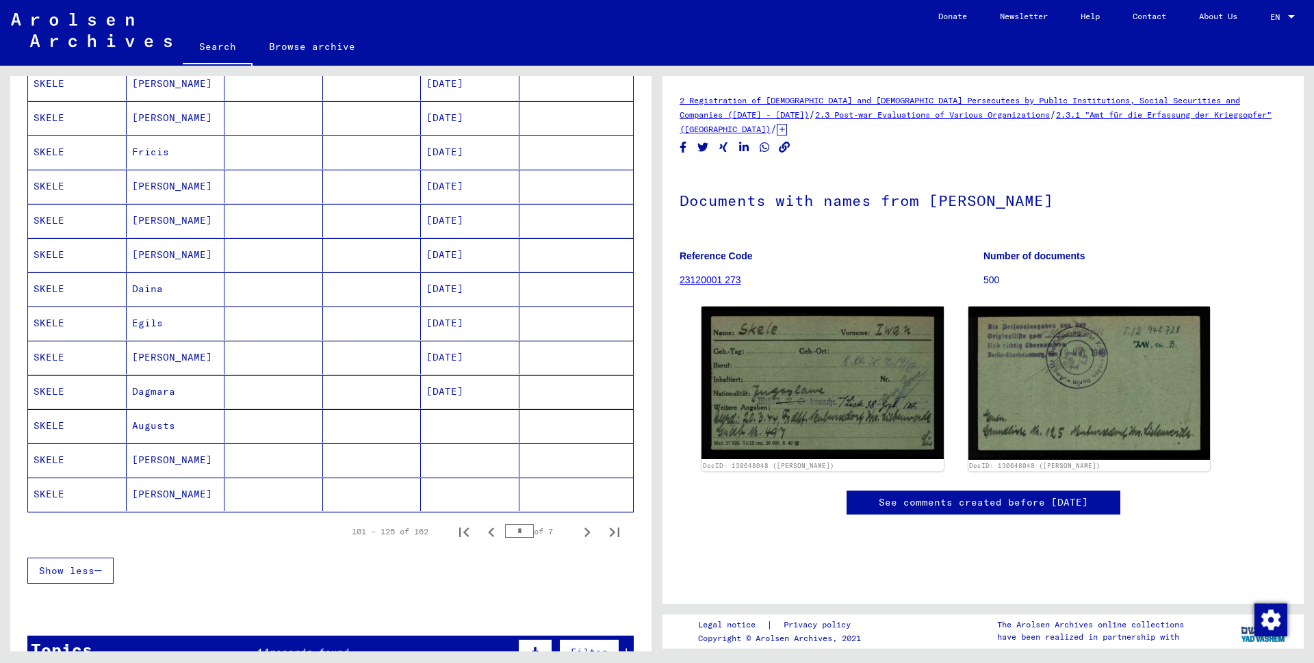
scroll to position [652, 0]
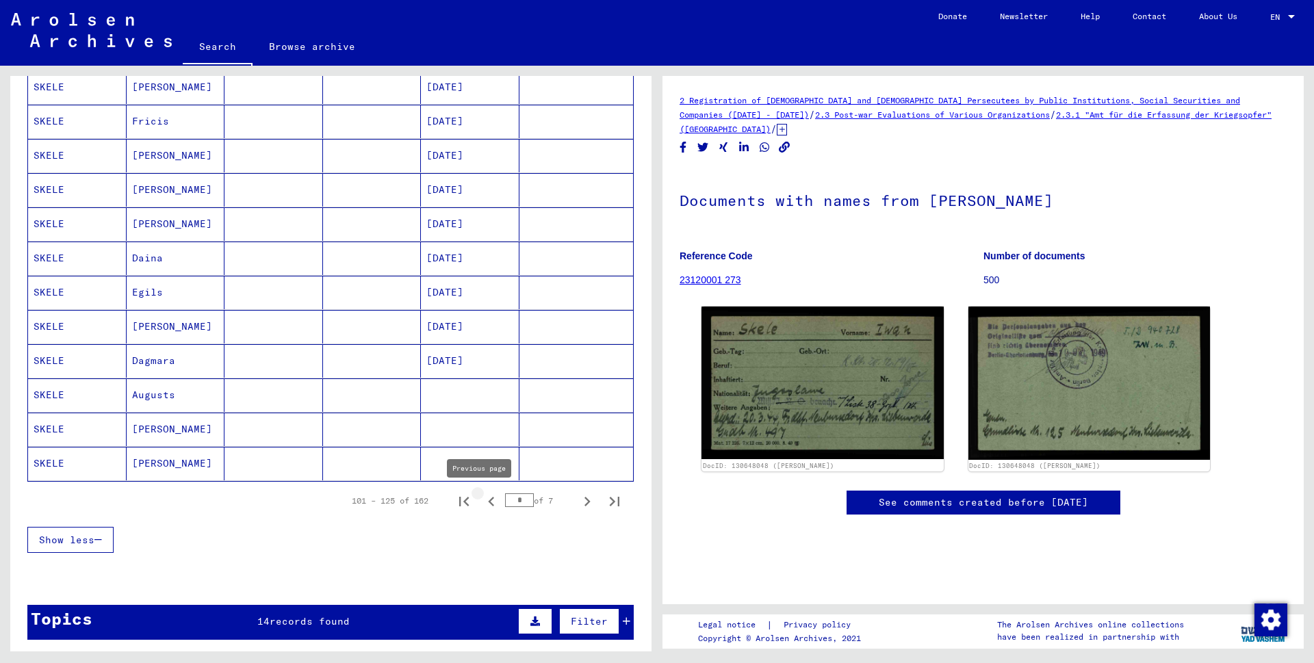
click at [482, 504] on icon "Previous page" at bounding box center [491, 501] width 19 height 19
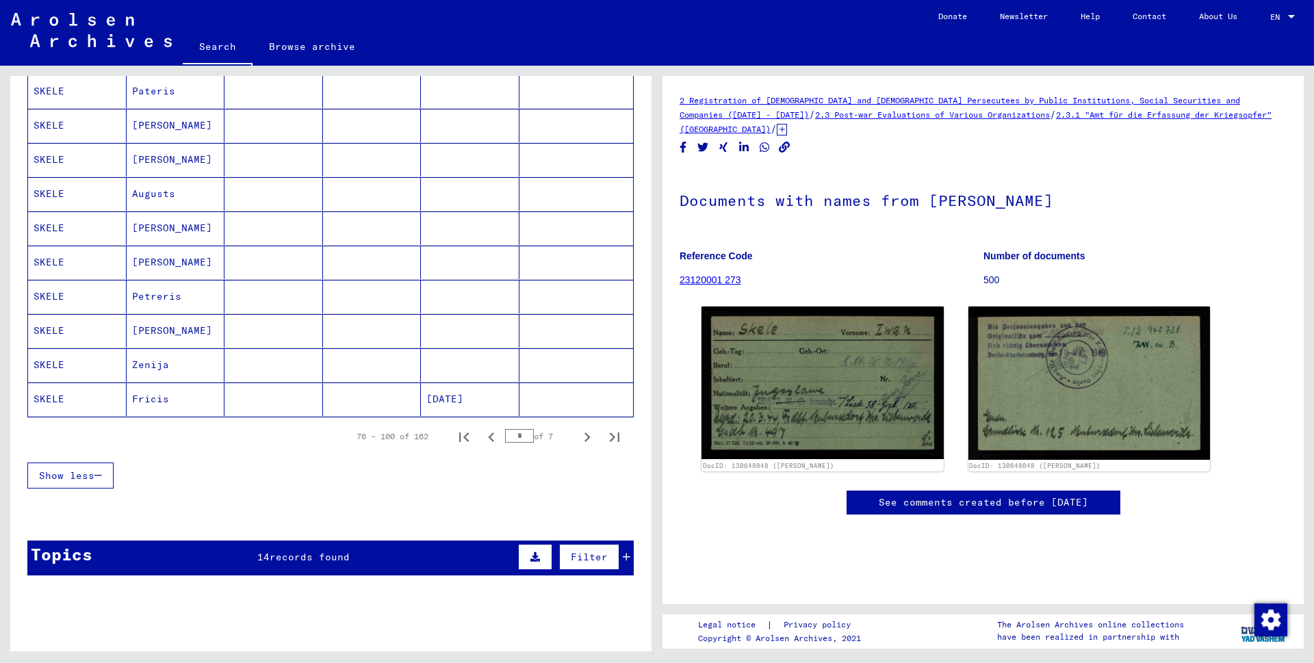
scroll to position [778, 0]
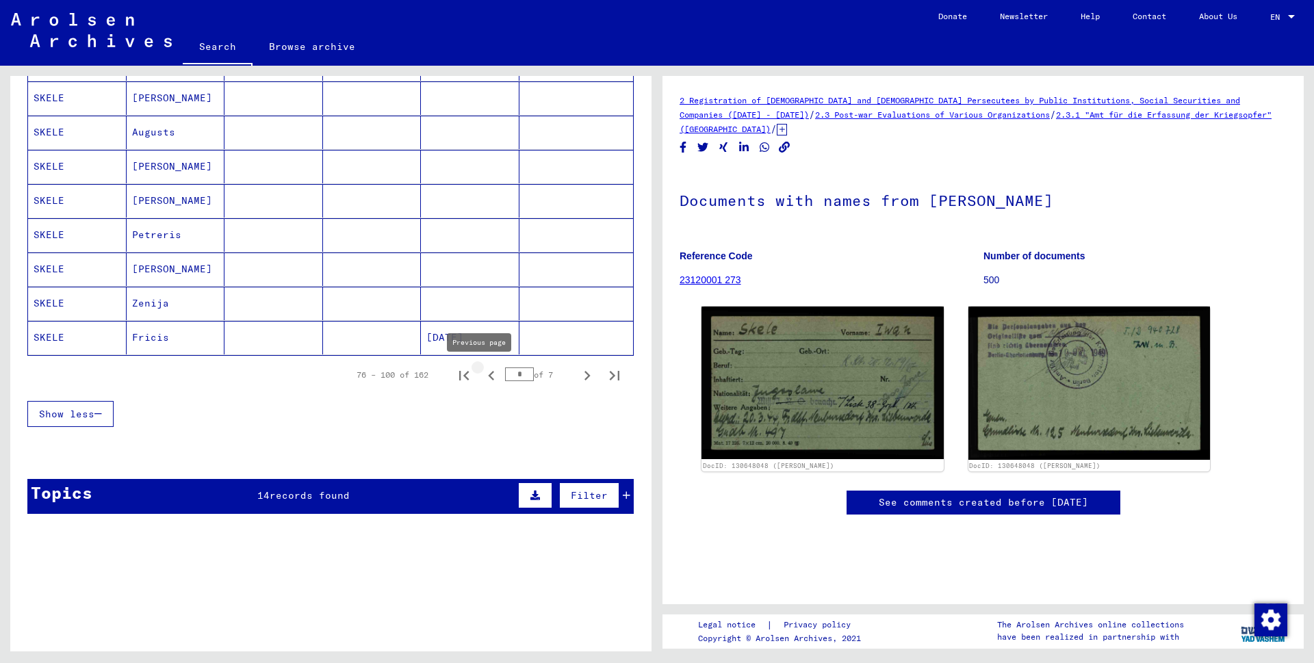
click at [482, 376] on icon "Previous page" at bounding box center [491, 375] width 19 height 19
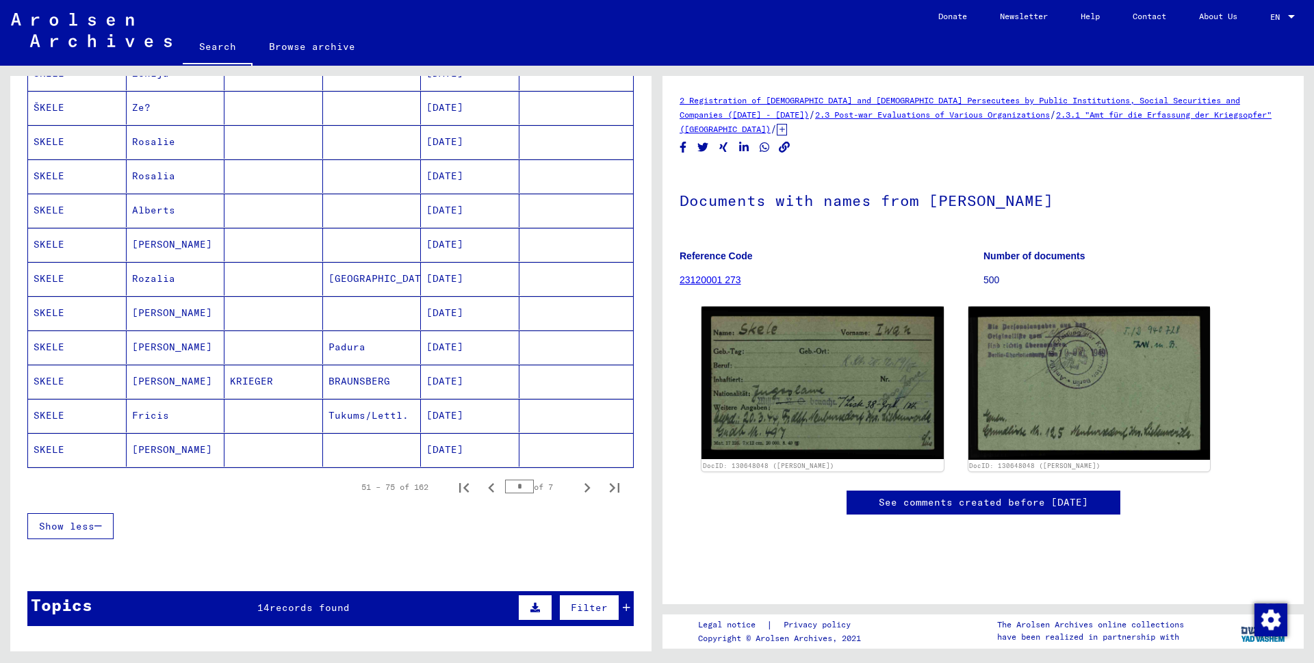
scroll to position [667, 0]
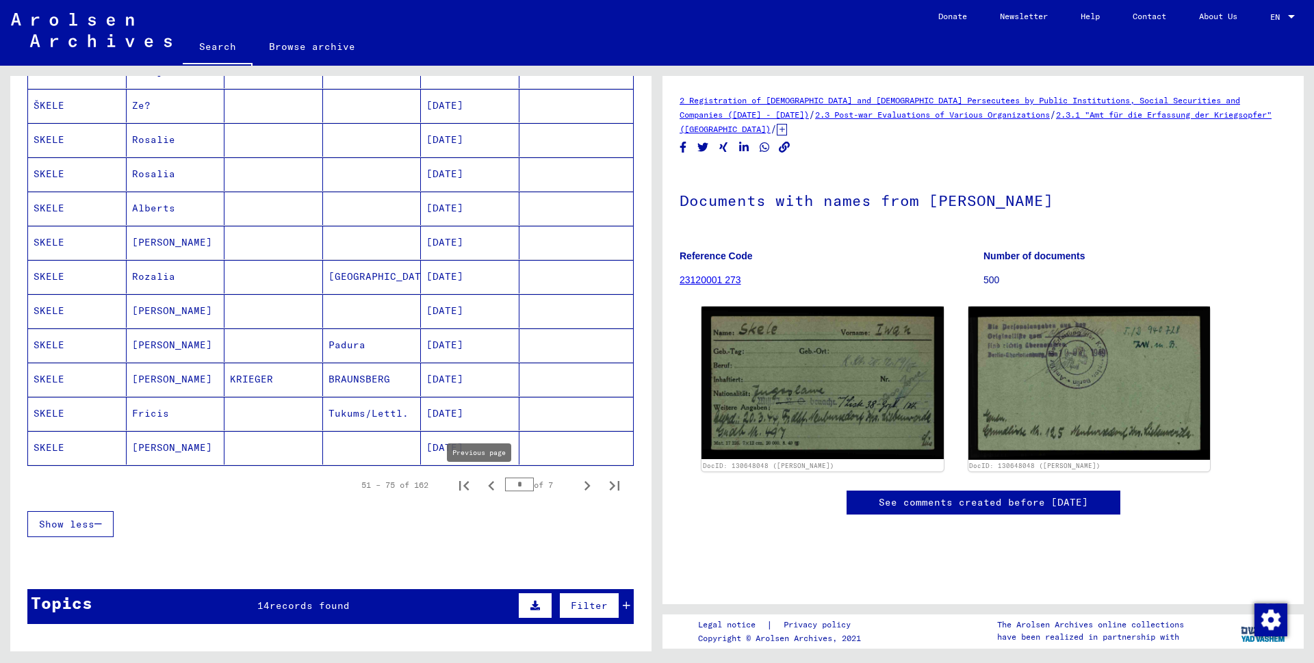
click at [482, 485] on icon "Previous page" at bounding box center [491, 485] width 19 height 19
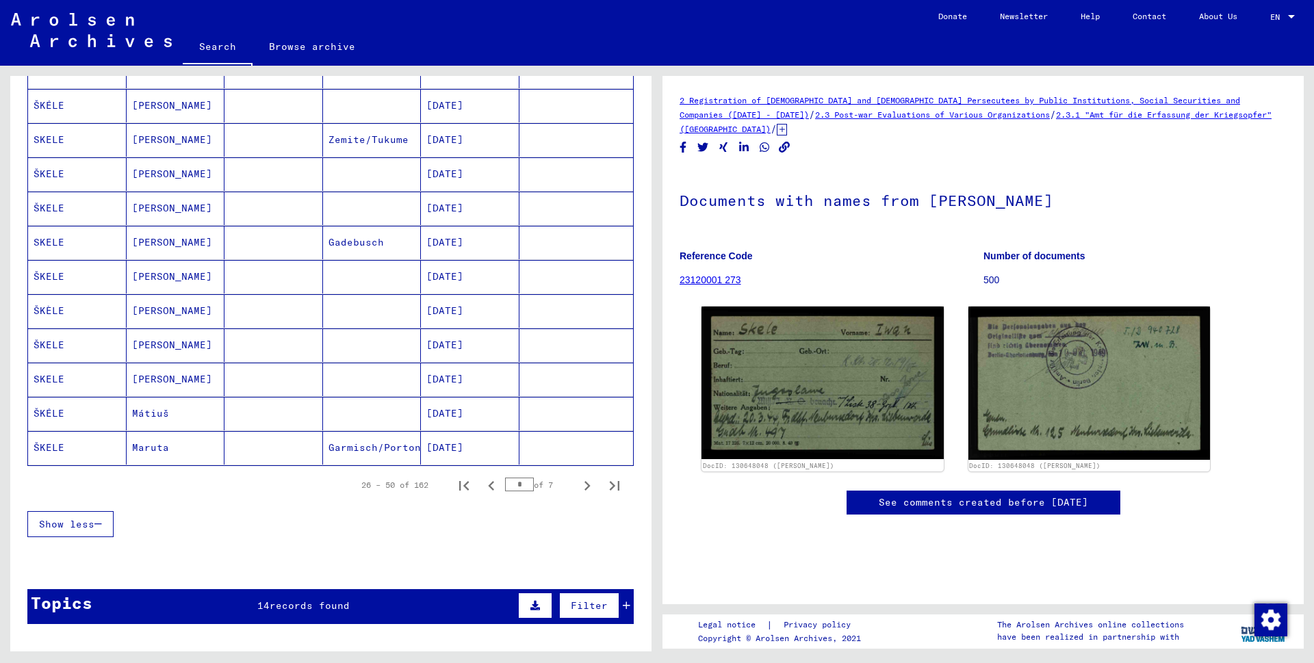
click at [53, 376] on mat-cell "SKELE" at bounding box center [77, 380] width 99 height 34
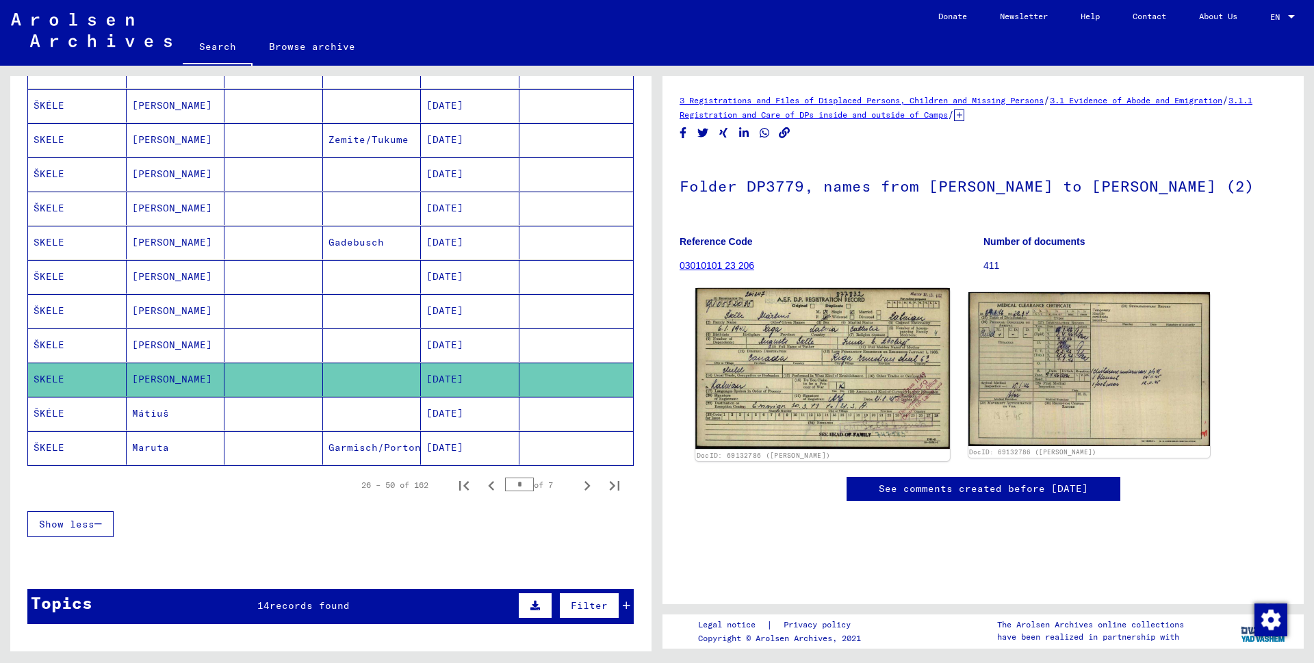
click at [856, 415] on img at bounding box center [822, 368] width 254 height 161
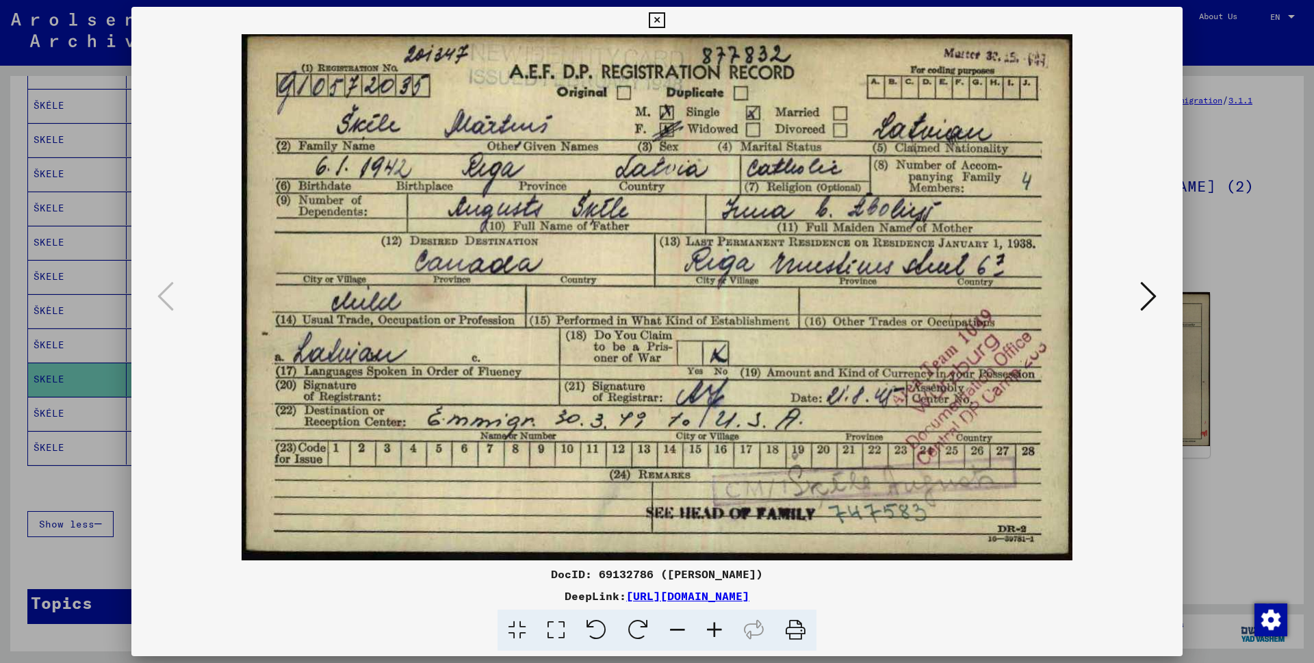
click at [665, 18] on icon at bounding box center [657, 20] width 16 height 16
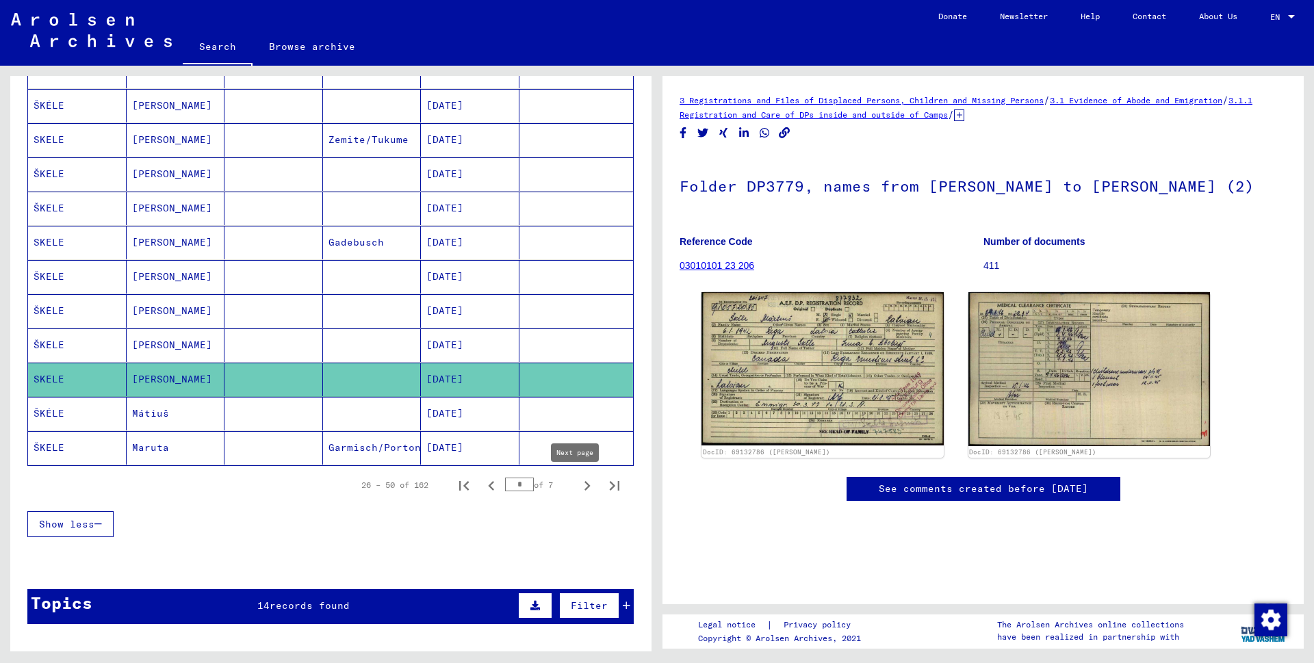
click at [585, 483] on icon "Next page" at bounding box center [588, 486] width 6 height 10
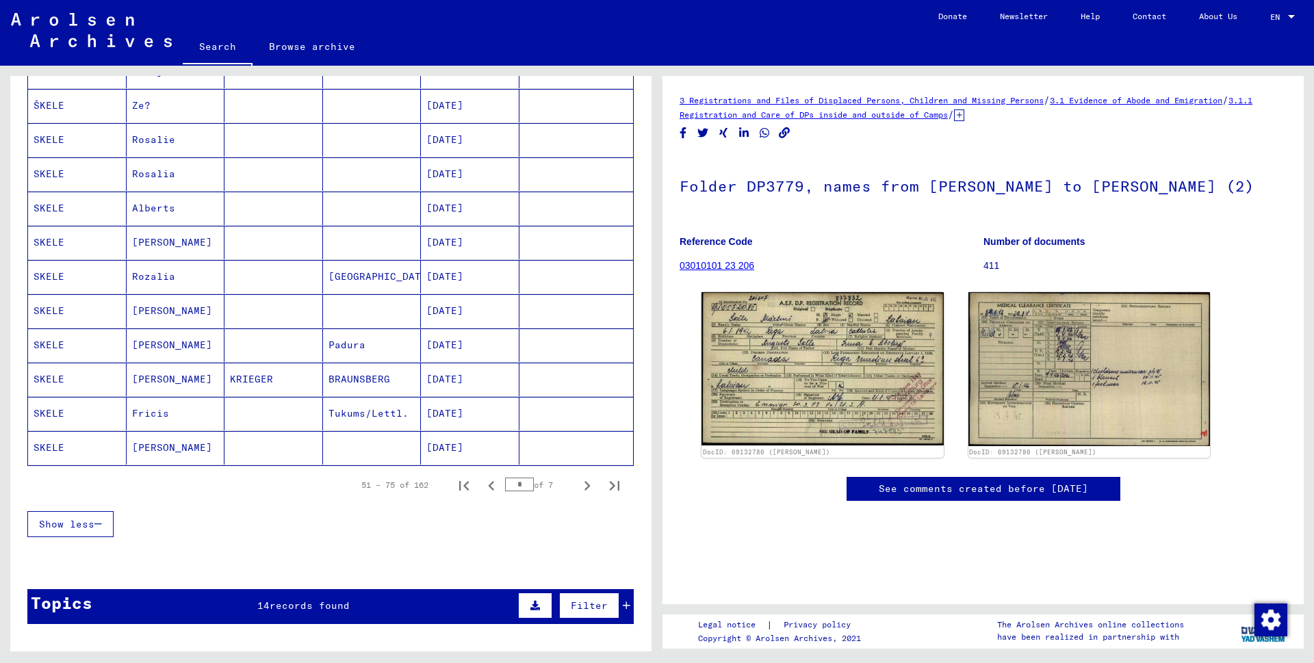
click at [585, 483] on icon "Next page" at bounding box center [588, 486] width 6 height 10
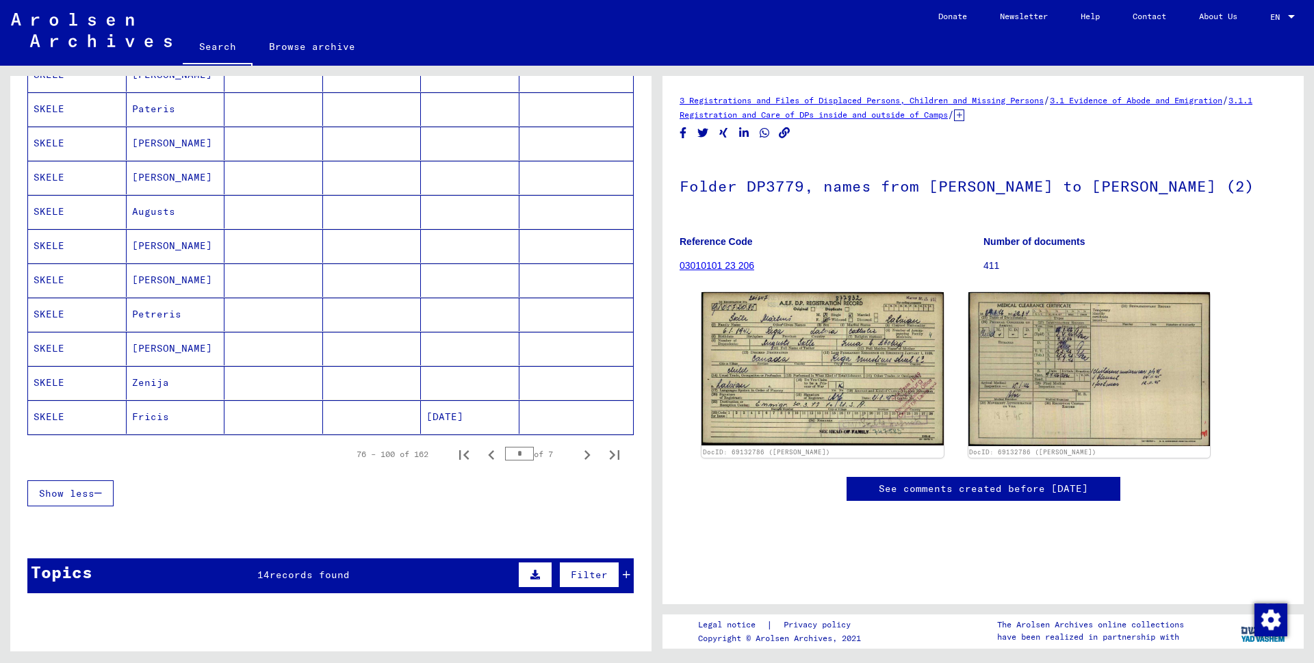
scroll to position [728, 0]
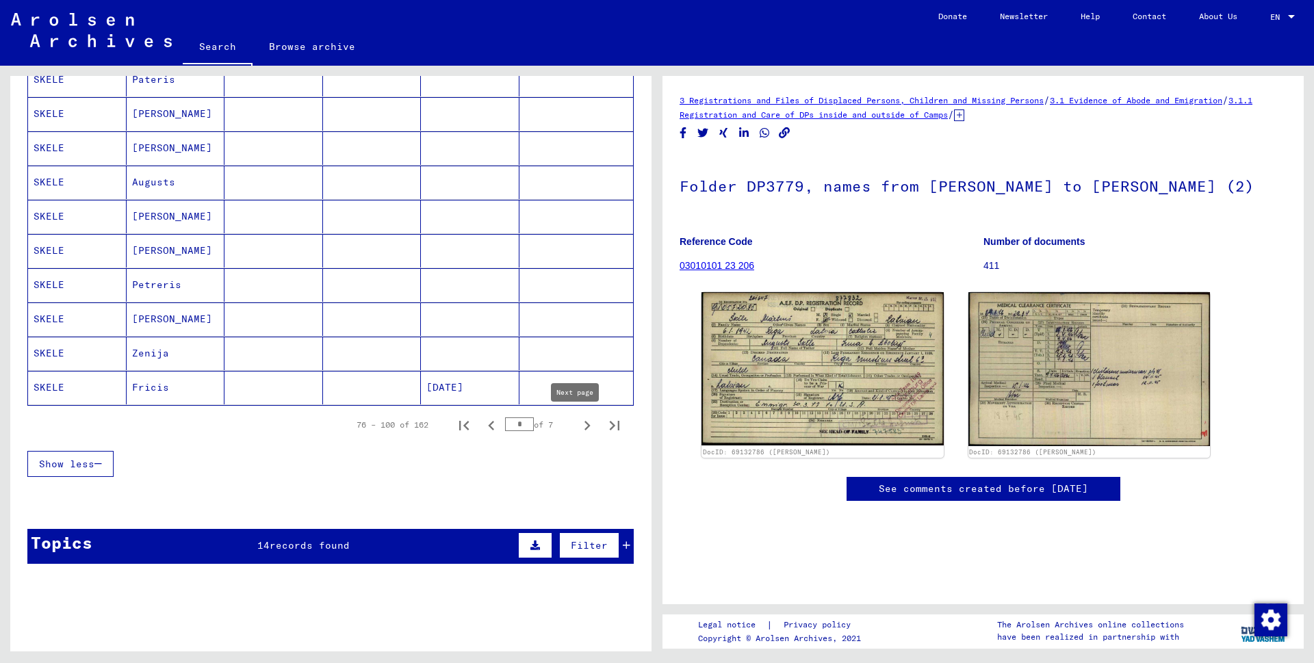
click at [578, 426] on icon "Next page" at bounding box center [587, 425] width 19 height 19
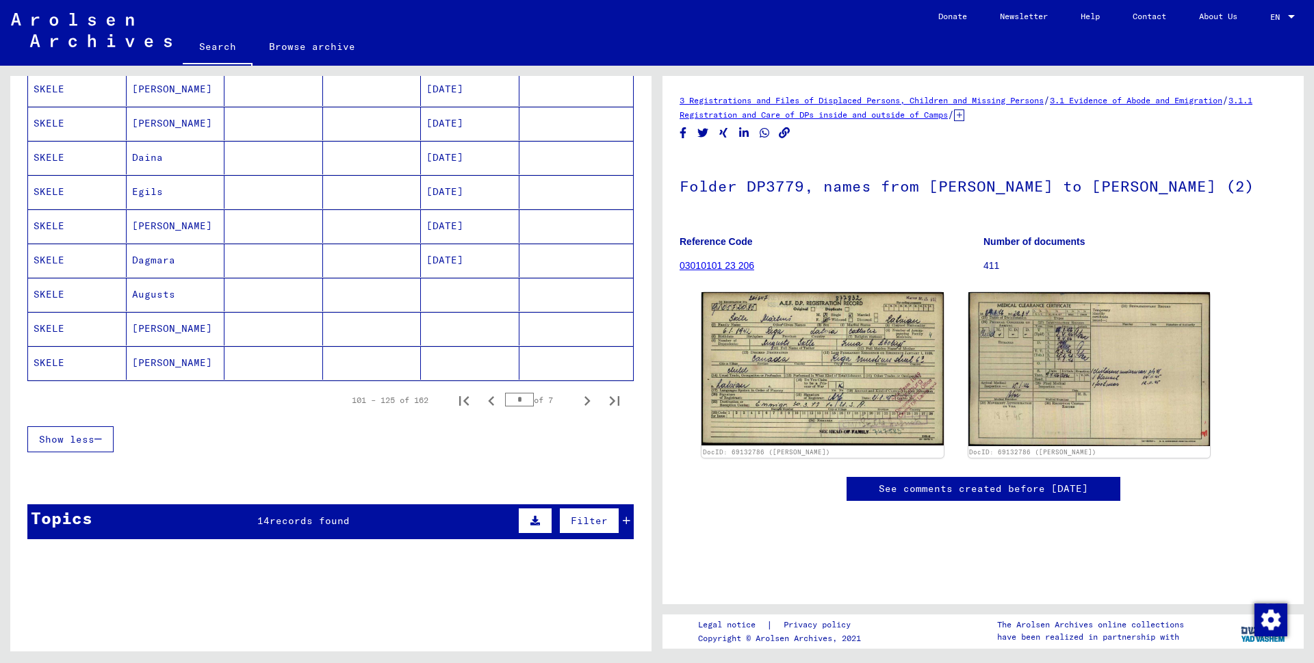
scroll to position [741, 0]
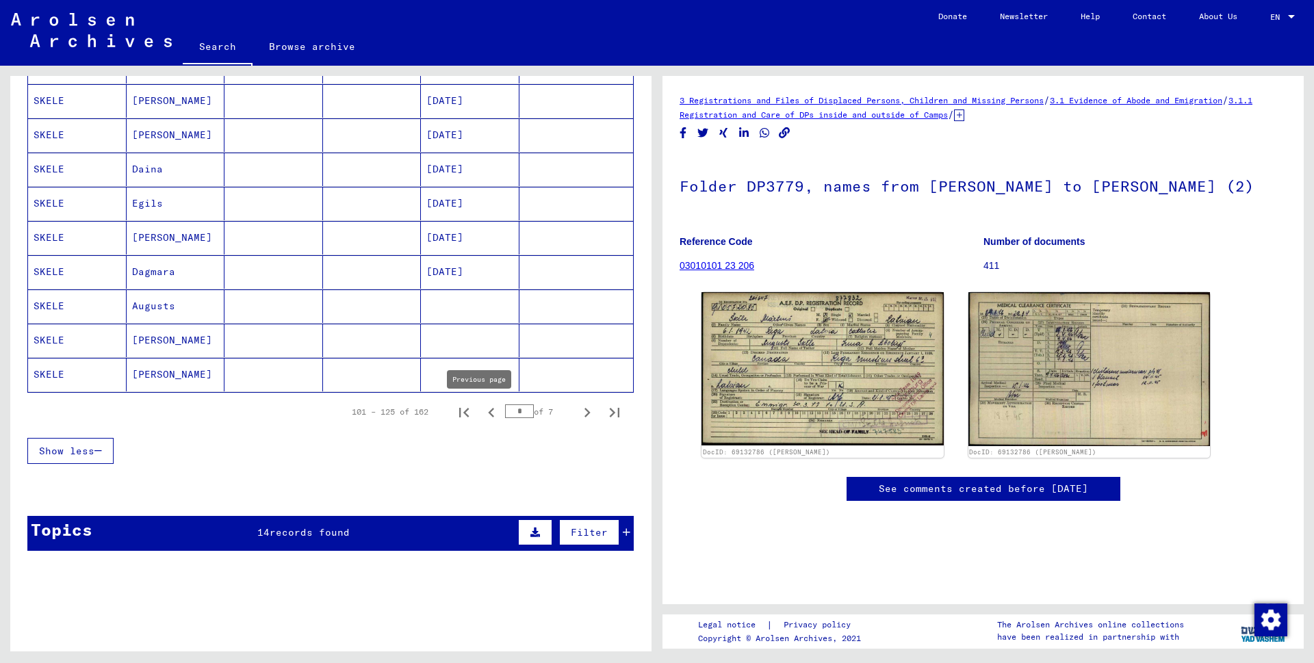
click at [488, 413] on icon "Previous page" at bounding box center [491, 413] width 6 height 10
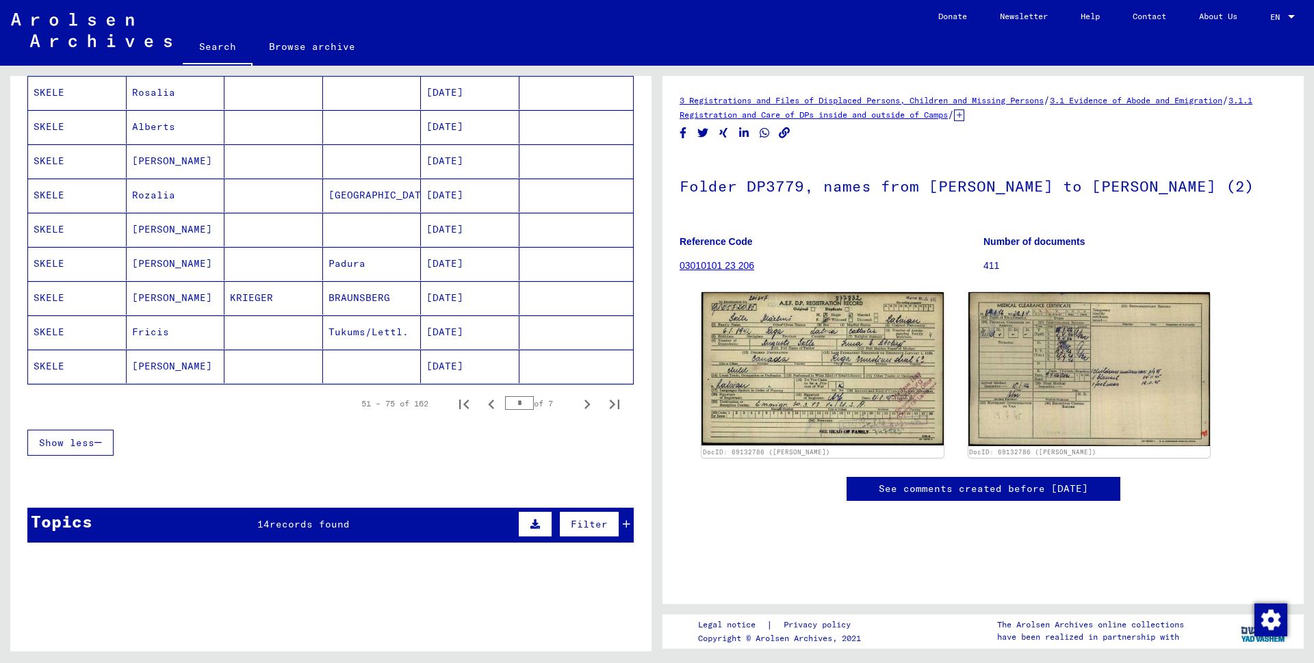
scroll to position [770, 0]
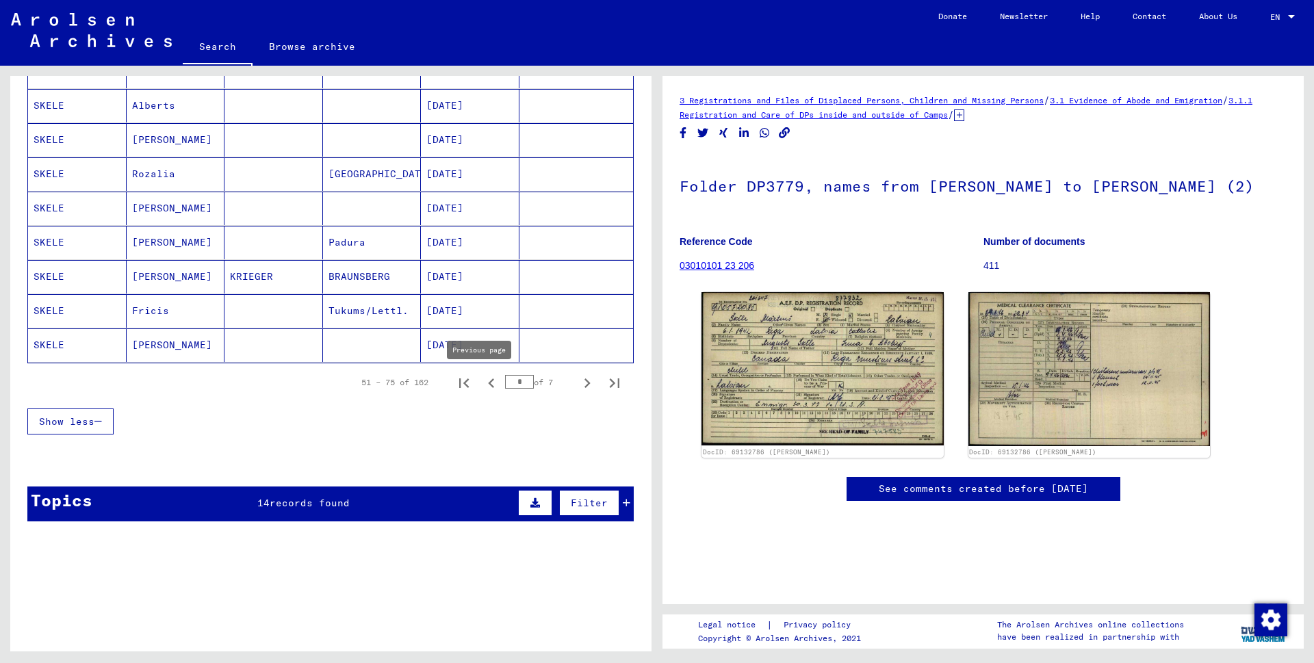
click at [488, 385] on icon "Previous page" at bounding box center [491, 384] width 6 height 10
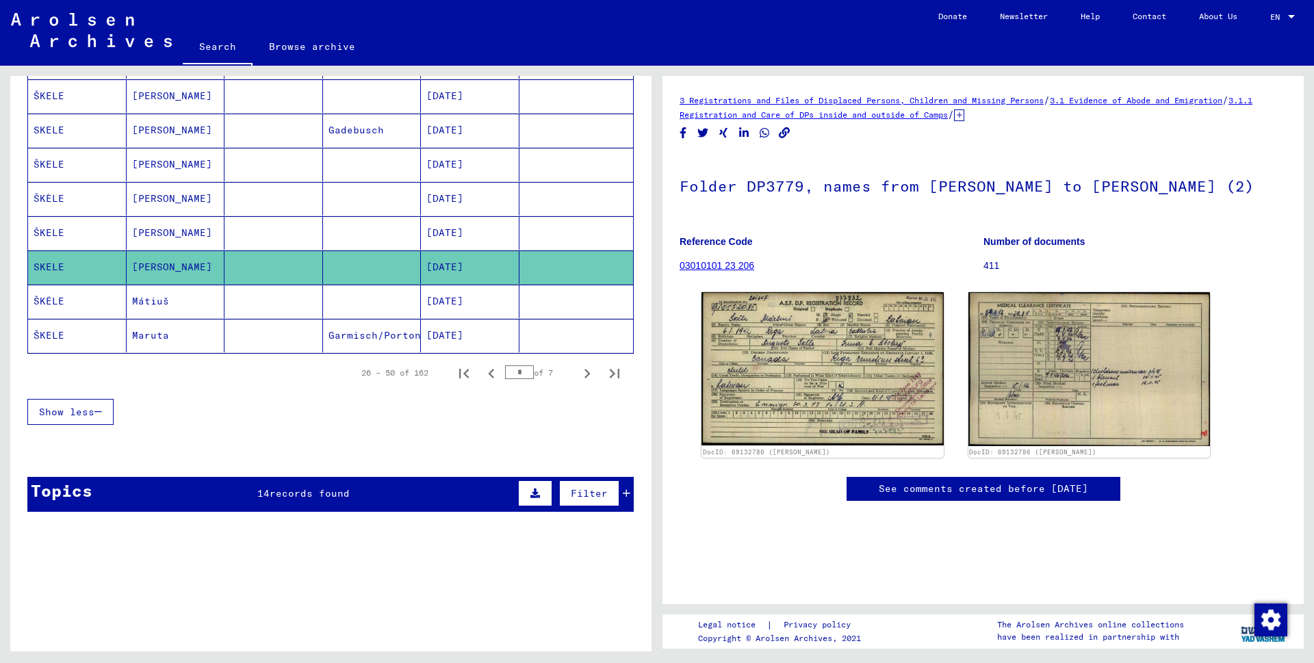
scroll to position [811, 0]
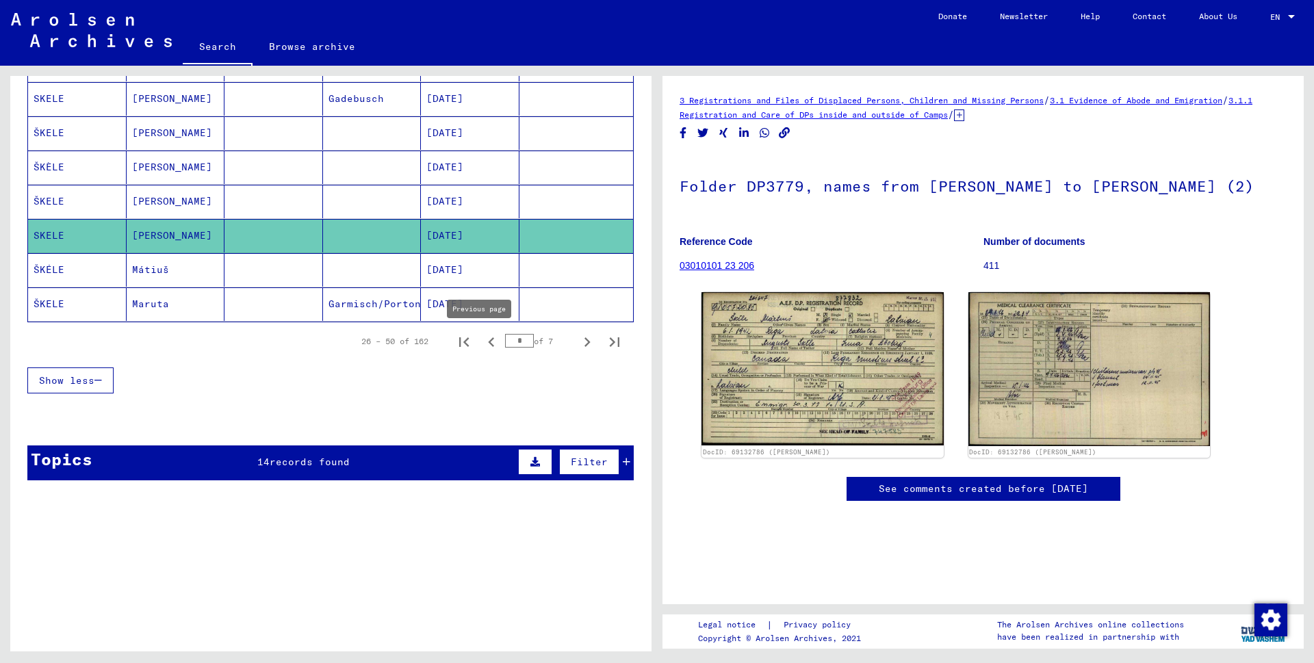
click at [482, 343] on icon "Previous page" at bounding box center [491, 342] width 19 height 19
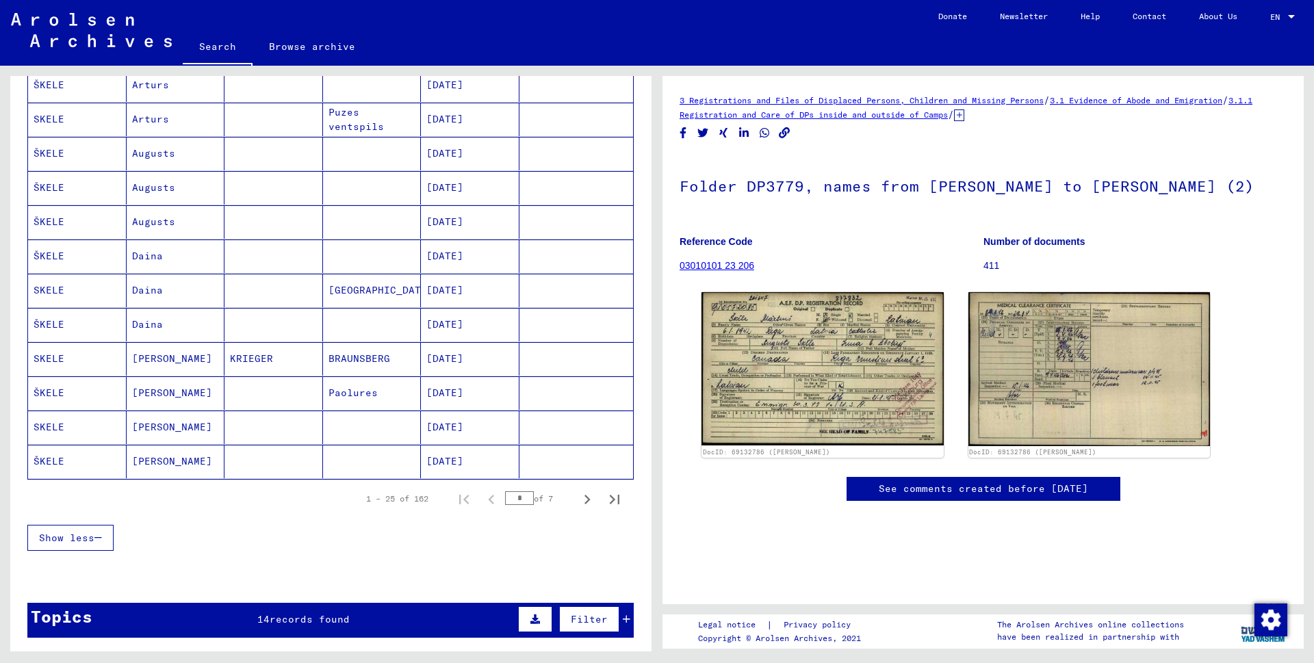
scroll to position [693, 0]
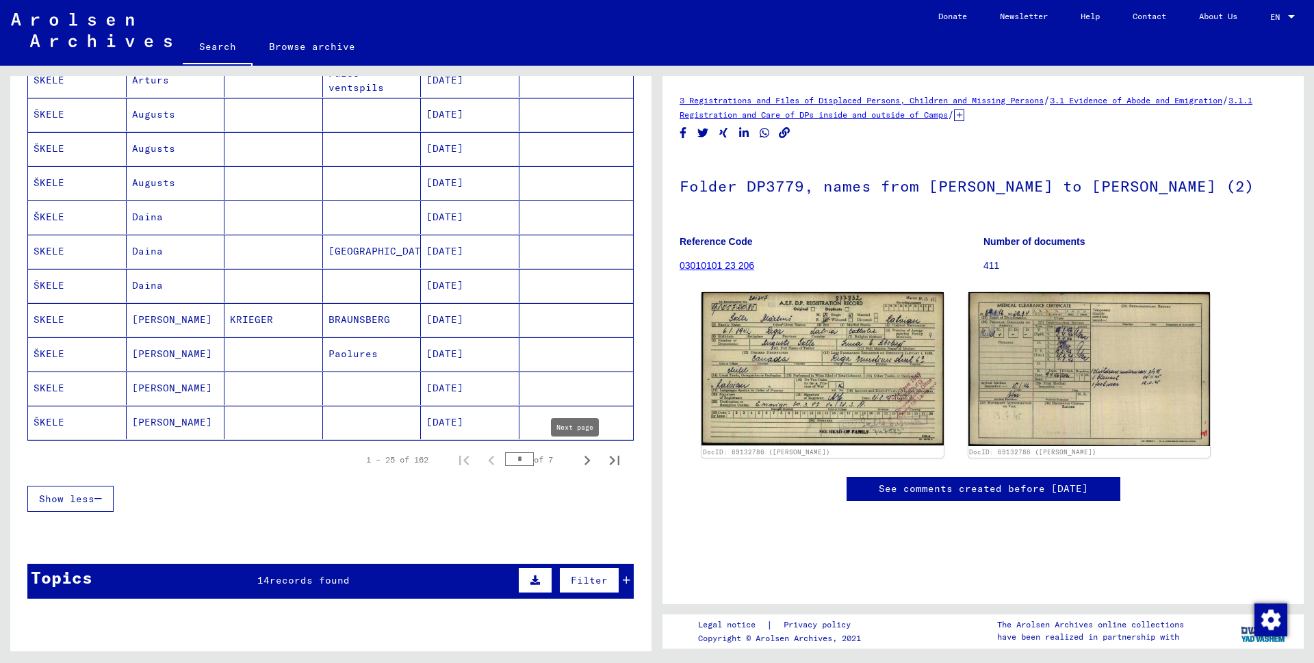
click at [578, 460] on icon "Next page" at bounding box center [587, 460] width 19 height 19
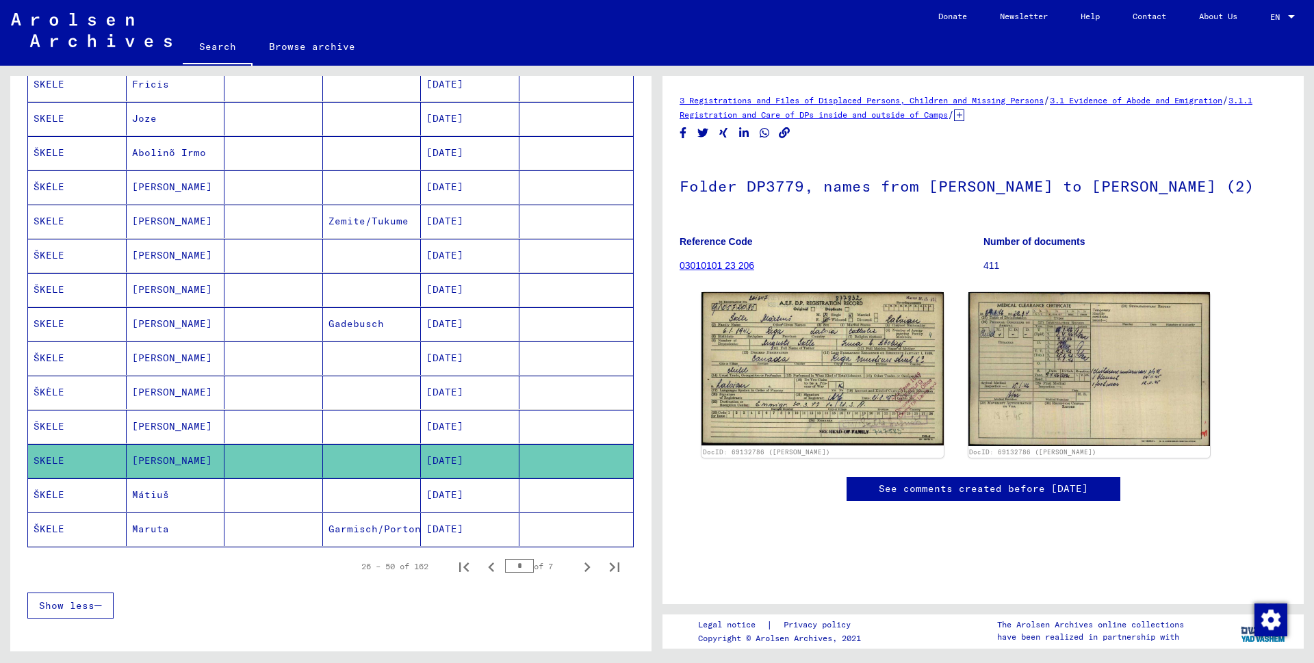
scroll to position [638, 0]
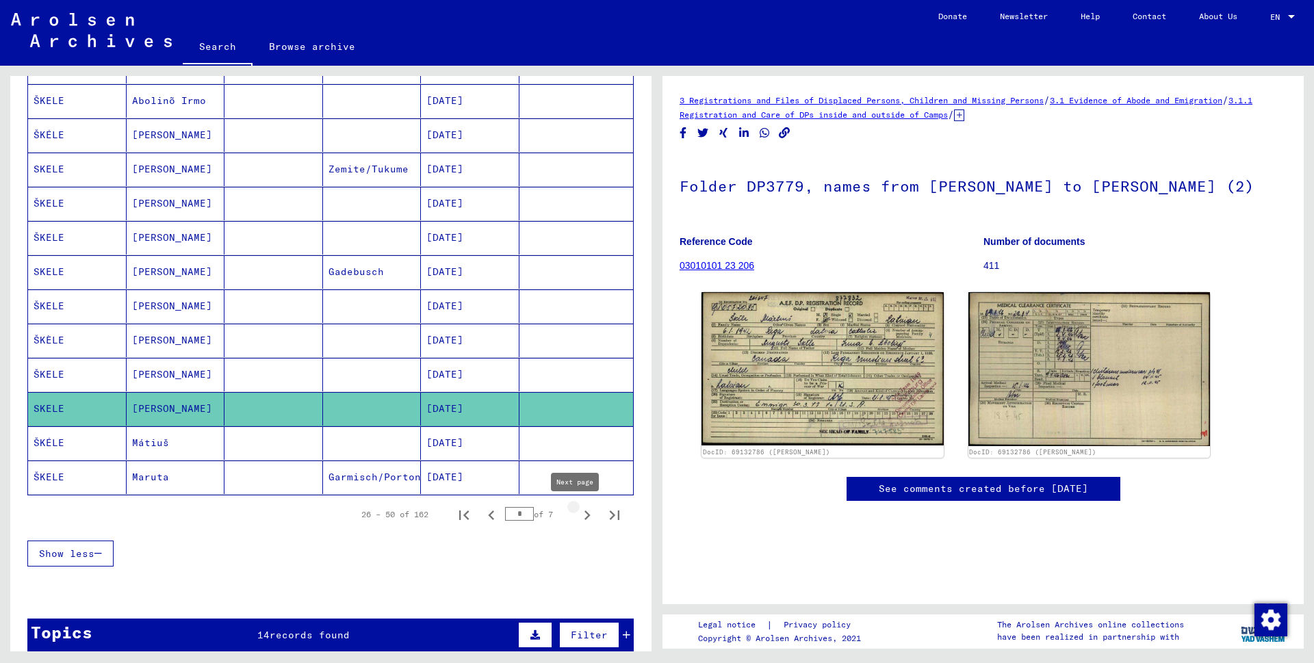
click at [578, 517] on icon "Next page" at bounding box center [587, 515] width 19 height 19
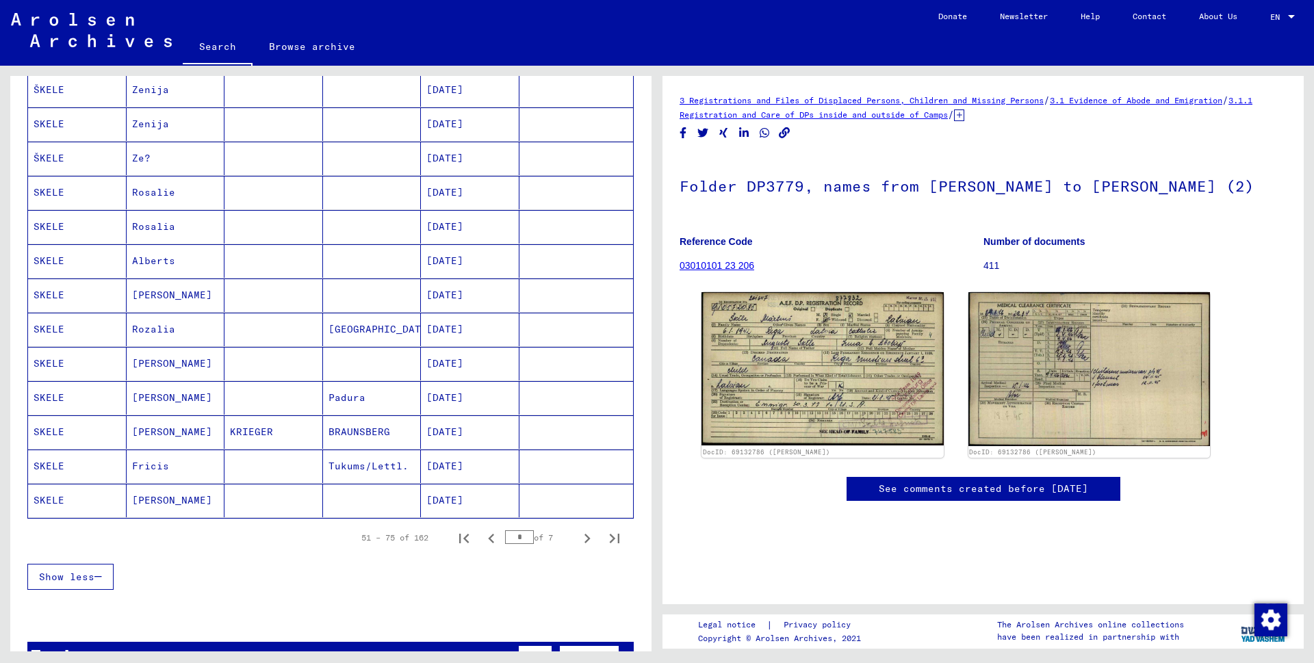
scroll to position [628, 0]
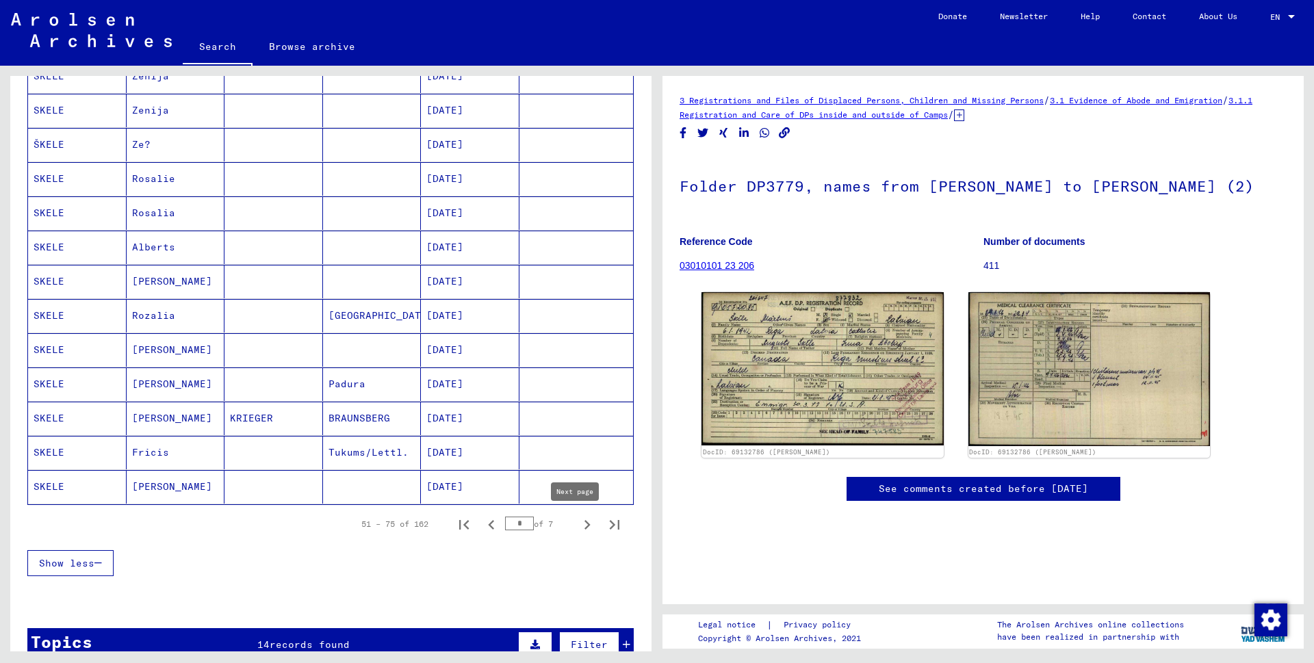
click at [578, 526] on icon "Next page" at bounding box center [587, 524] width 19 height 19
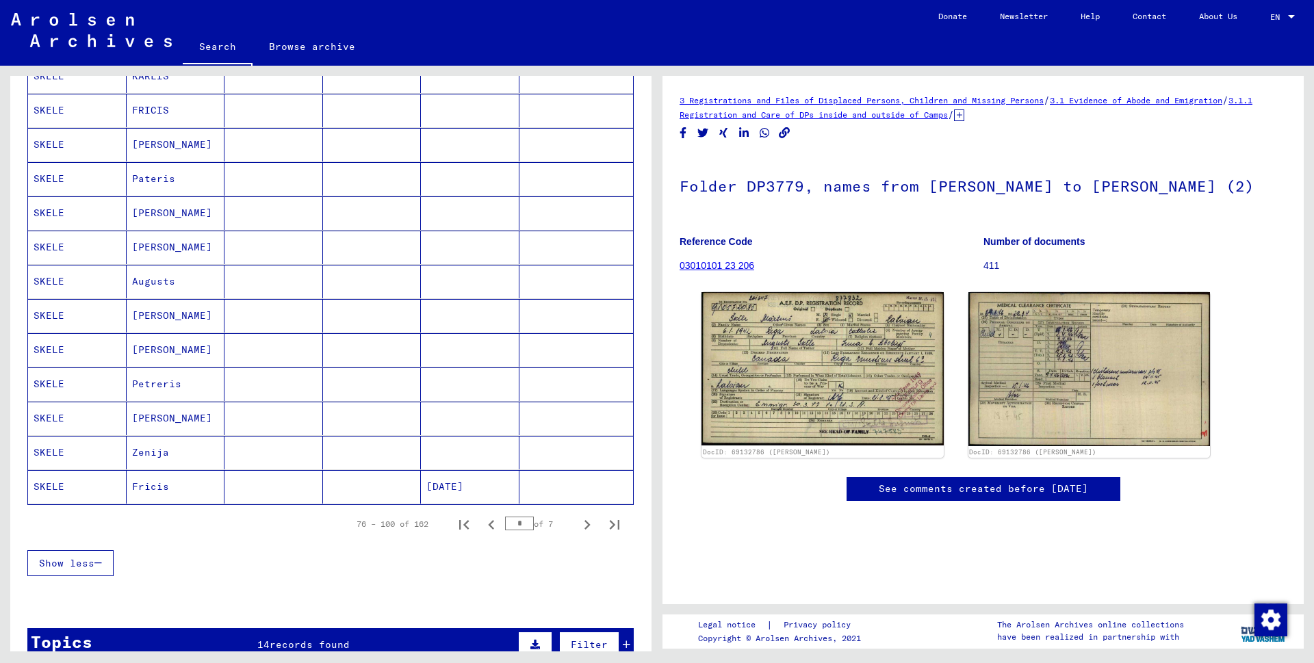
click at [64, 320] on mat-cell "SKELE" at bounding box center [77, 316] width 99 height 34
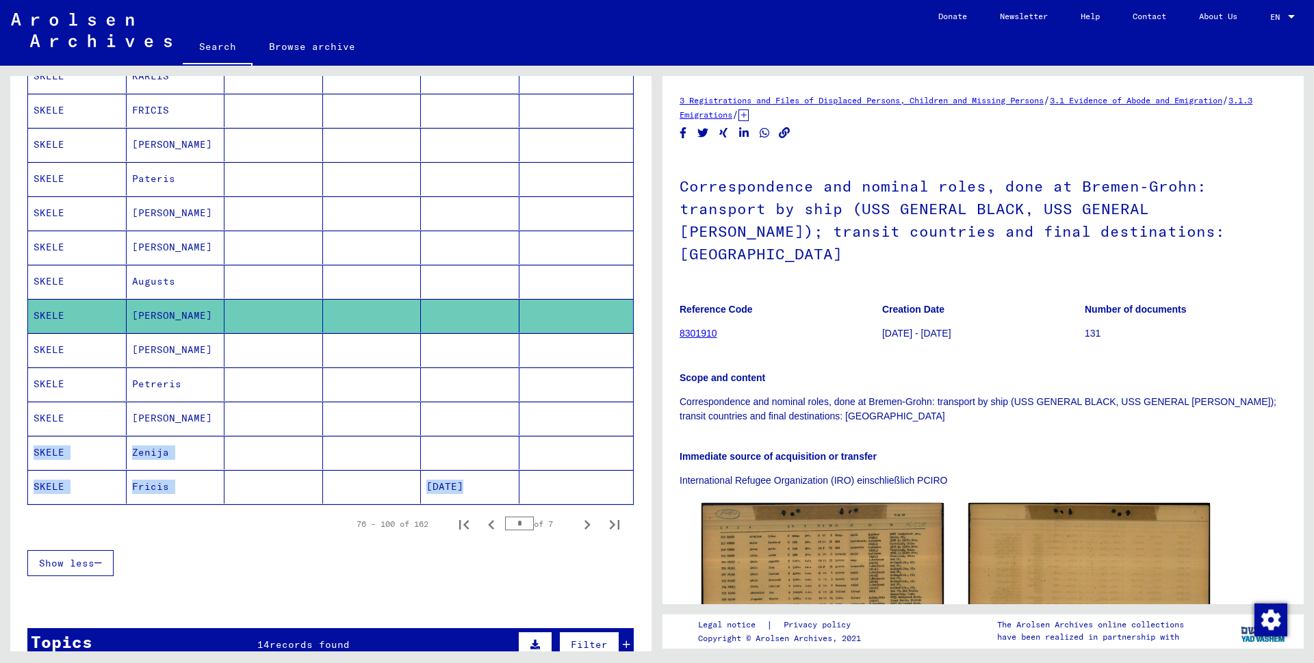
drag, startPoint x: 639, startPoint y: 498, endPoint x: 644, endPoint y: 424, distance: 74.8
click at [644, 424] on div "Search for topics or names ***** close Search Archival tree units People 162 re…" at bounding box center [330, 369] width 641 height 586
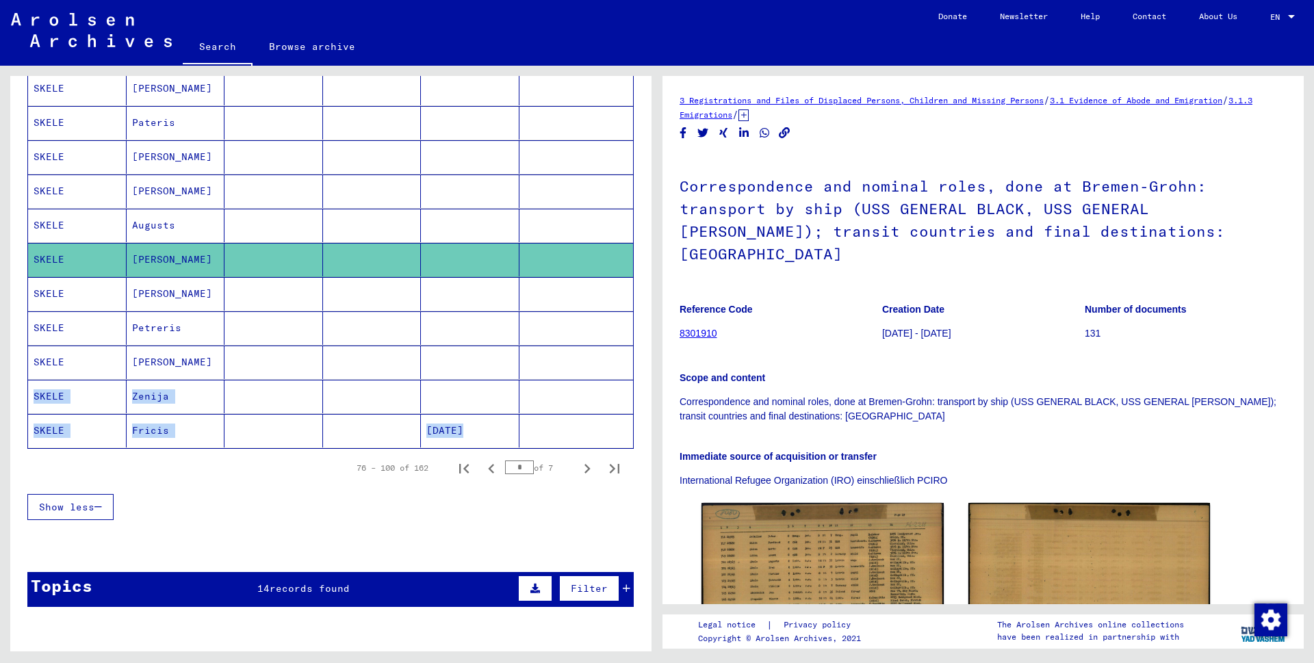
scroll to position [696, 0]
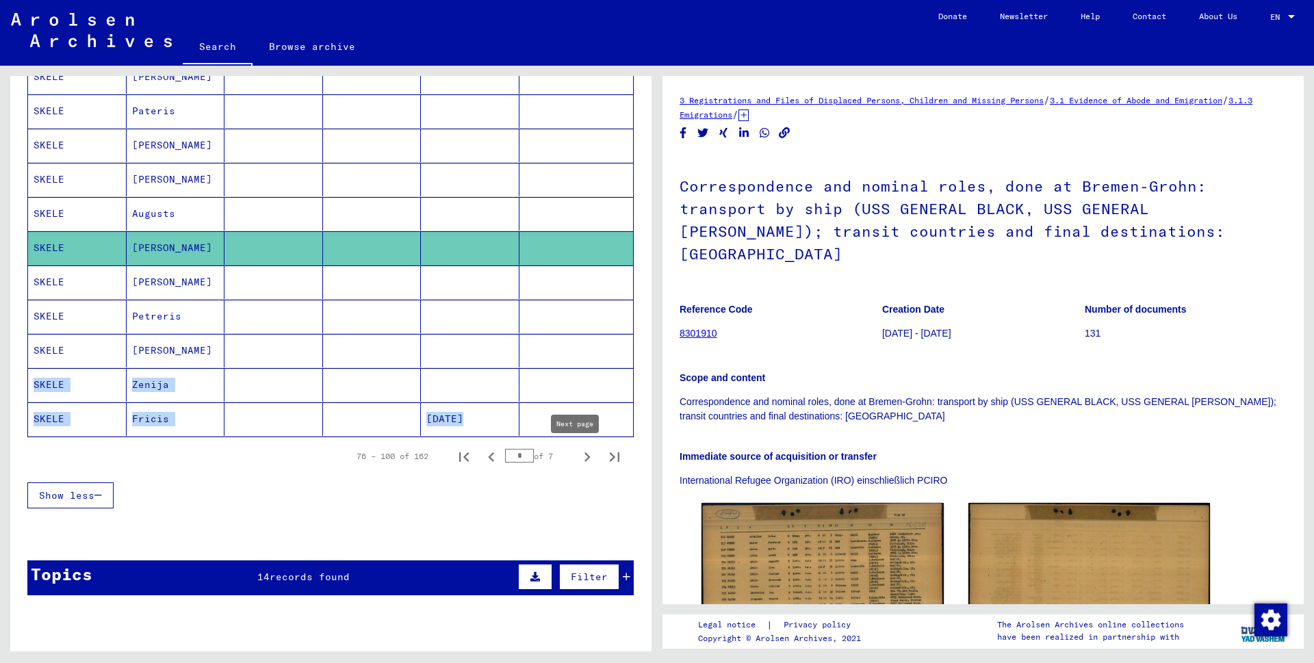
click at [578, 457] on icon "Next page" at bounding box center [587, 457] width 19 height 19
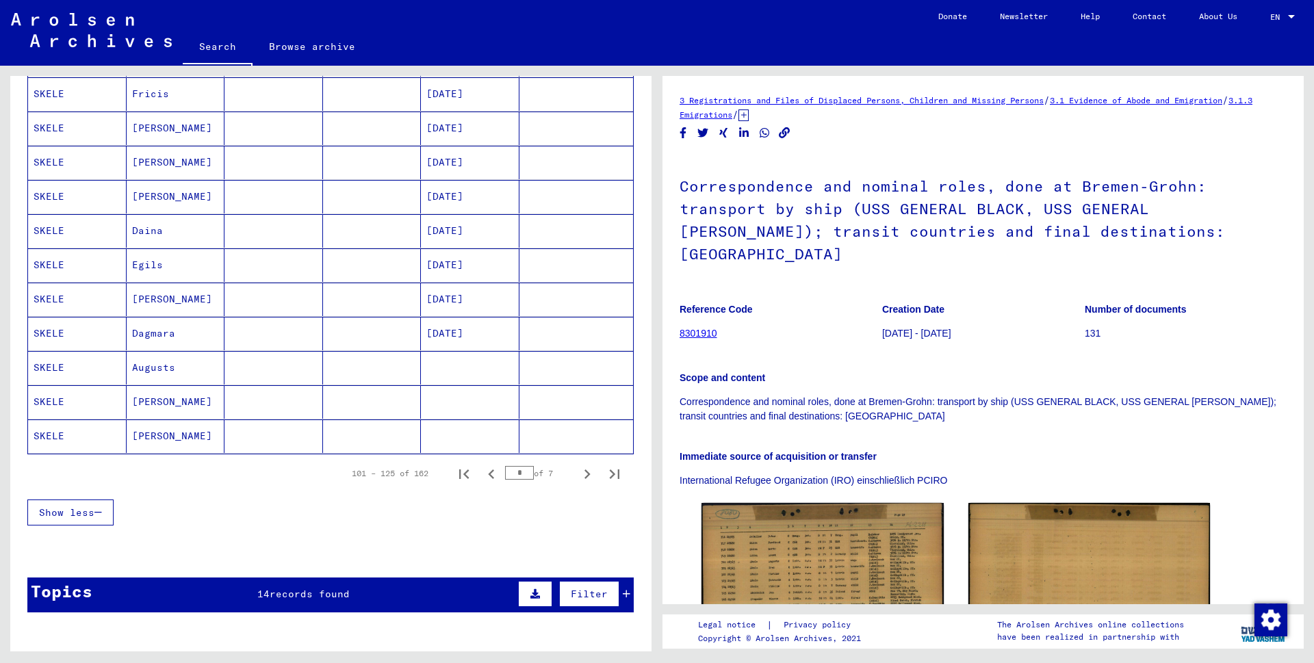
scroll to position [702, 0]
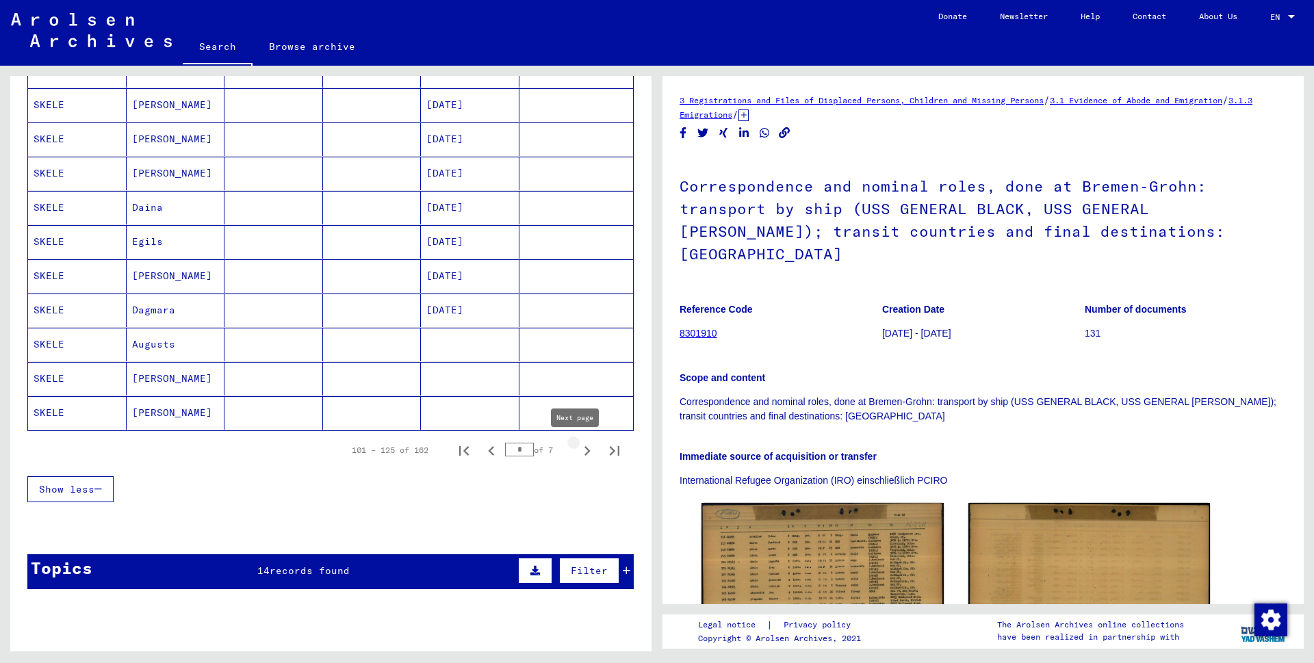
click at [585, 452] on icon "Next page" at bounding box center [588, 451] width 6 height 10
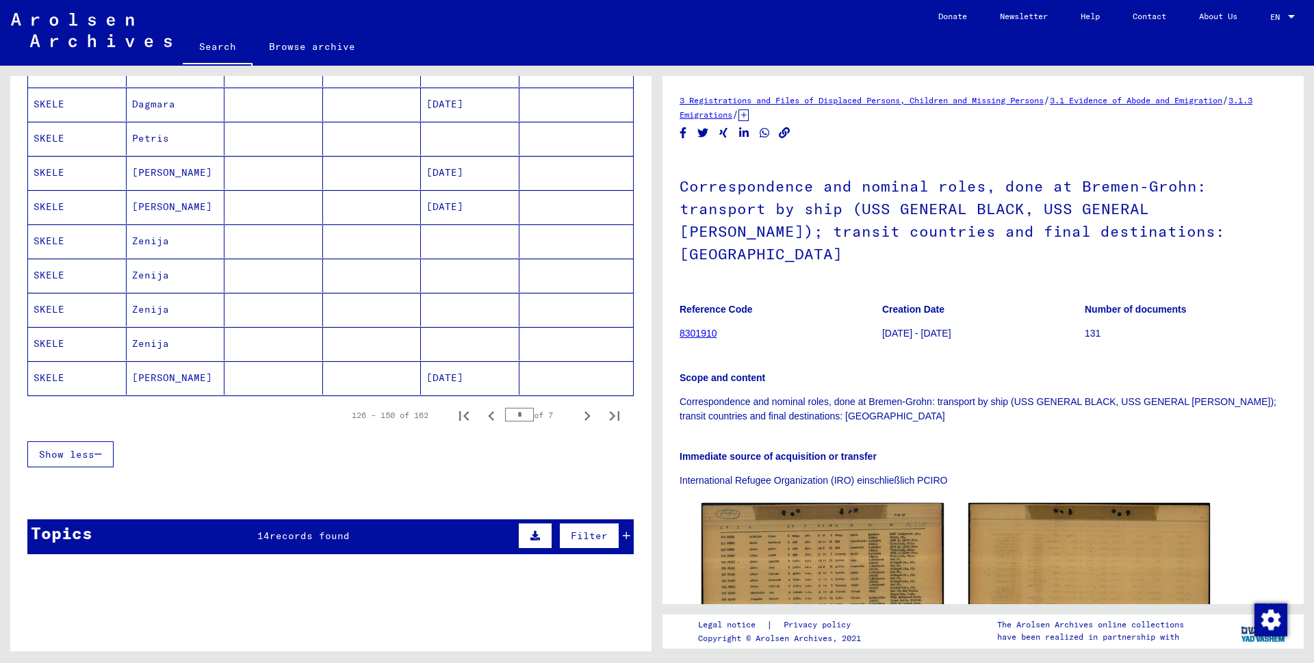
scroll to position [741, 0]
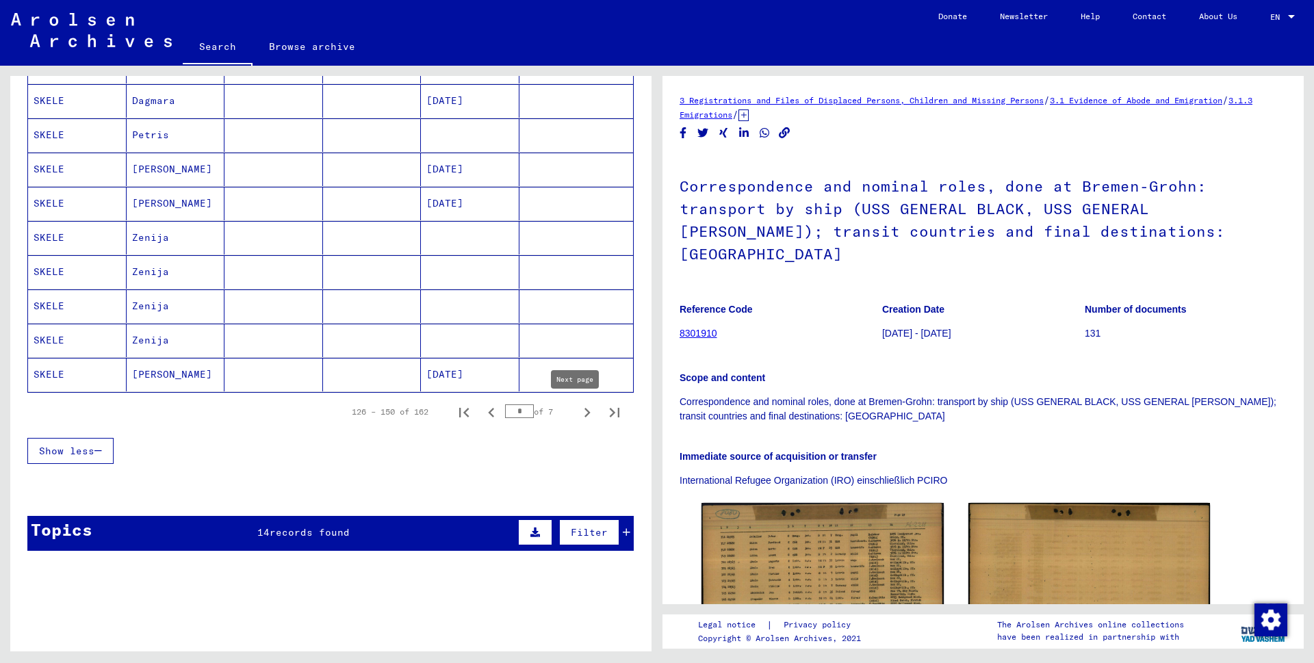
click at [578, 411] on icon "Next page" at bounding box center [587, 412] width 19 height 19
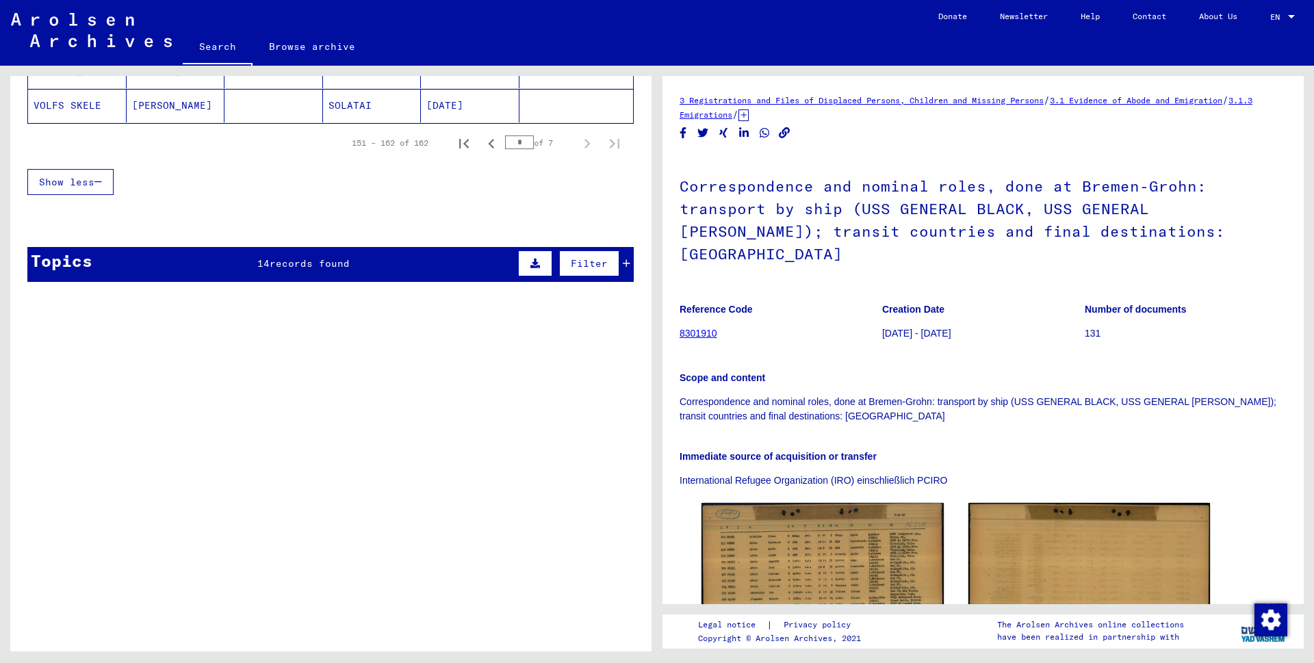
scroll to position [565, 0]
click at [482, 140] on icon "Previous page" at bounding box center [491, 143] width 19 height 19
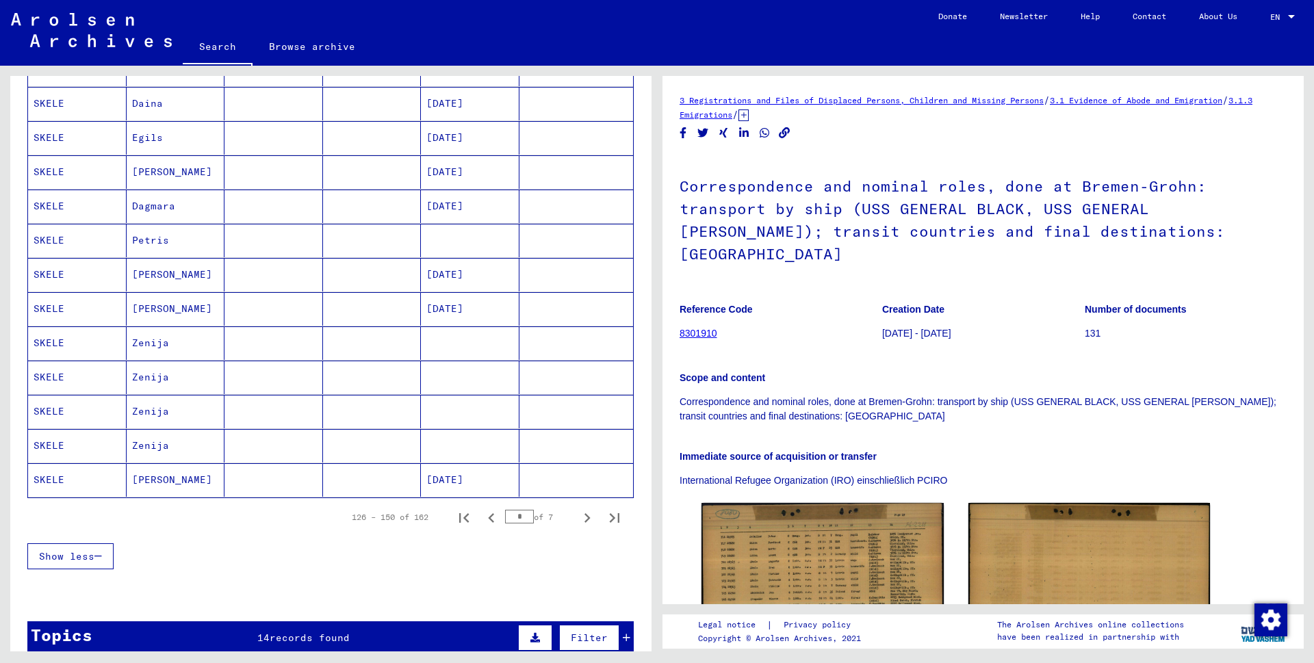
scroll to position [643, 0]
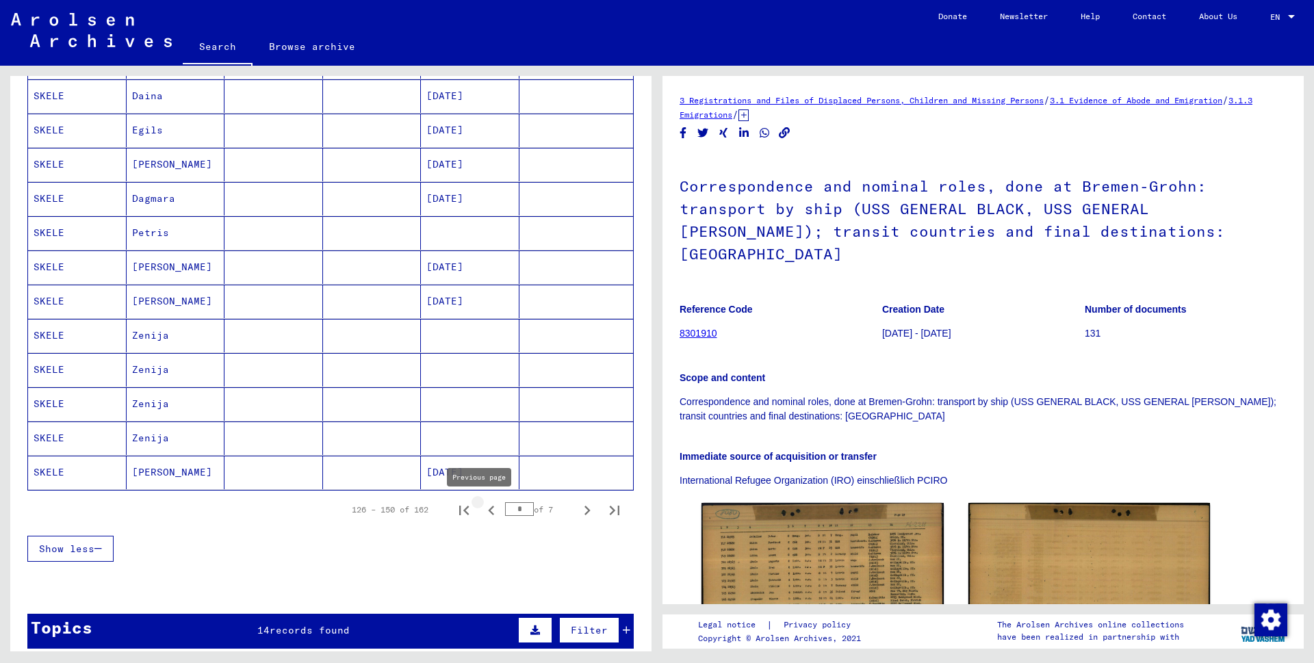
click at [482, 513] on icon "Previous page" at bounding box center [491, 510] width 19 height 19
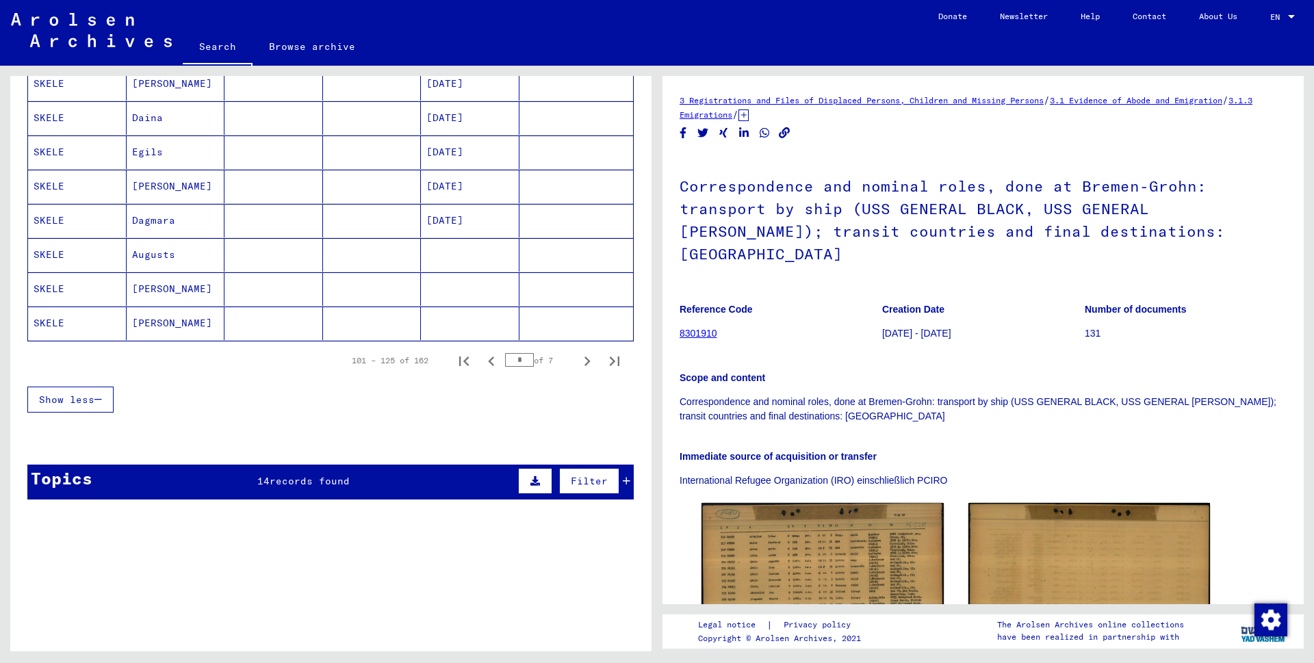
scroll to position [835, 0]
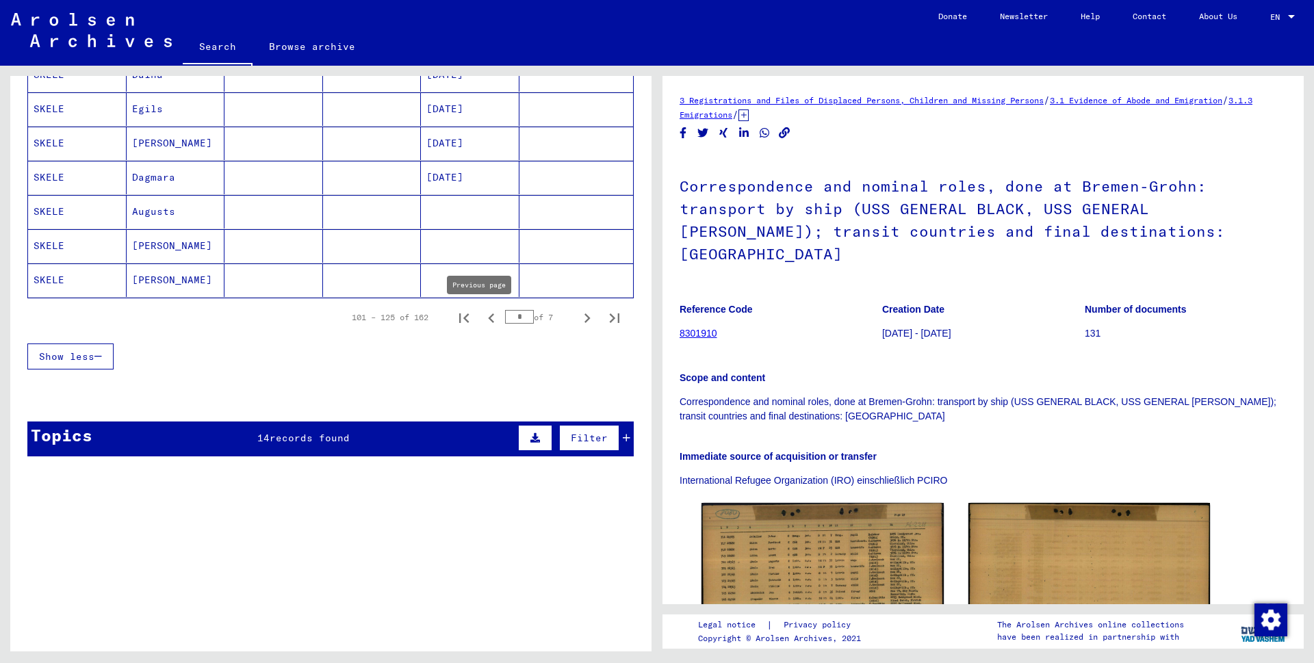
click at [488, 318] on icon "Previous page" at bounding box center [491, 318] width 6 height 10
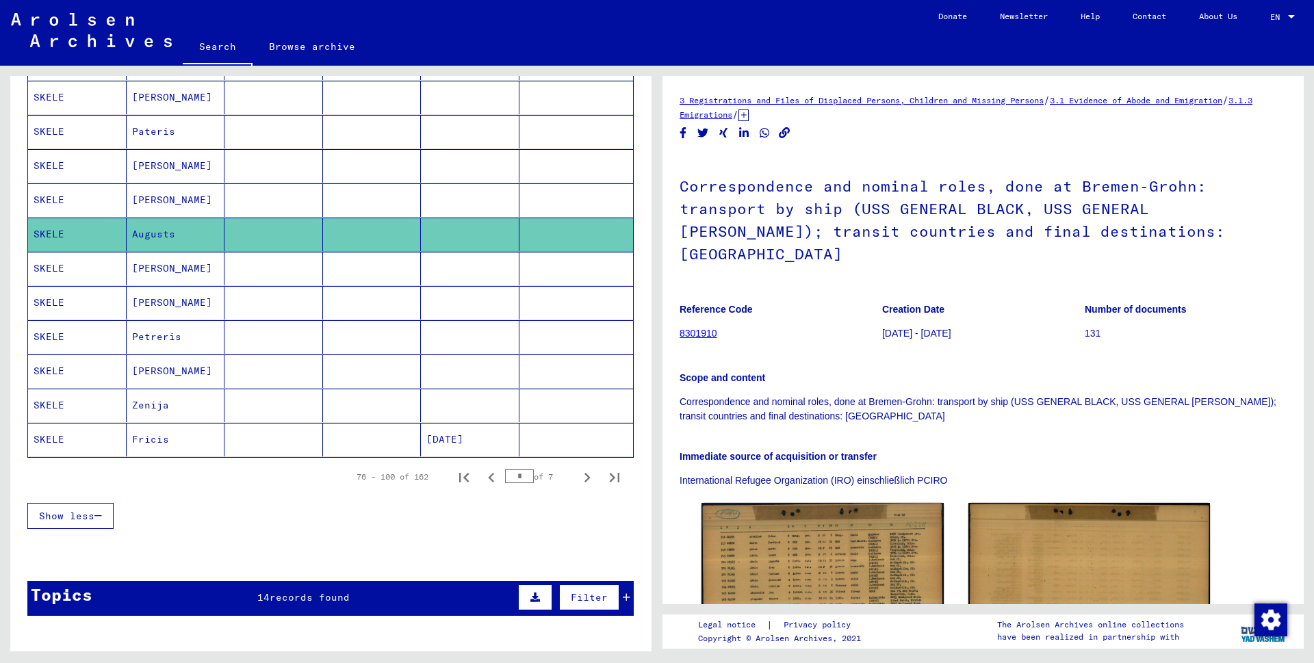
scroll to position [687, 0]
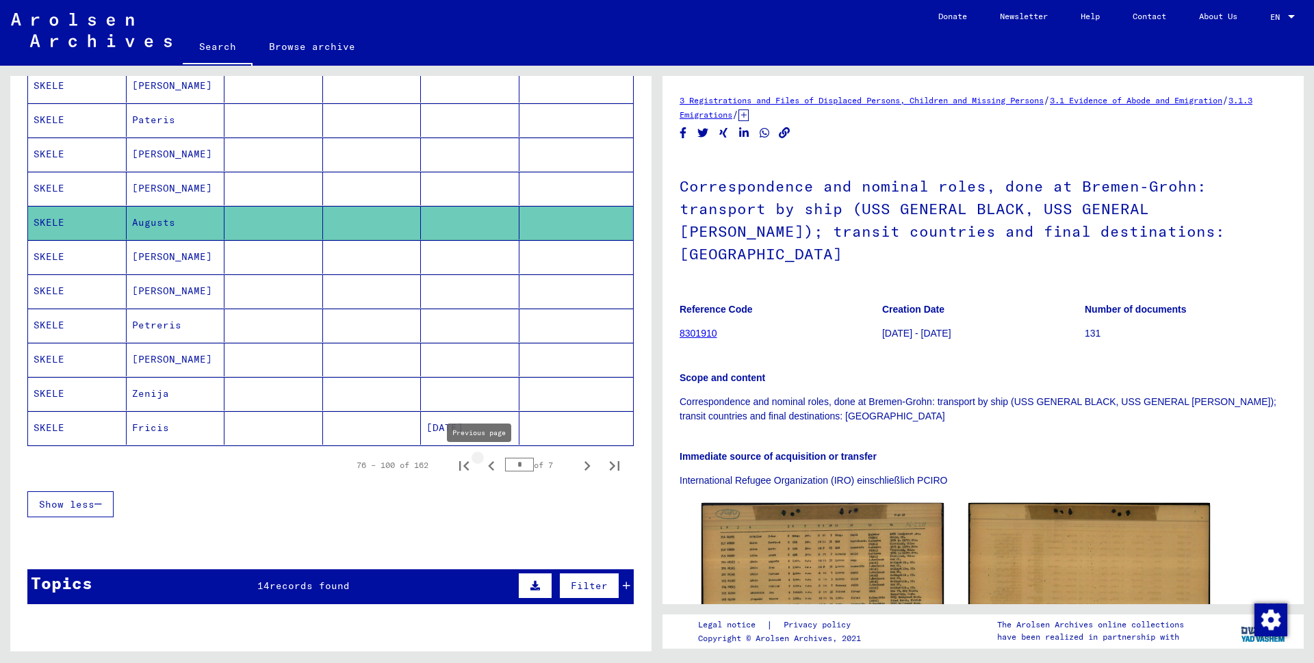
click at [482, 466] on icon "Previous page" at bounding box center [491, 466] width 19 height 19
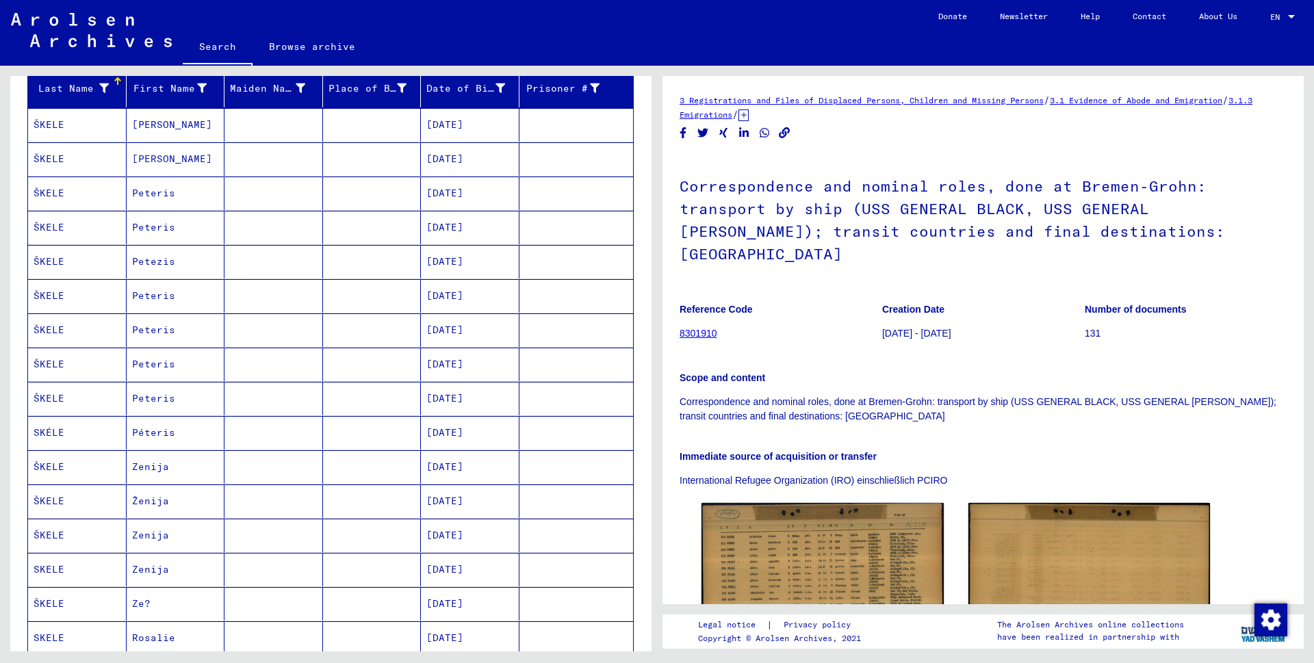
scroll to position [0, 0]
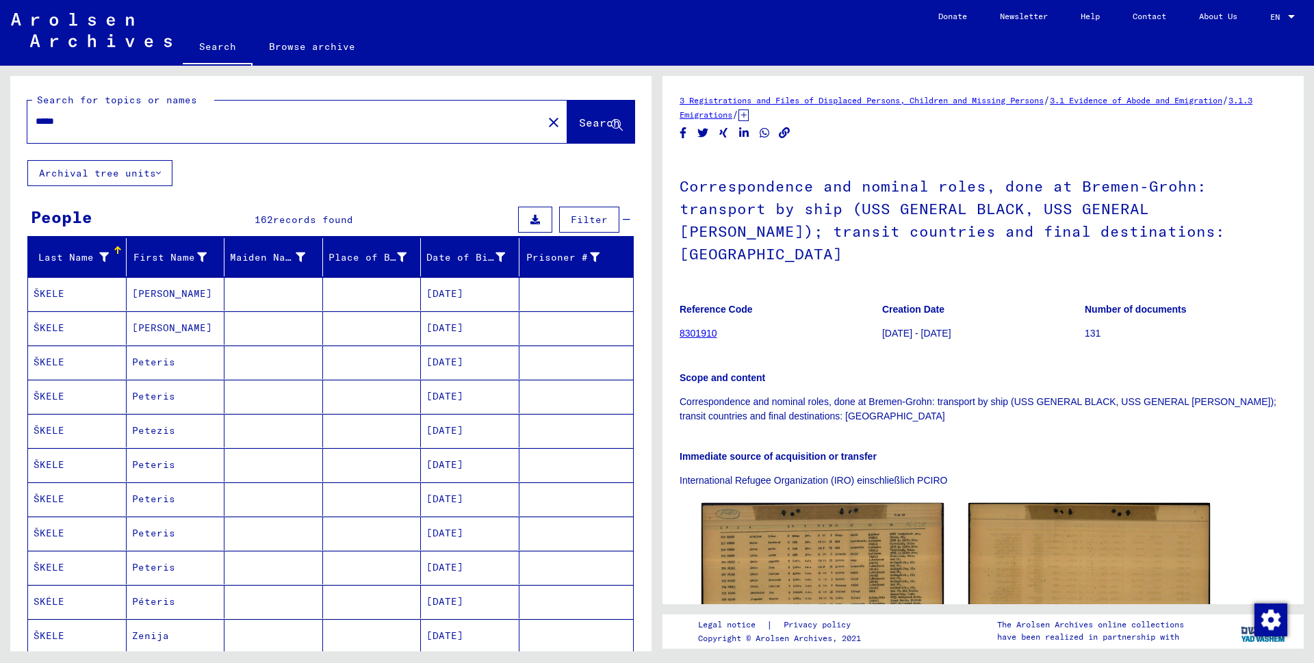
click at [144, 140] on div "***** close" at bounding box center [297, 122] width 540 height 42
click at [127, 129] on div "*****" at bounding box center [280, 121] width 507 height 31
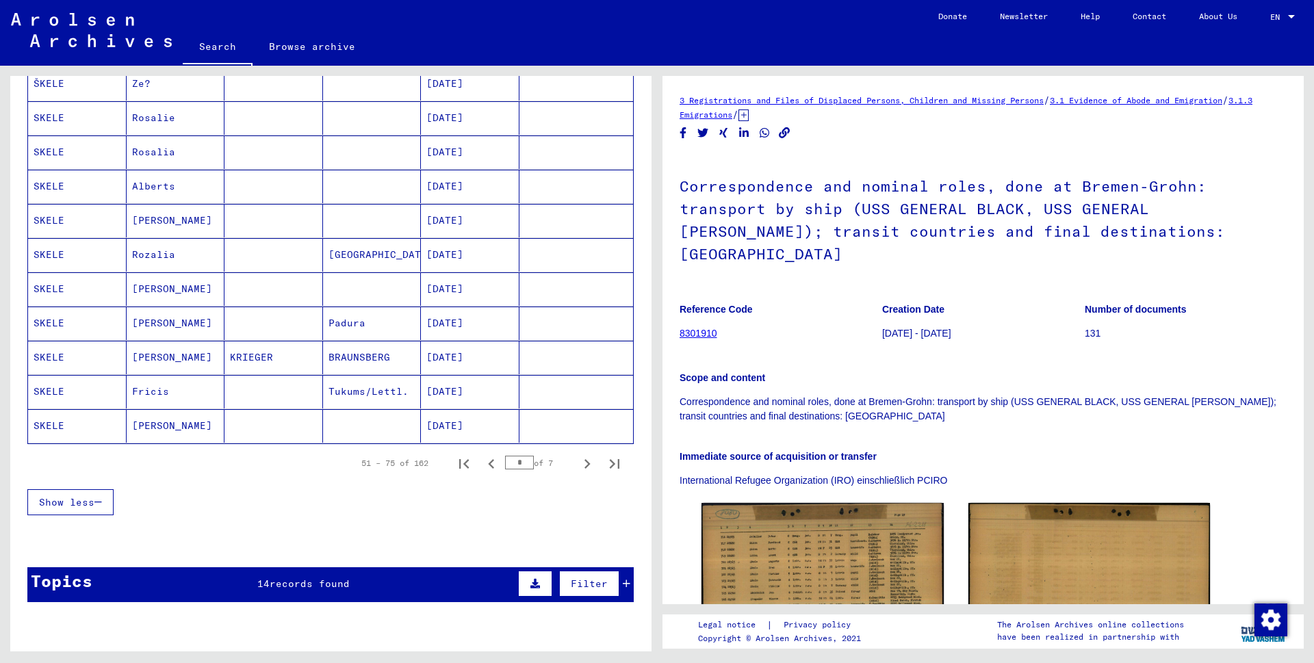
scroll to position [697, 0]
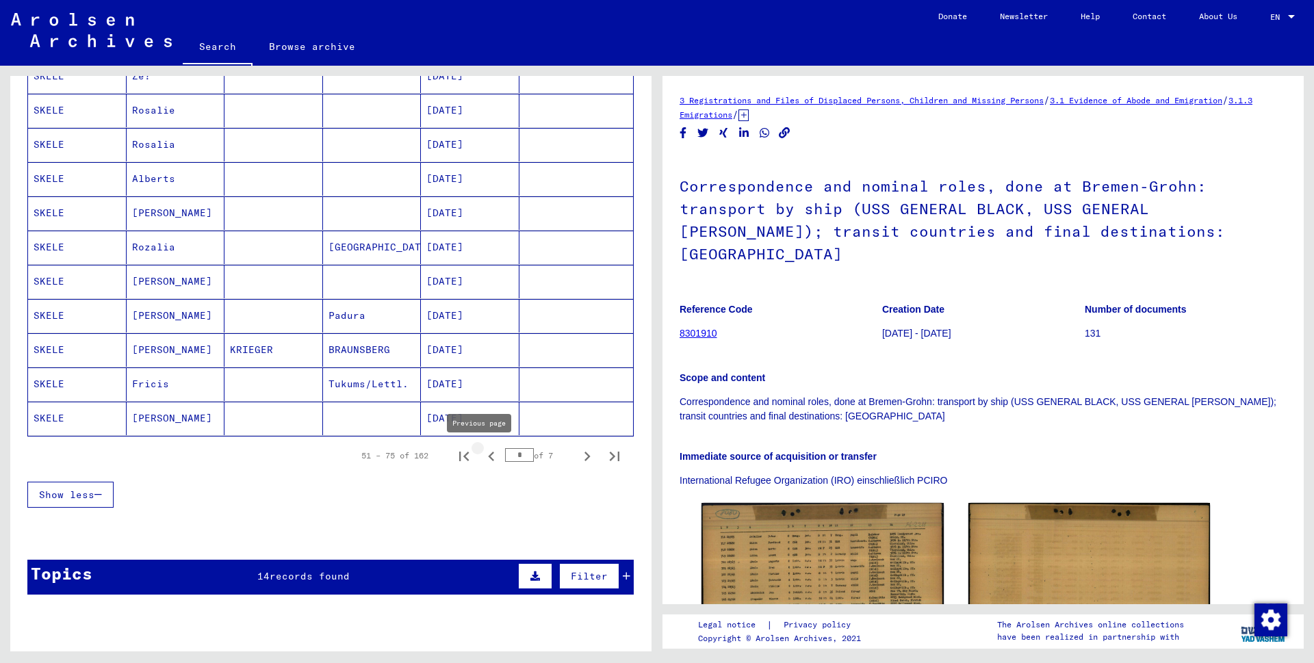
click at [482, 454] on icon "Previous page" at bounding box center [491, 456] width 19 height 19
type input "*"
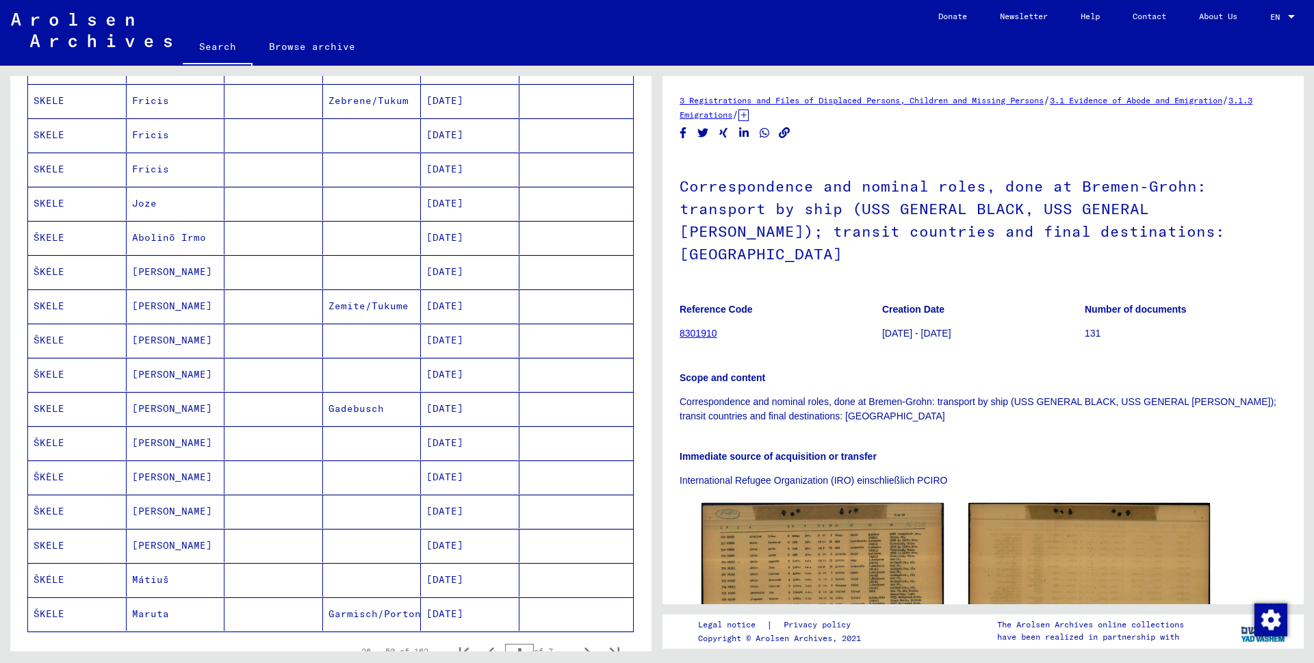
scroll to position [517, 0]
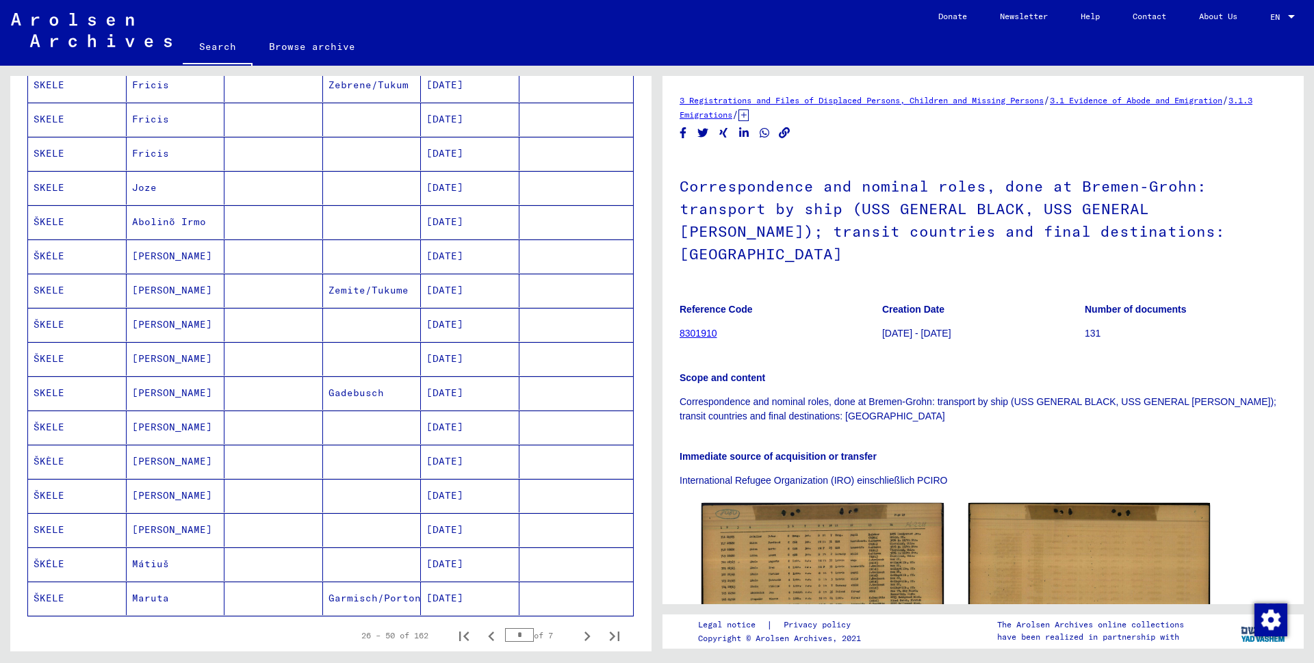
click at [49, 222] on mat-cell "ŠKELE" at bounding box center [77, 222] width 99 height 34
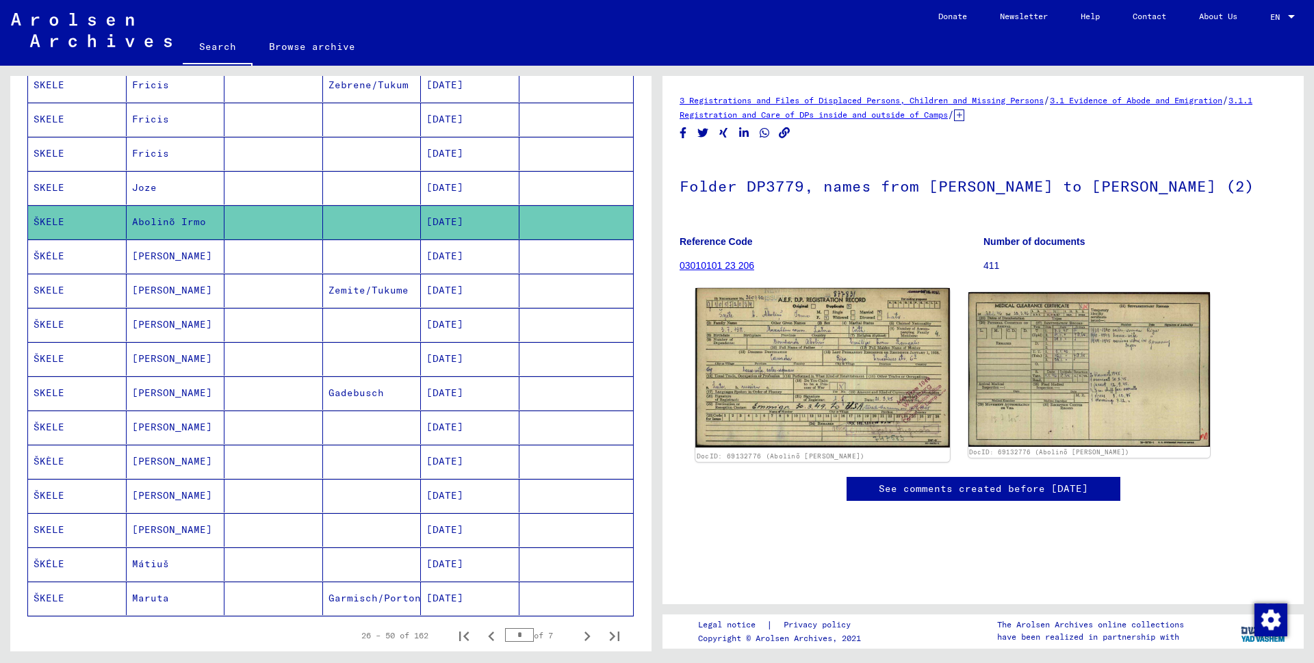
click at [746, 412] on img at bounding box center [822, 367] width 254 height 159
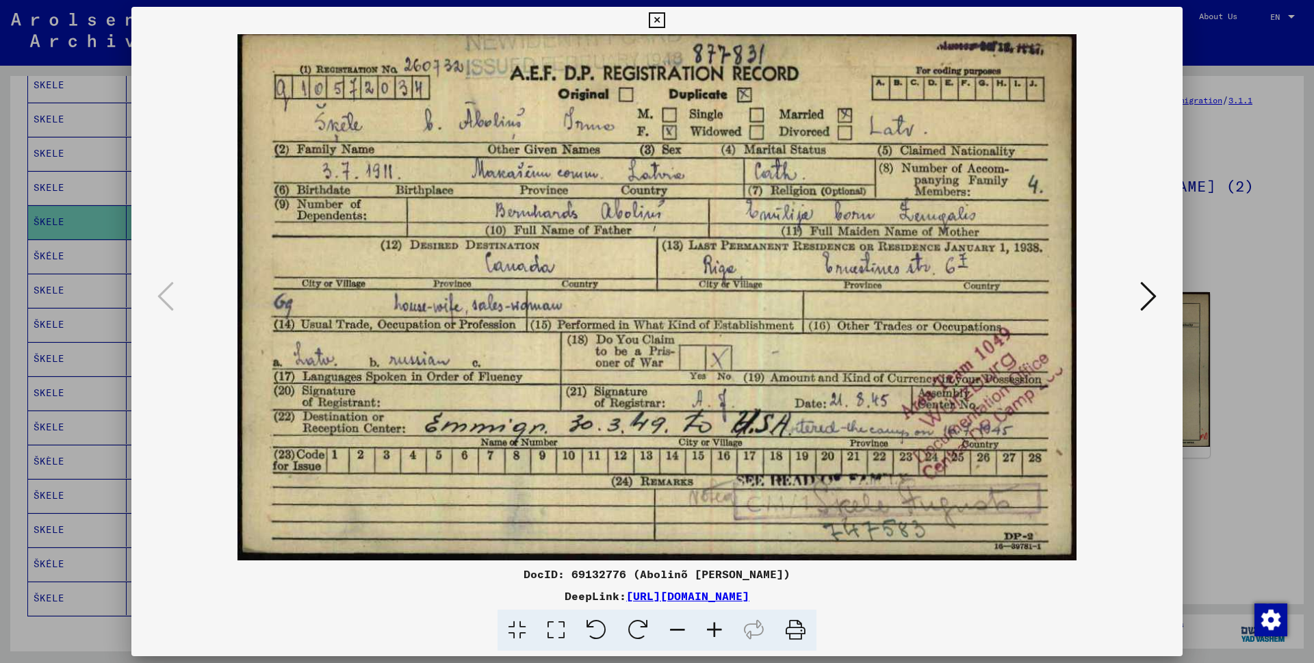
click at [665, 16] on icon at bounding box center [657, 20] width 16 height 16
